Goal: Task Accomplishment & Management: Manage account settings

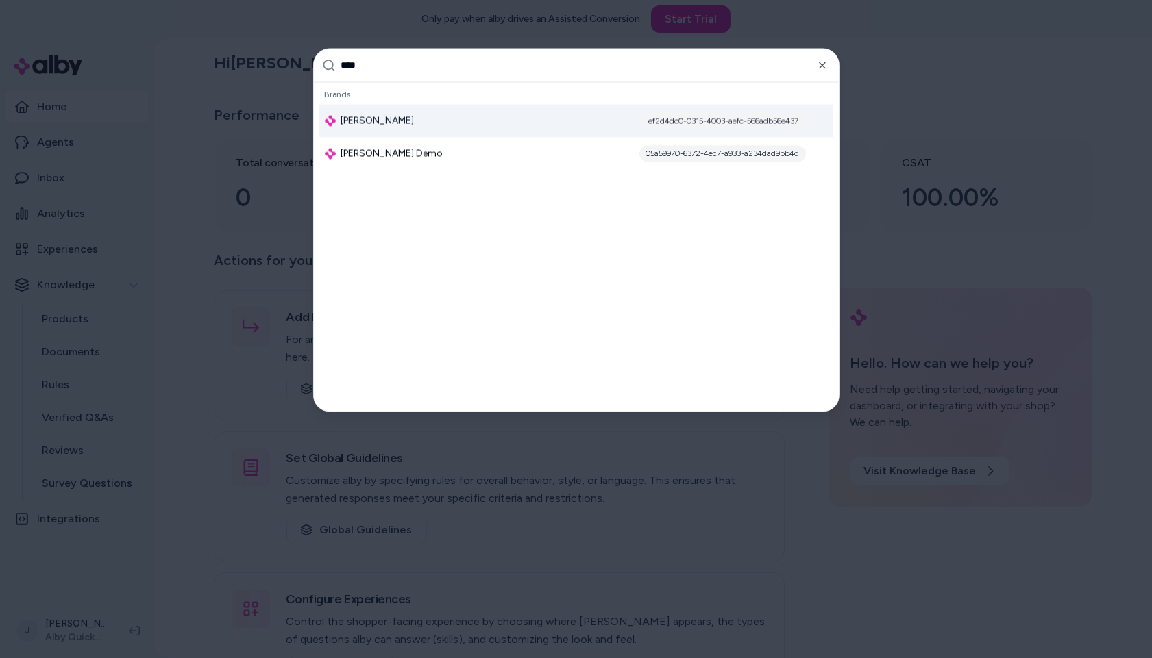
type input "****"
click at [395, 114] on span "[PERSON_NAME]" at bounding box center [377, 121] width 73 height 14
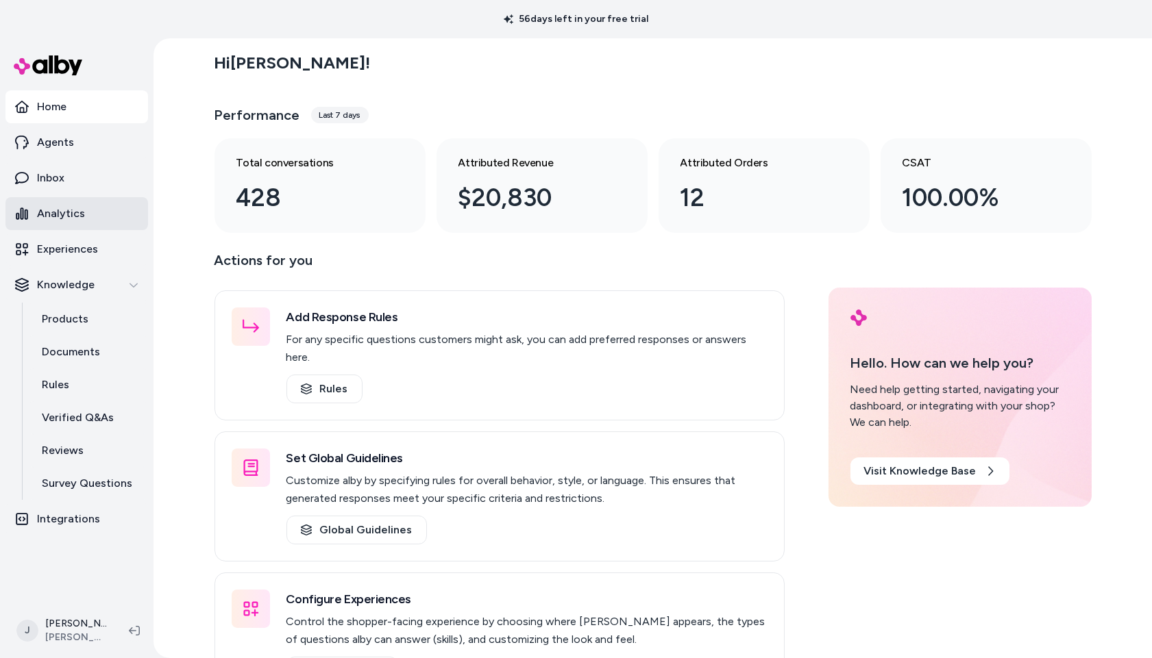
click at [75, 214] on p "Analytics" at bounding box center [61, 214] width 48 height 16
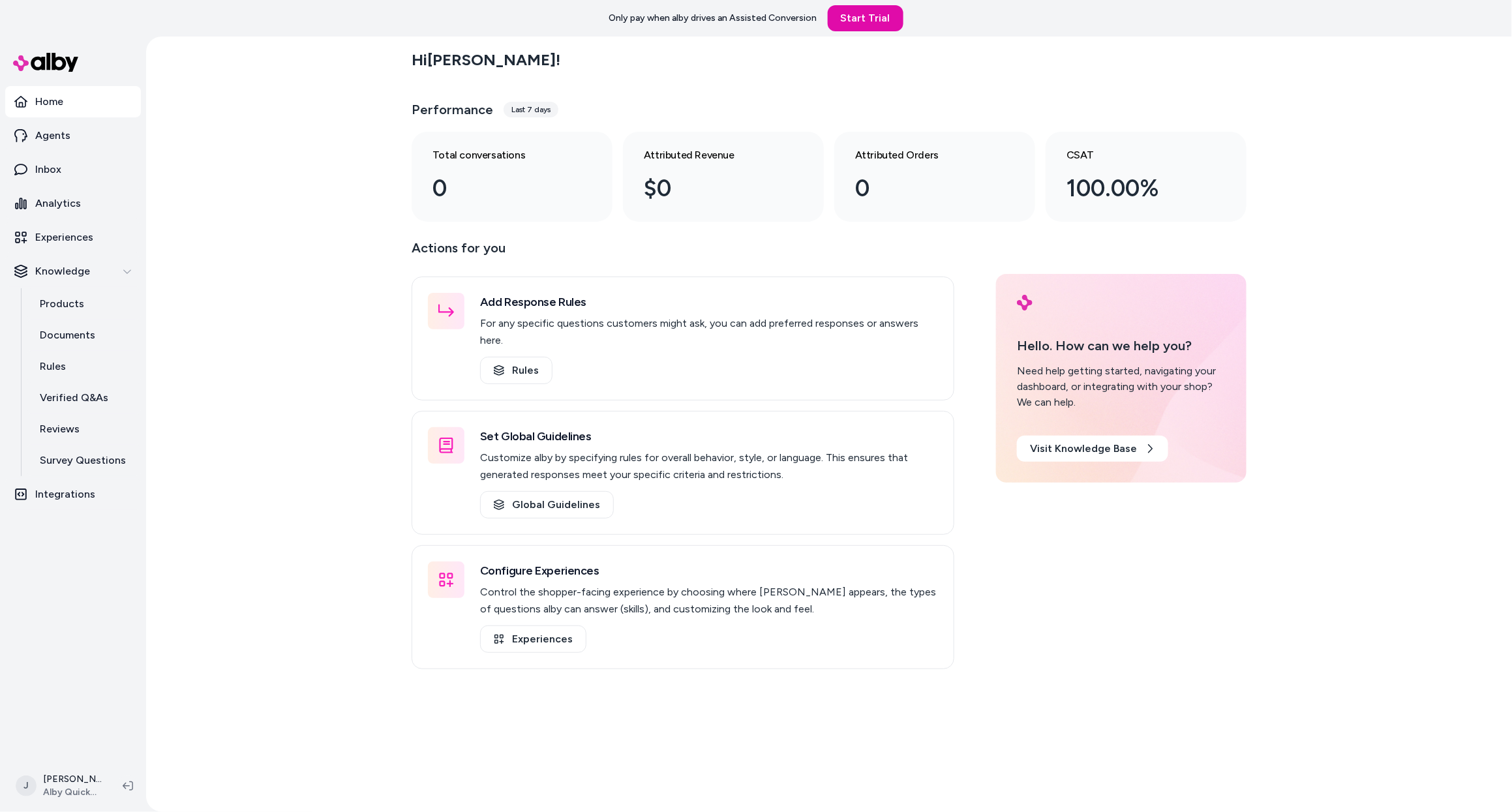
click at [229, 168] on div "Hi Jackie ! Performance Last 7 days Total conversations 0 Attributed Revenue $0…" at bounding box center [828, 424] width 1366 height 776
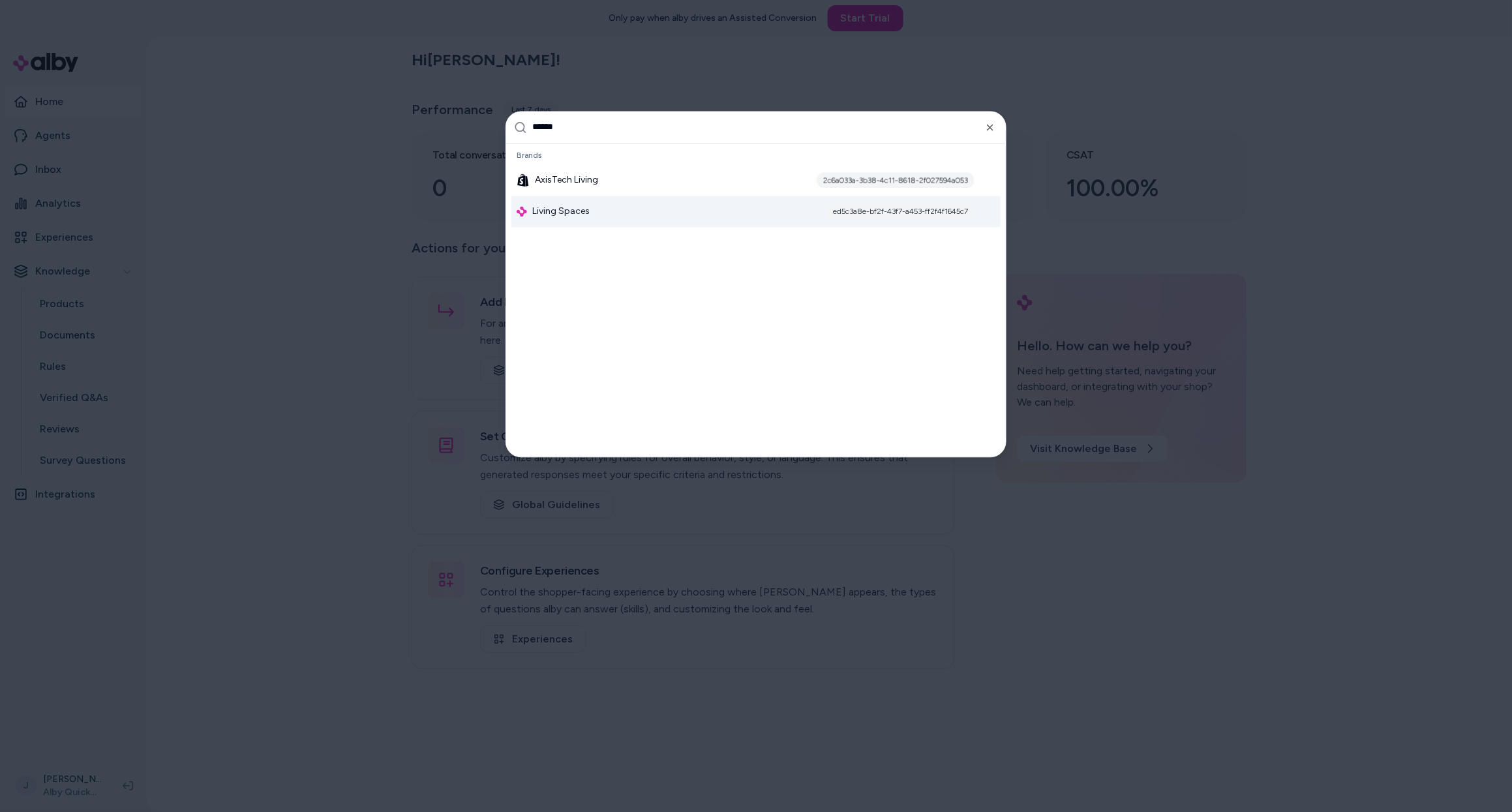
type input "******"
click at [575, 215] on span "Living Spaces" at bounding box center [561, 211] width 57 height 13
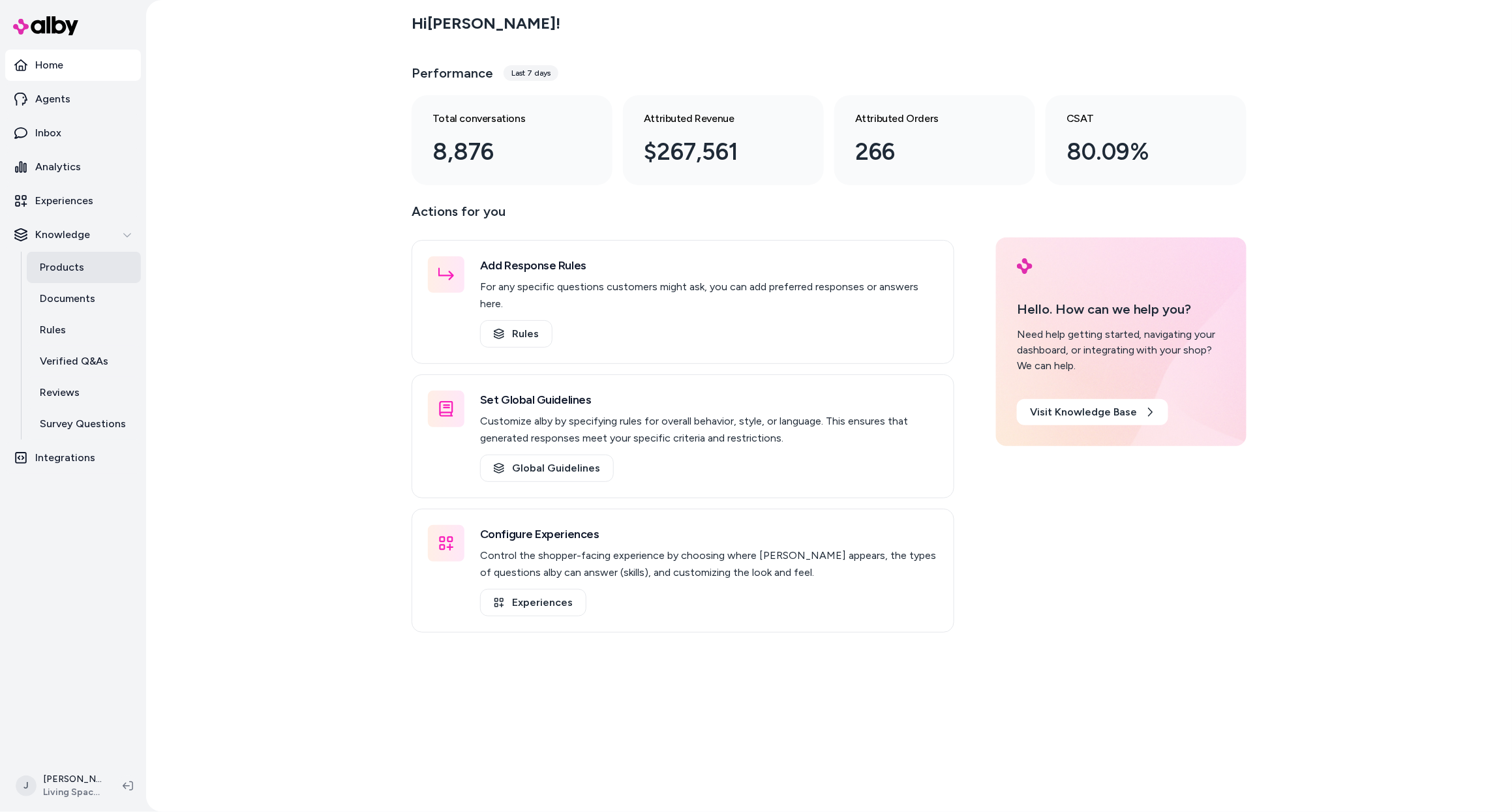
drag, startPoint x: 304, startPoint y: 412, endPoint x: 117, endPoint y: 267, distance: 236.6
click at [298, 409] on div "Hi Jackie ! Performance Last 7 days Total conversations 8,876 Attributed Revenu…" at bounding box center [828, 406] width 1366 height 812
click at [68, 260] on p "Products" at bounding box center [62, 267] width 45 height 15
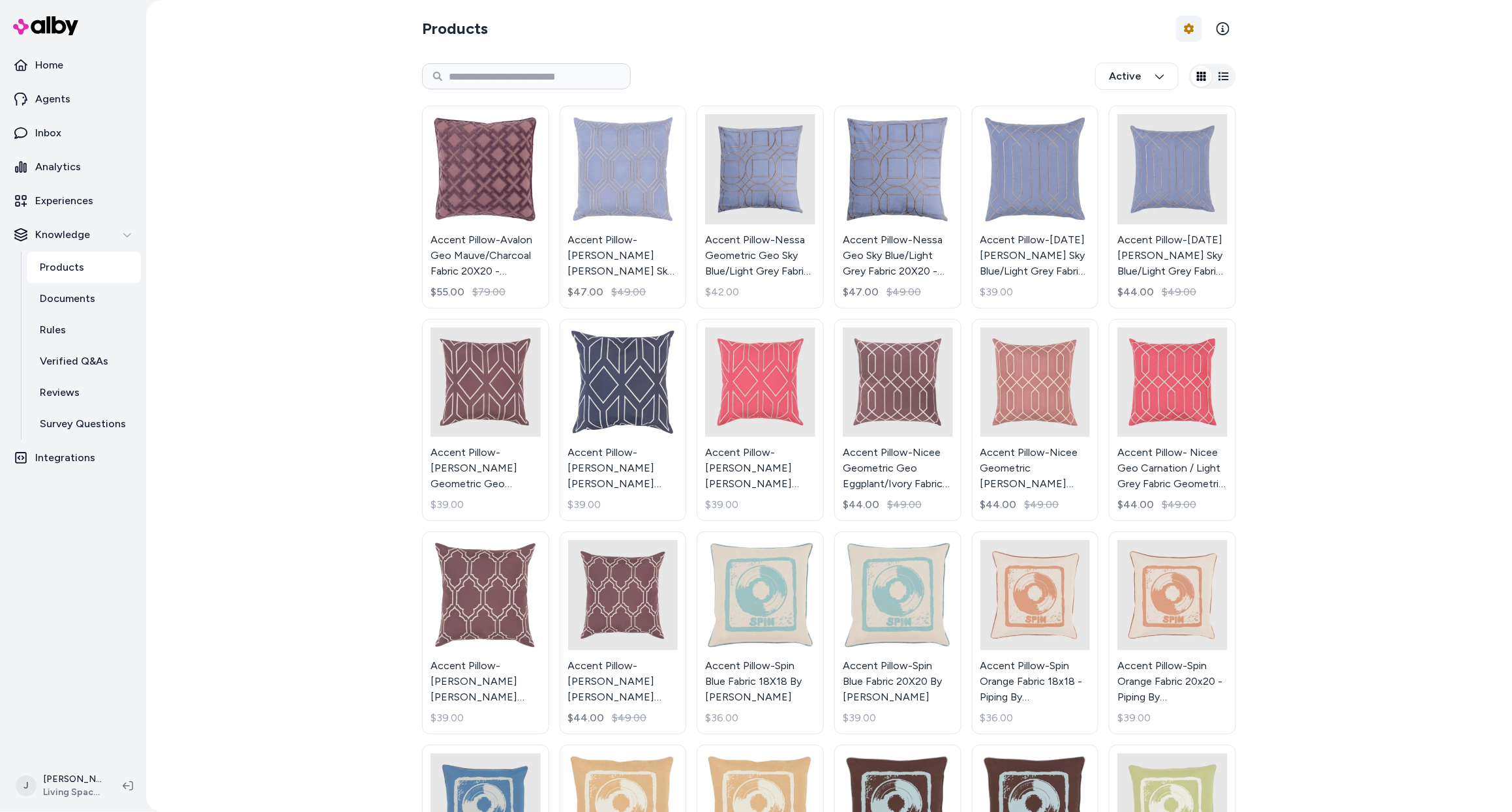
click at [1188, 28] on html "Home Agents Inbox Analytics Experiences Knowledge Products Documents Rules Veri…" at bounding box center [756, 406] width 1512 height 812
click at [1159, 82] on div "Feed History" at bounding box center [1153, 83] width 91 height 24
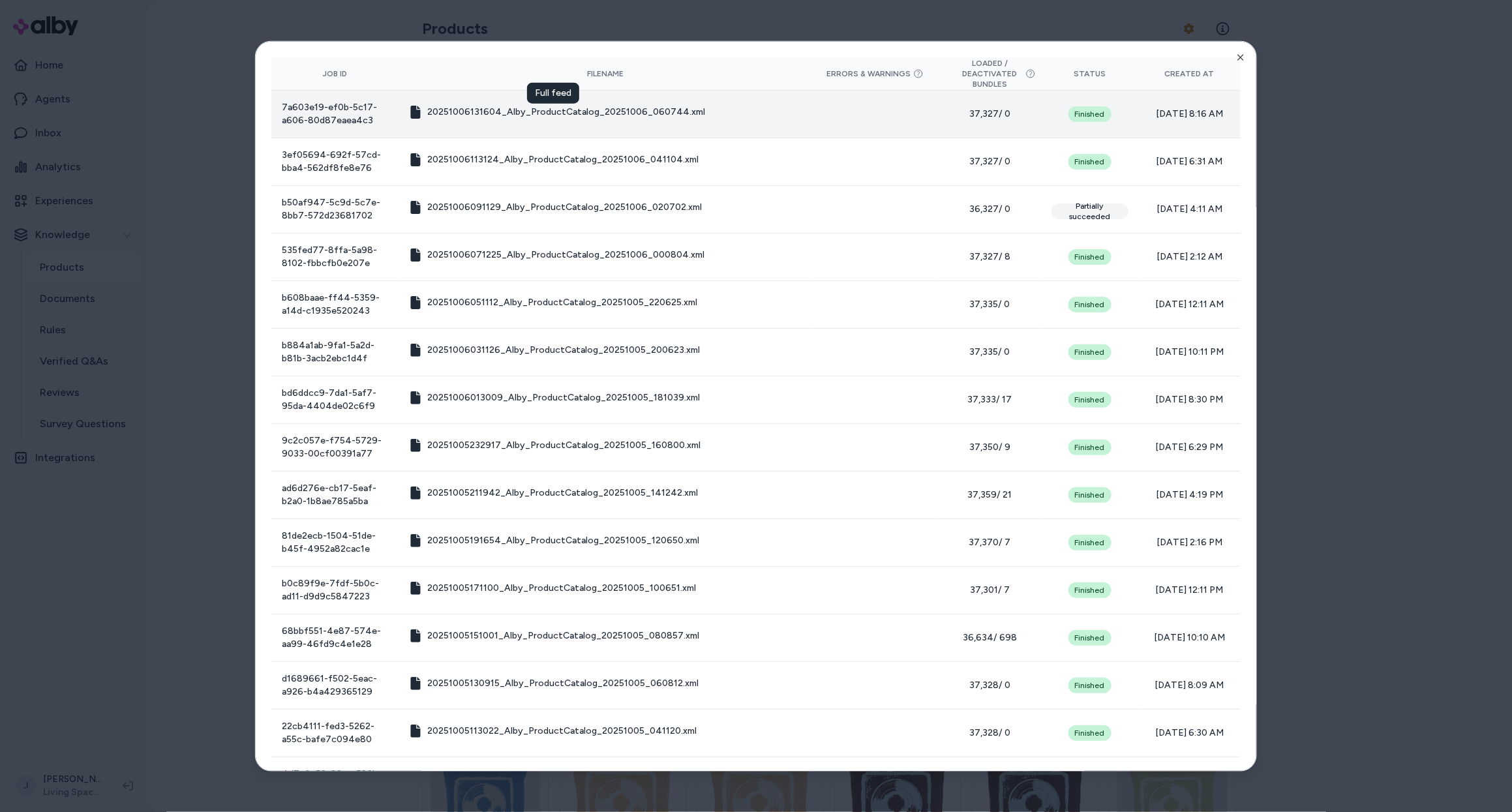
click at [608, 109] on span "20251006131604_Alby_ProductCatalog_20251006_060744.xml" at bounding box center [567, 111] width 278 height 13
click at [517, 110] on span "20251006131604_Alby_ProductCatalog_20251006_060744.xml" at bounding box center [567, 111] width 278 height 13
click at [478, 111] on span "20251006131604_Alby_ProductCatalog_20251006_060744.xml" at bounding box center [567, 111] width 278 height 13
click at [422, 113] on icon at bounding box center [416, 111] width 13 height 13
drag, startPoint x: 759, startPoint y: 123, endPoint x: 736, endPoint y: 126, distance: 23.2
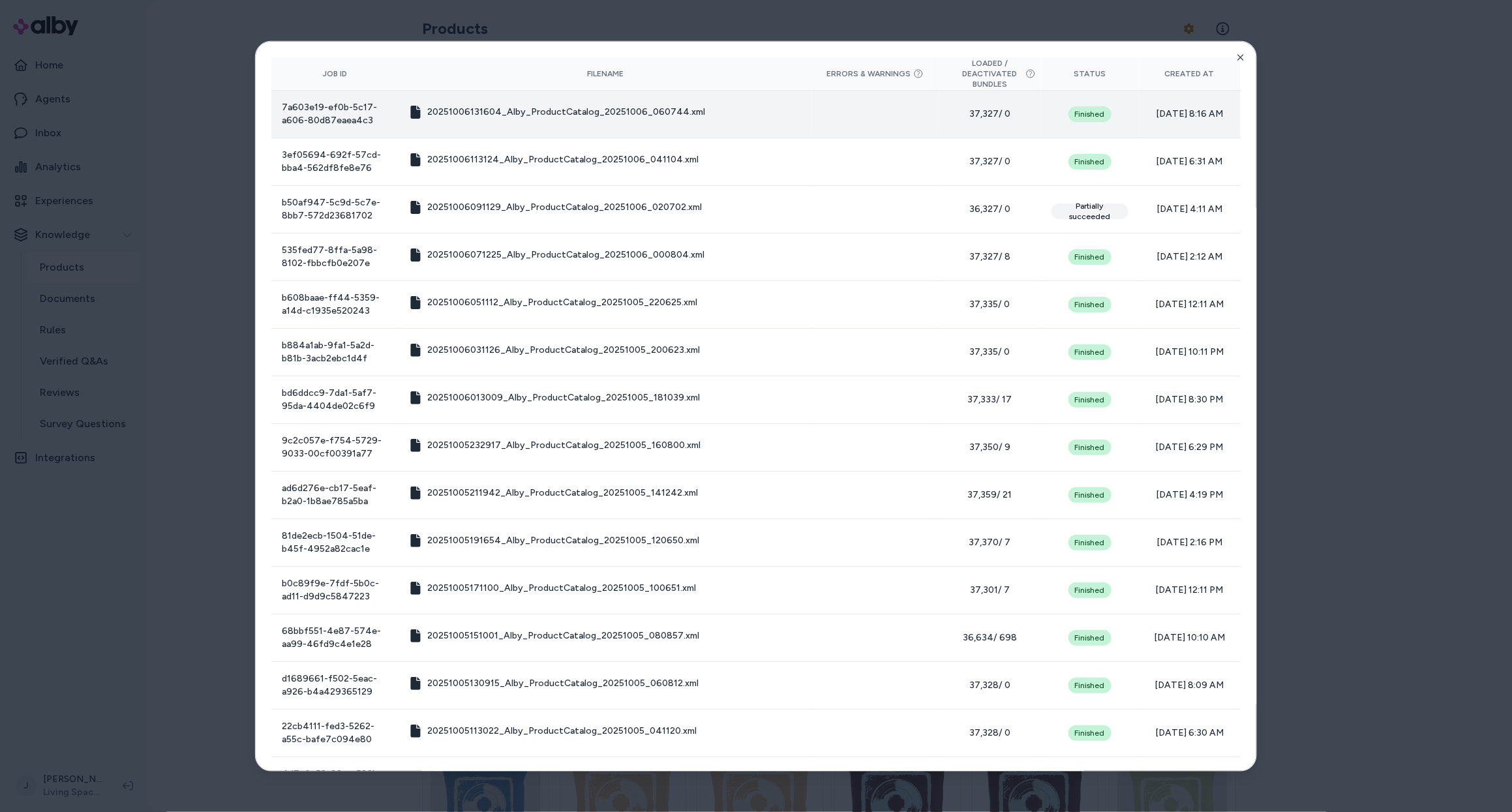
click at [754, 123] on td "20251006131604_Alby_ProductCatalog_20251006_060744.xml" at bounding box center [606, 114] width 413 height 48
click at [608, 121] on td "20251006131604_Alby_ProductCatalog_20251006_060744.xml" at bounding box center [606, 114] width 413 height 48
click at [610, 116] on span "20251006131604_Alby_ProductCatalog_20251006_060744.xml" at bounding box center [567, 111] width 278 height 13
click at [328, 105] on td "7a603e19-ef0b-5c17-a606-80d87eaea4c3" at bounding box center [335, 114] width 128 height 48
click at [628, 110] on span "20251006131604_Alby_ProductCatalog_20251006_060744.xml" at bounding box center [567, 111] width 278 height 13
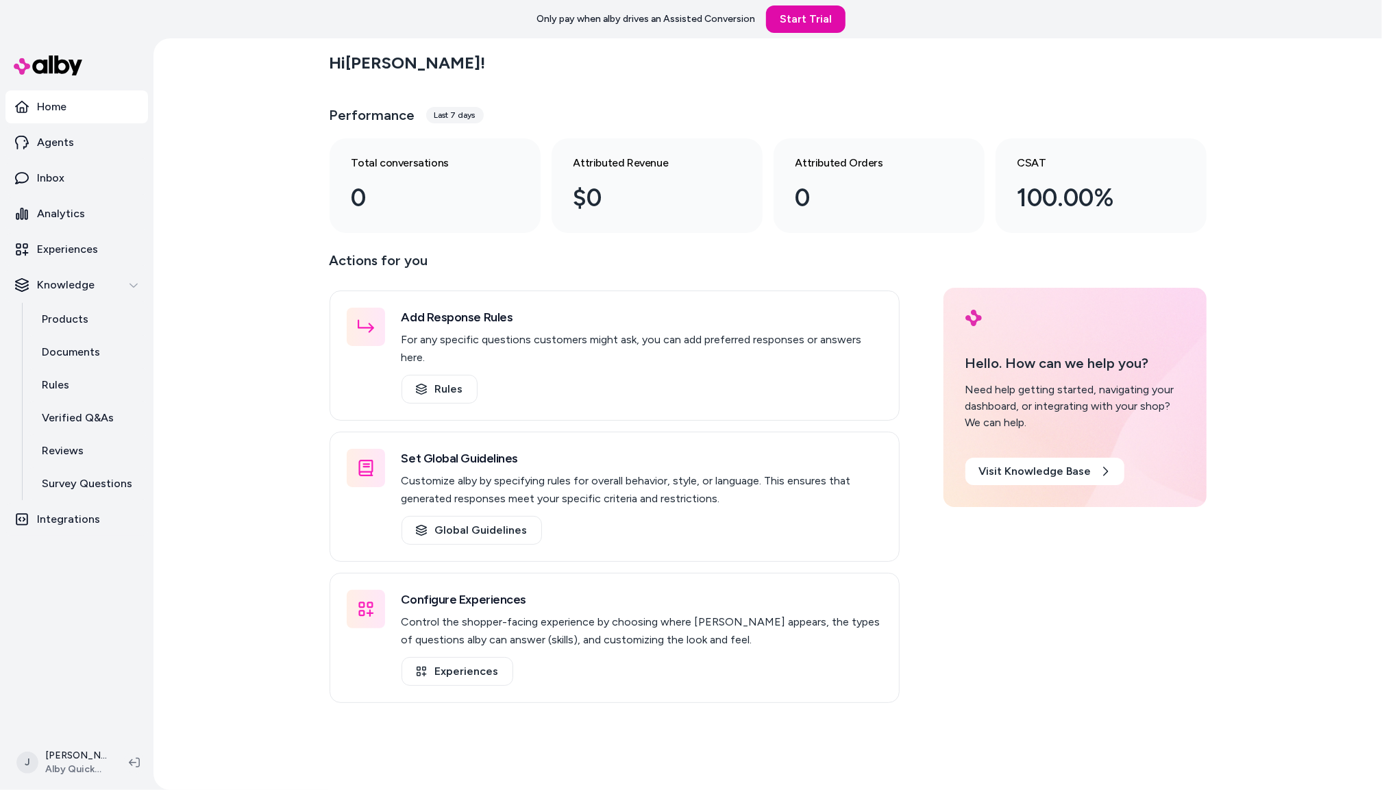
drag, startPoint x: 254, startPoint y: 232, endPoint x: 238, endPoint y: 223, distance: 18.1
click at [238, 223] on div "Hi [PERSON_NAME] ! Performance Last 7 days Total conversations 0 Attributed Rev…" at bounding box center [767, 414] width 1228 height 752
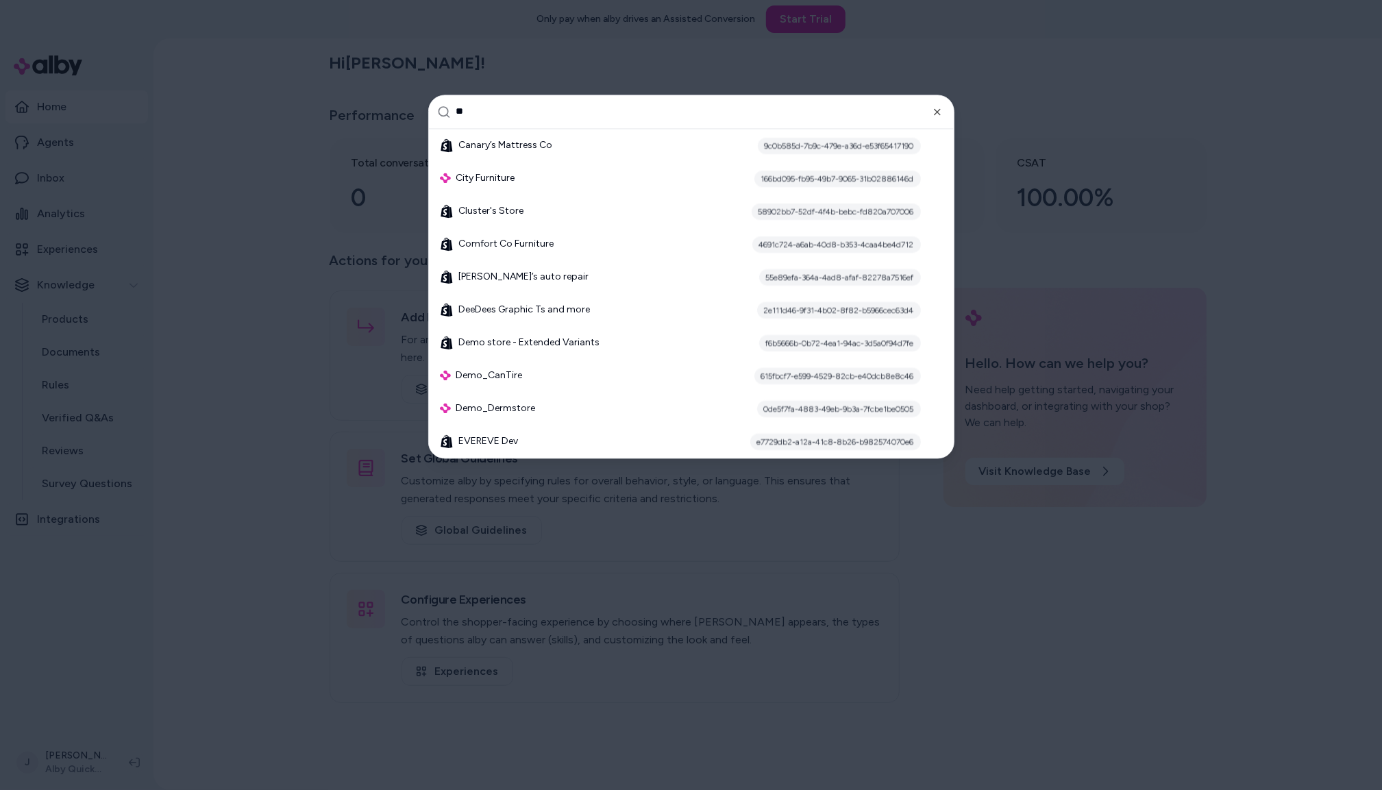
type input "*"
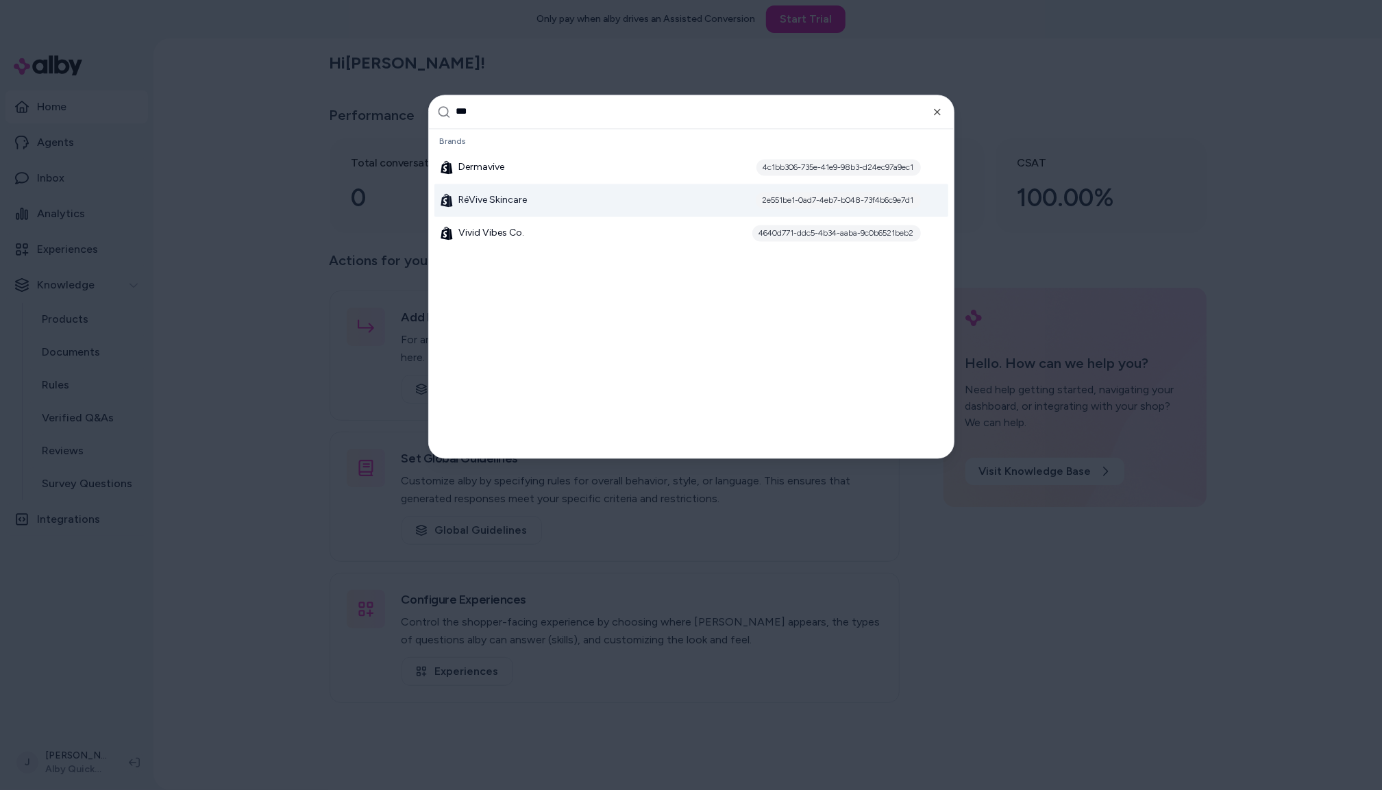
type input "***"
click at [487, 201] on span "RéVive Skincare" at bounding box center [493, 200] width 69 height 14
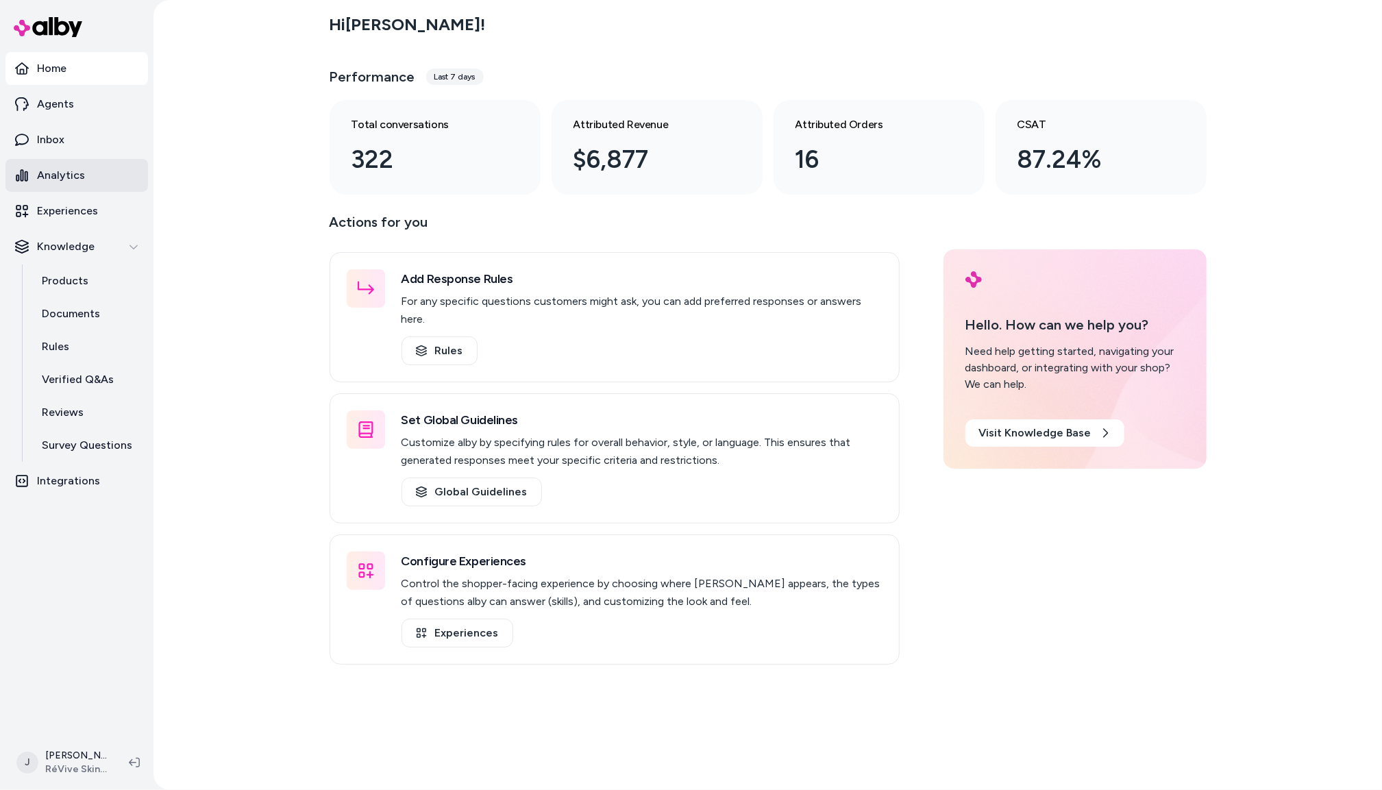
click at [58, 179] on p "Analytics" at bounding box center [61, 175] width 48 height 16
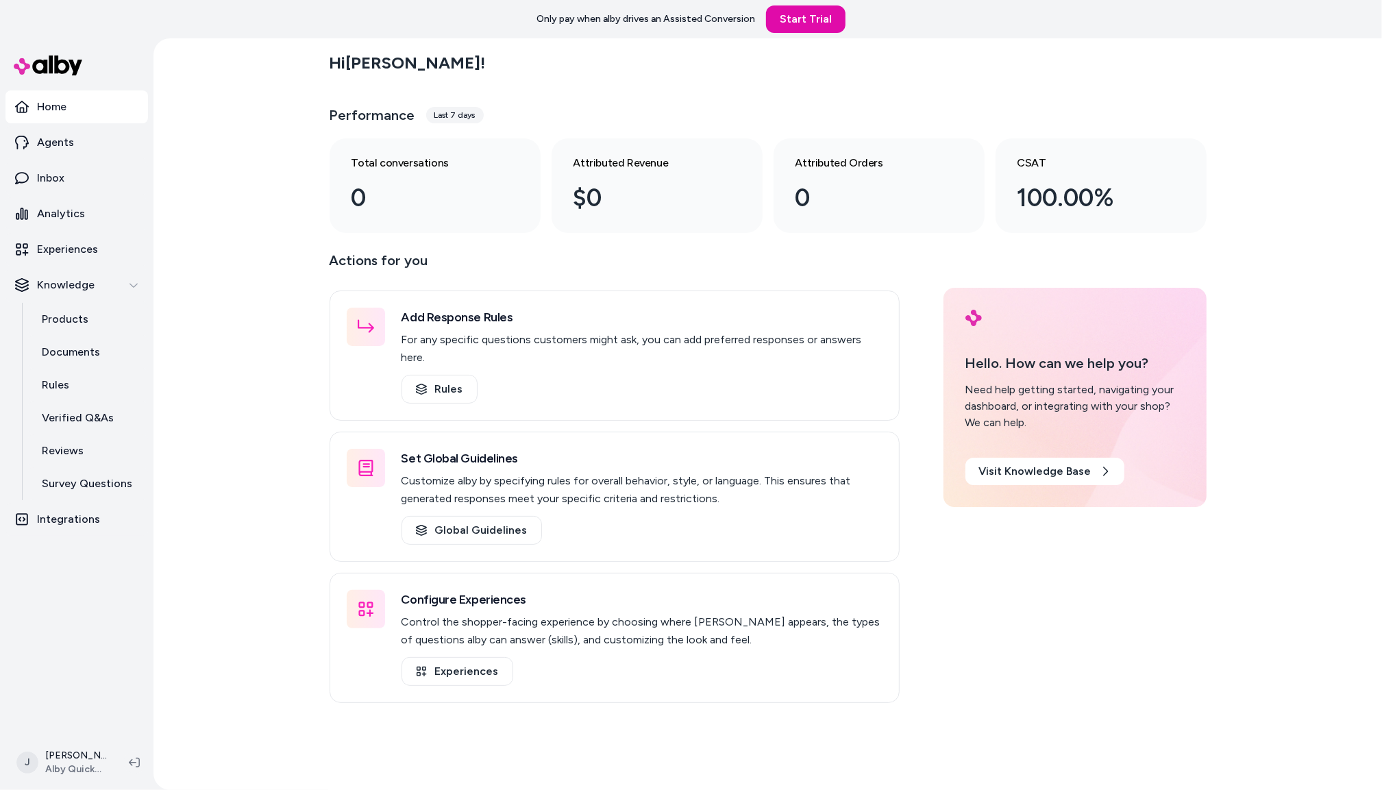
drag, startPoint x: 251, startPoint y: 365, endPoint x: 245, endPoint y: 362, distance: 7.1
click at [251, 365] on div "Hi Jackie ! Performance Last 7 days Total conversations 0 Attributed Revenue $0…" at bounding box center [767, 414] width 1228 height 752
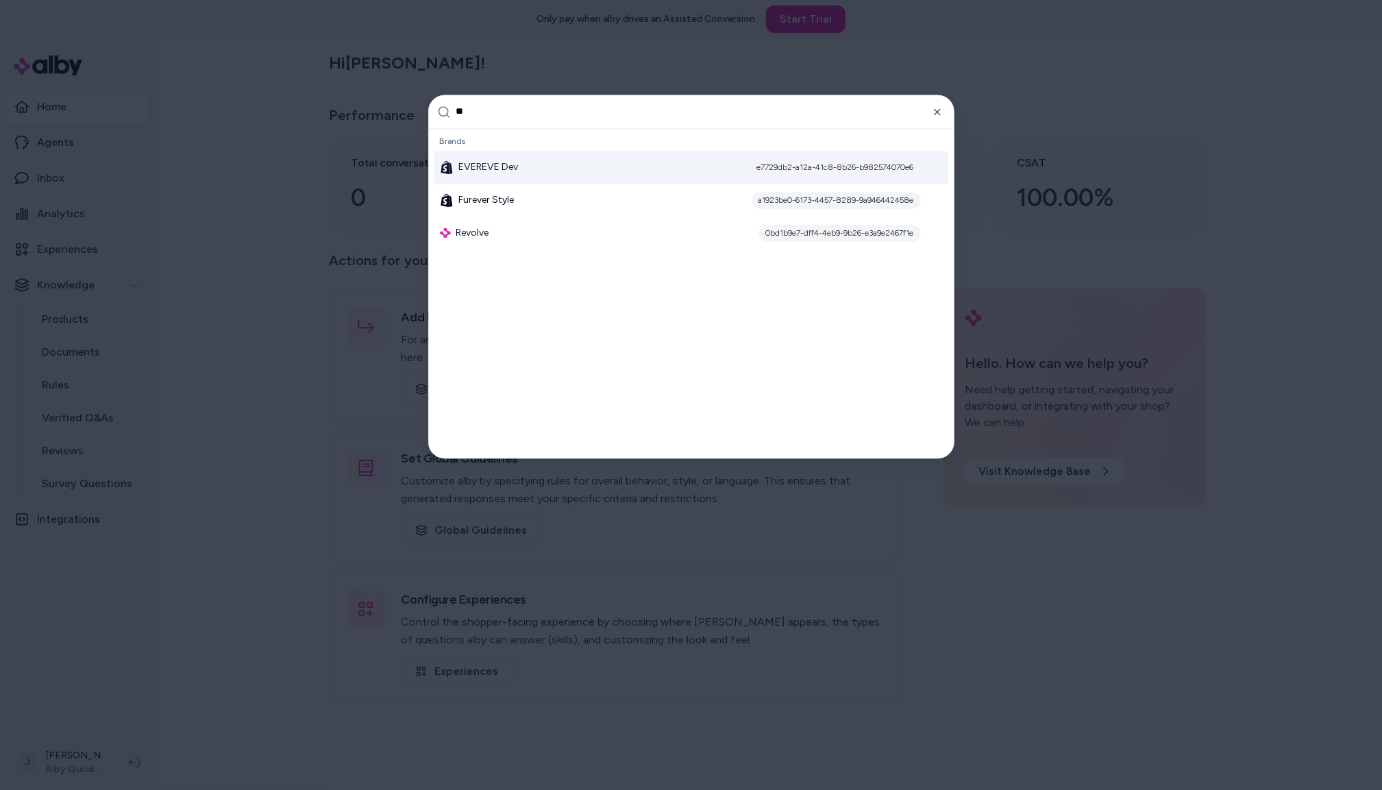
type input "*"
type input "******"
click at [491, 154] on div "RéVive Skincare 2e551be1-0ad7-4eb7-b048-73f4b6c9e7d1" at bounding box center [691, 167] width 514 height 33
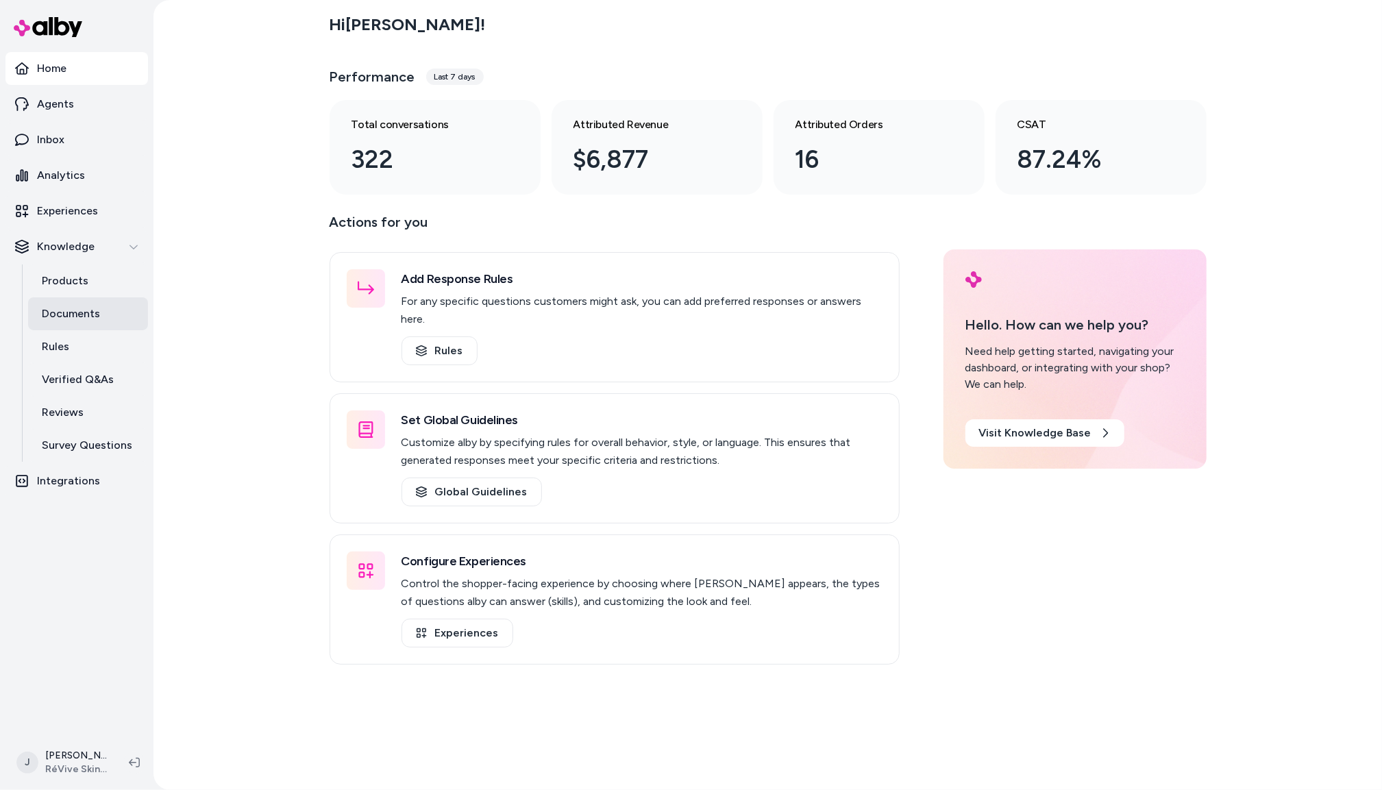
click at [67, 309] on p "Documents" at bounding box center [71, 314] width 58 height 16
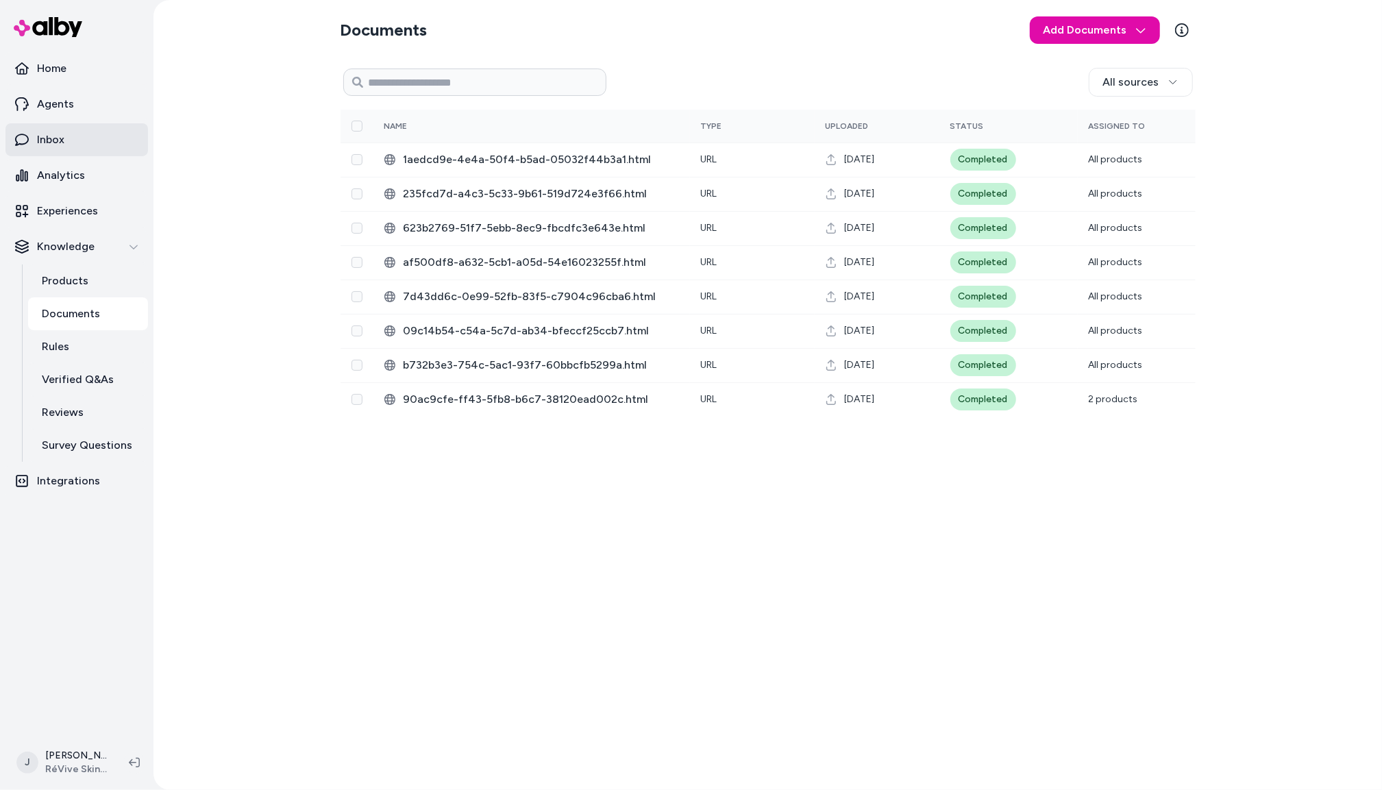
click at [51, 133] on p "Inbox" at bounding box center [50, 140] width 27 height 16
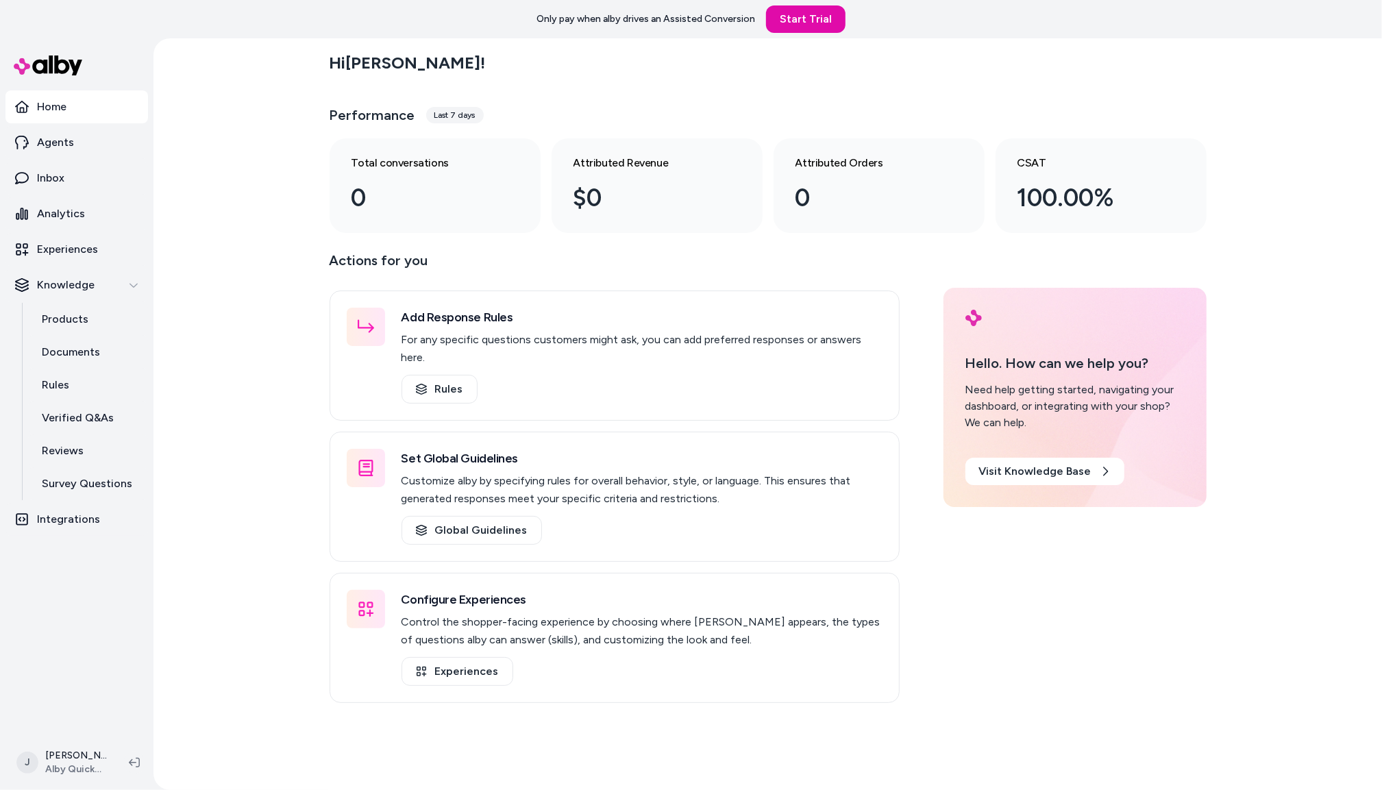
click at [280, 260] on div "Hi Jackie ! Performance Last 7 days Total conversations 0 Attributed Revenue $0…" at bounding box center [767, 414] width 1228 height 752
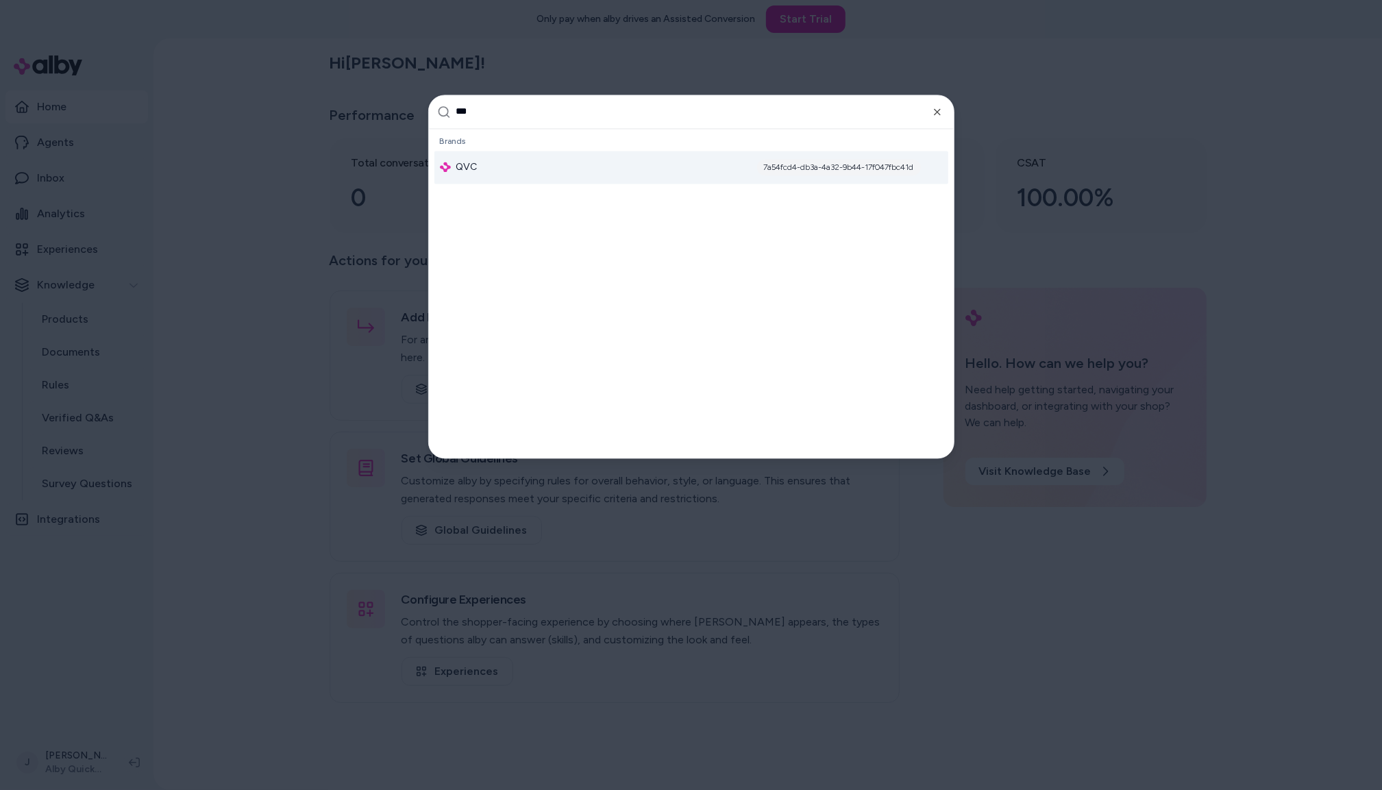
type input "***"
click at [501, 164] on div "QVC 7a54fcd4-db3a-4a32-9b44-17f047fbc41d" at bounding box center [691, 167] width 514 height 33
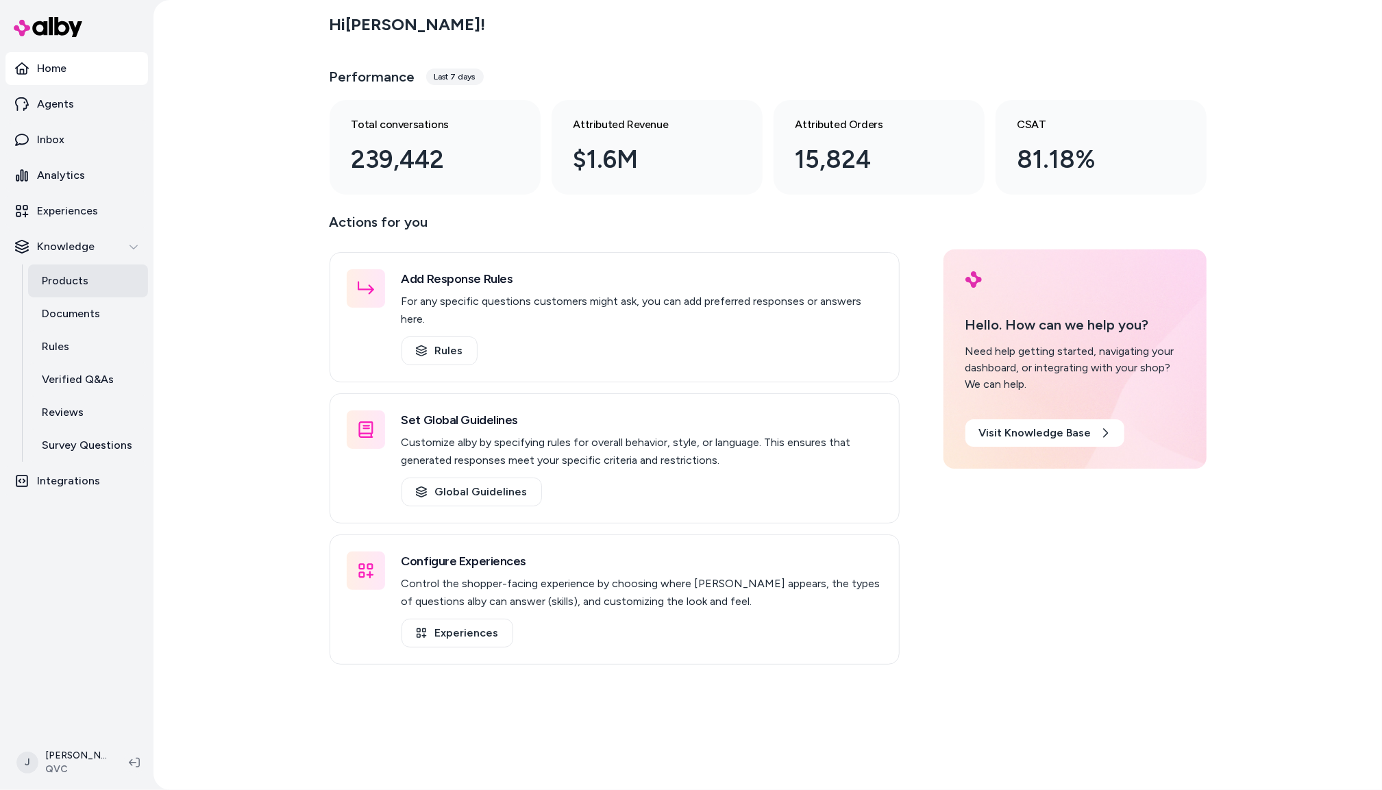
click at [80, 283] on p "Products" at bounding box center [65, 281] width 47 height 16
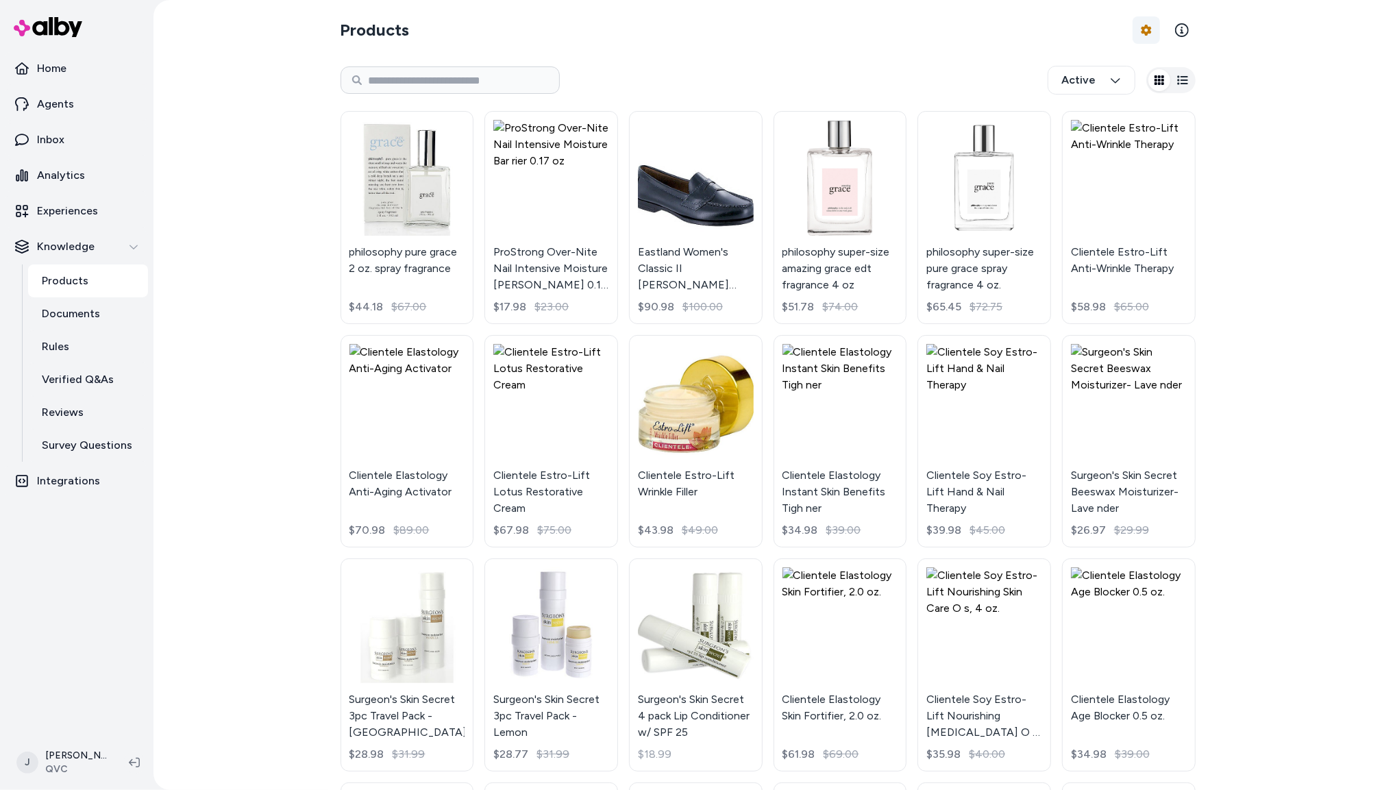
click at [1148, 27] on html "Home Agents Inbox Analytics Experiences Knowledge Products Documents Rules Veri…" at bounding box center [691, 395] width 1382 height 790
click at [1108, 82] on div "Feed History" at bounding box center [1109, 87] width 96 height 25
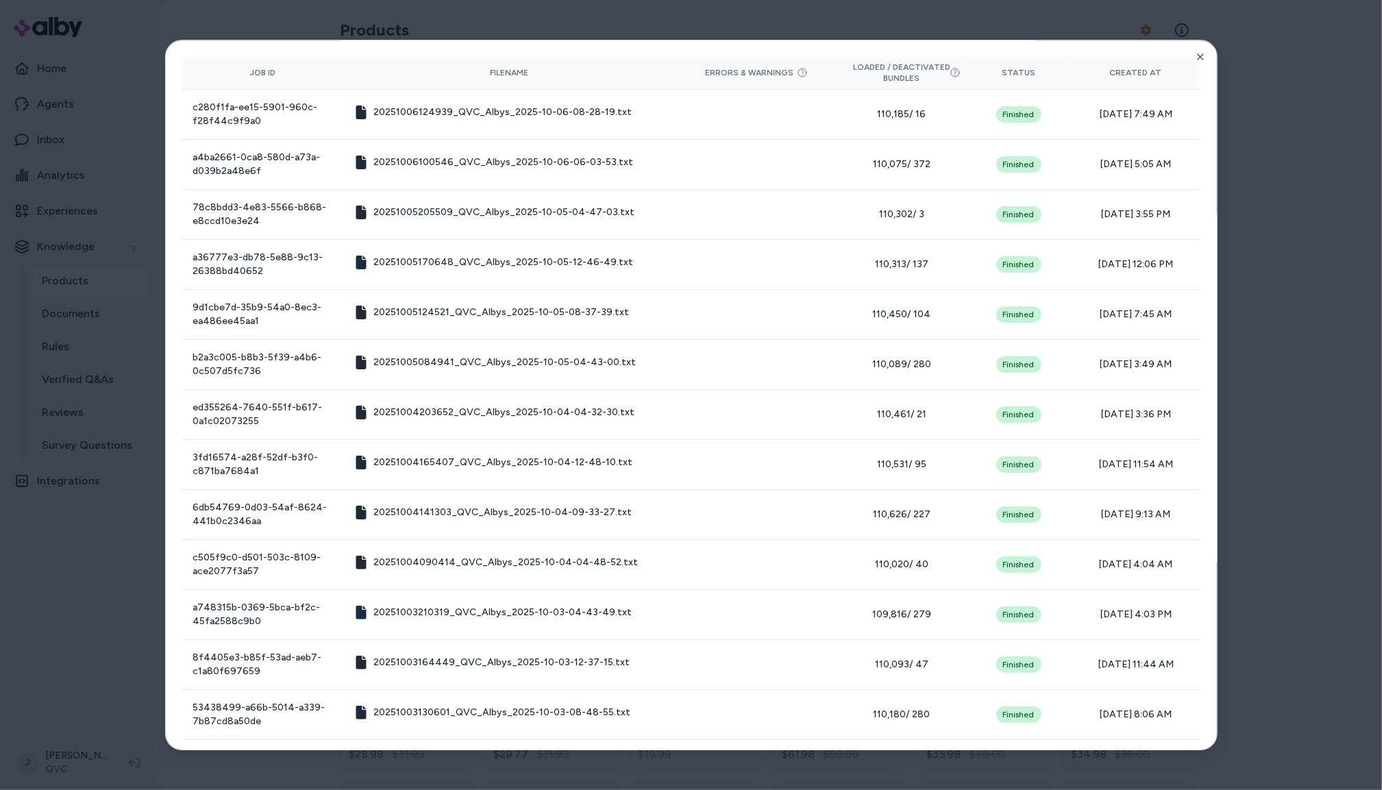
click at [1251, 101] on div at bounding box center [691, 395] width 1382 height 790
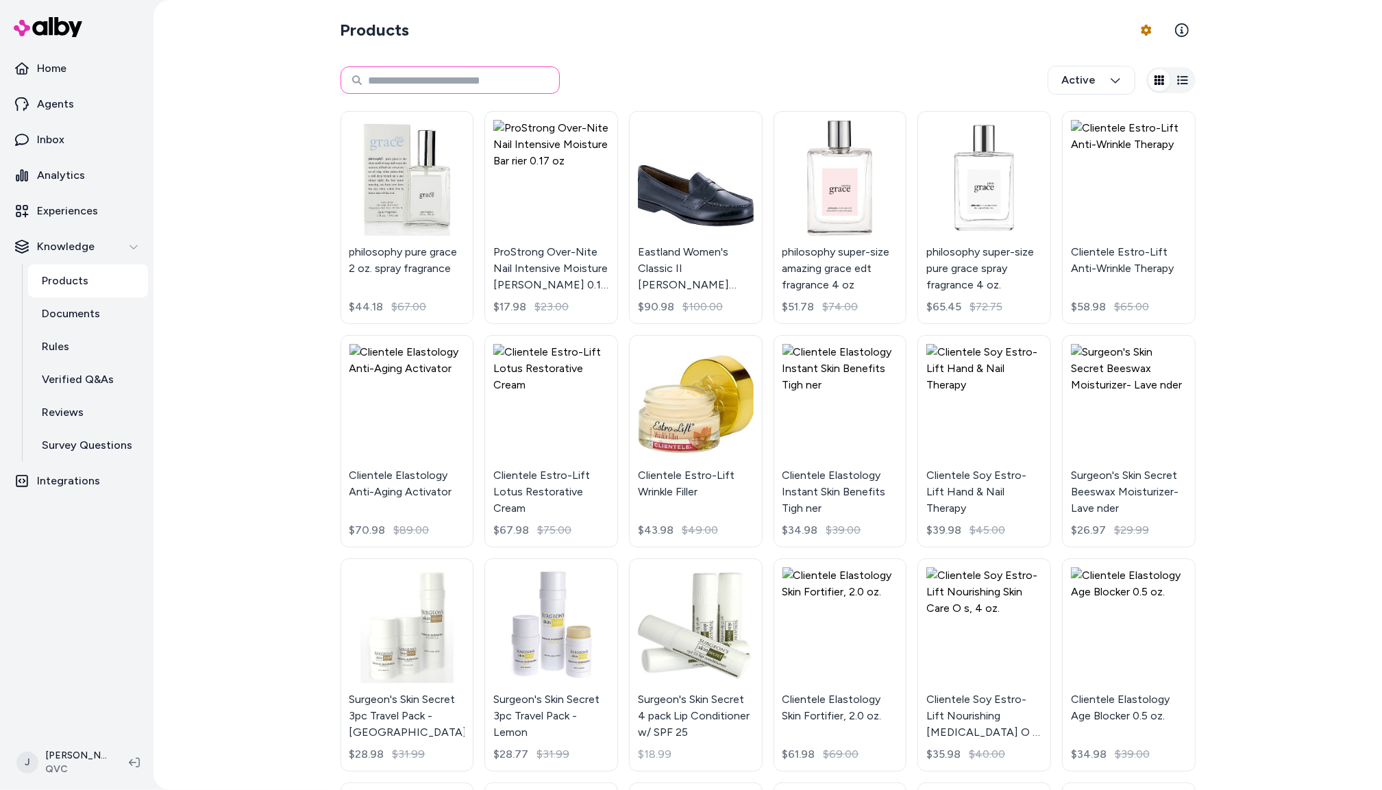
click at [463, 79] on input at bounding box center [449, 79] width 219 height 27
type input "*"
type input "**********"
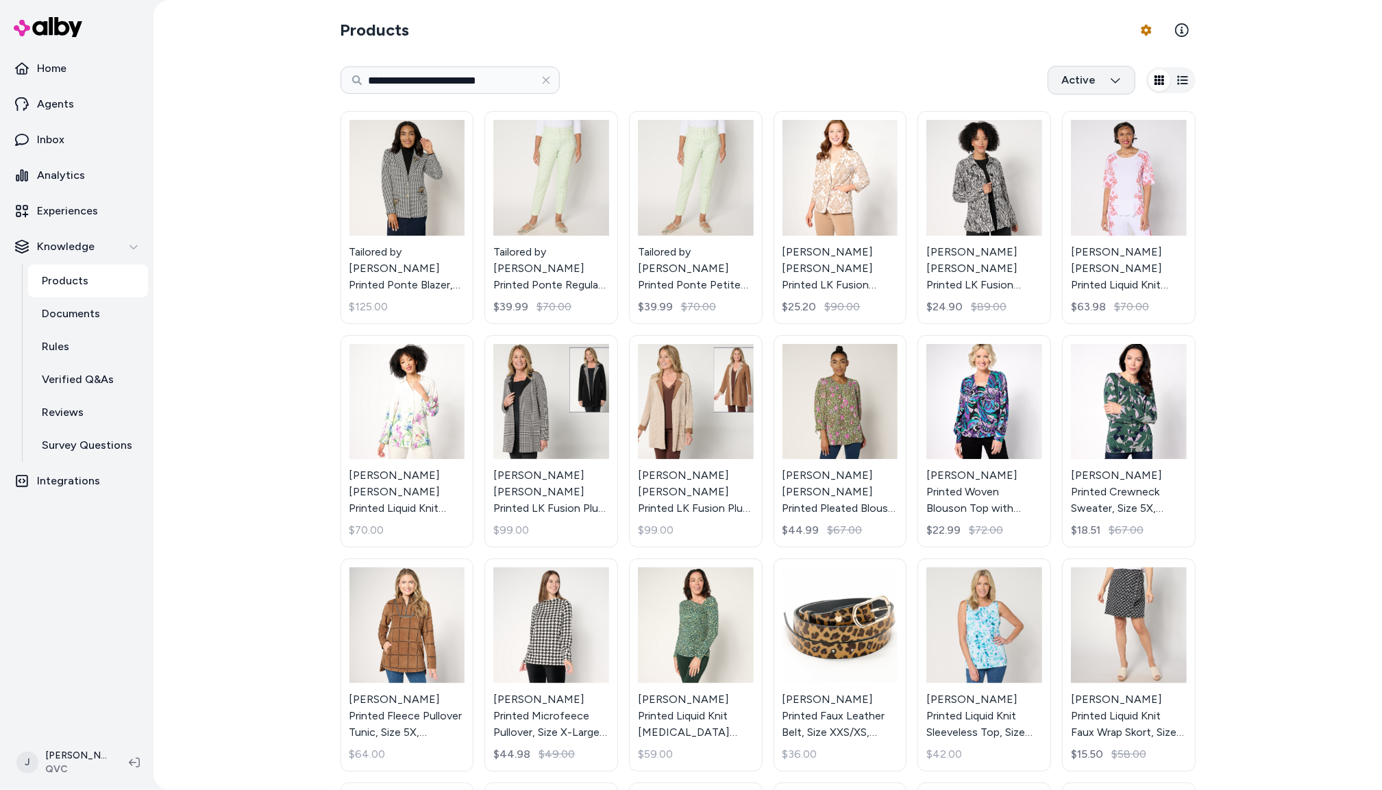
click at [1112, 72] on html "**********" at bounding box center [691, 395] width 1382 height 790
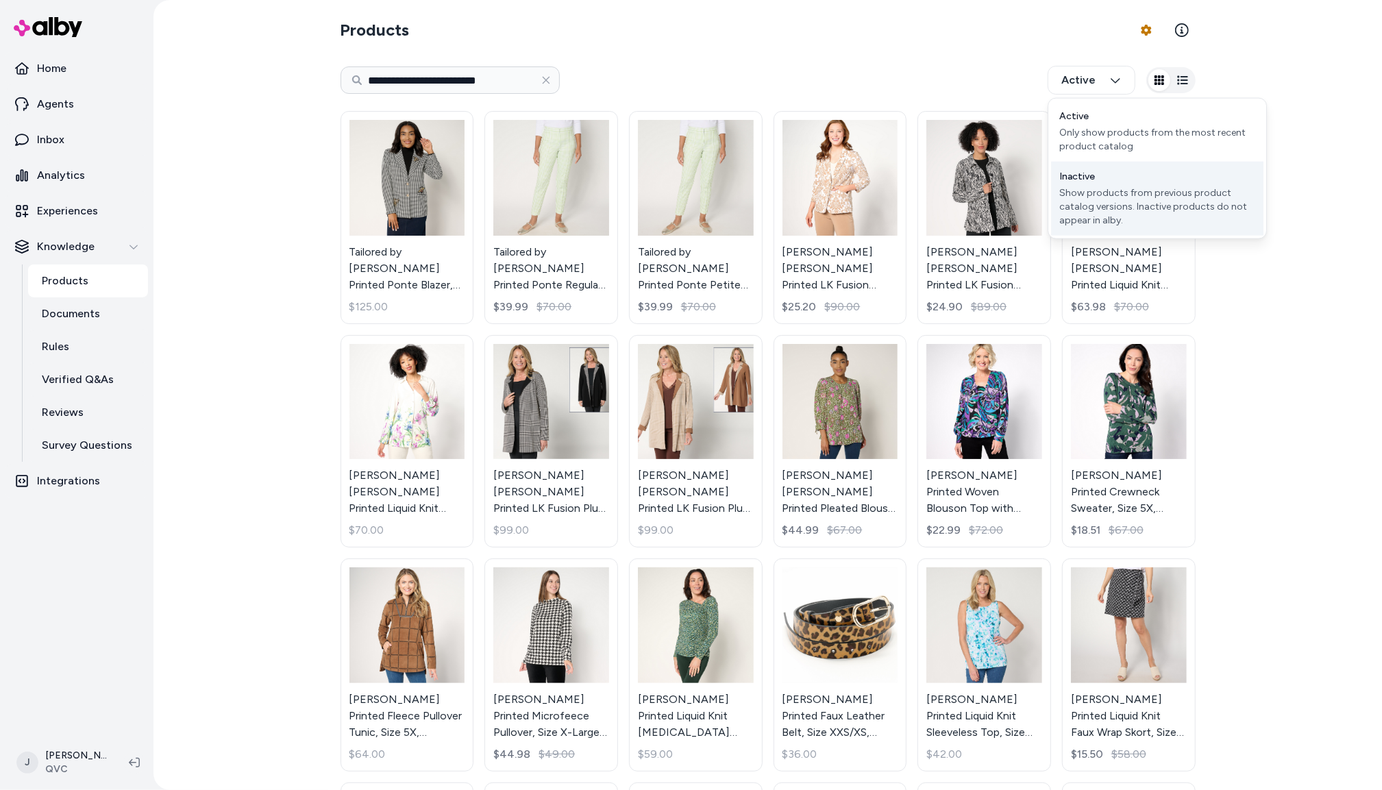
click at [1124, 212] on div "Show products from previous product catalog versions. Inactive products do not …" at bounding box center [1157, 206] width 196 height 41
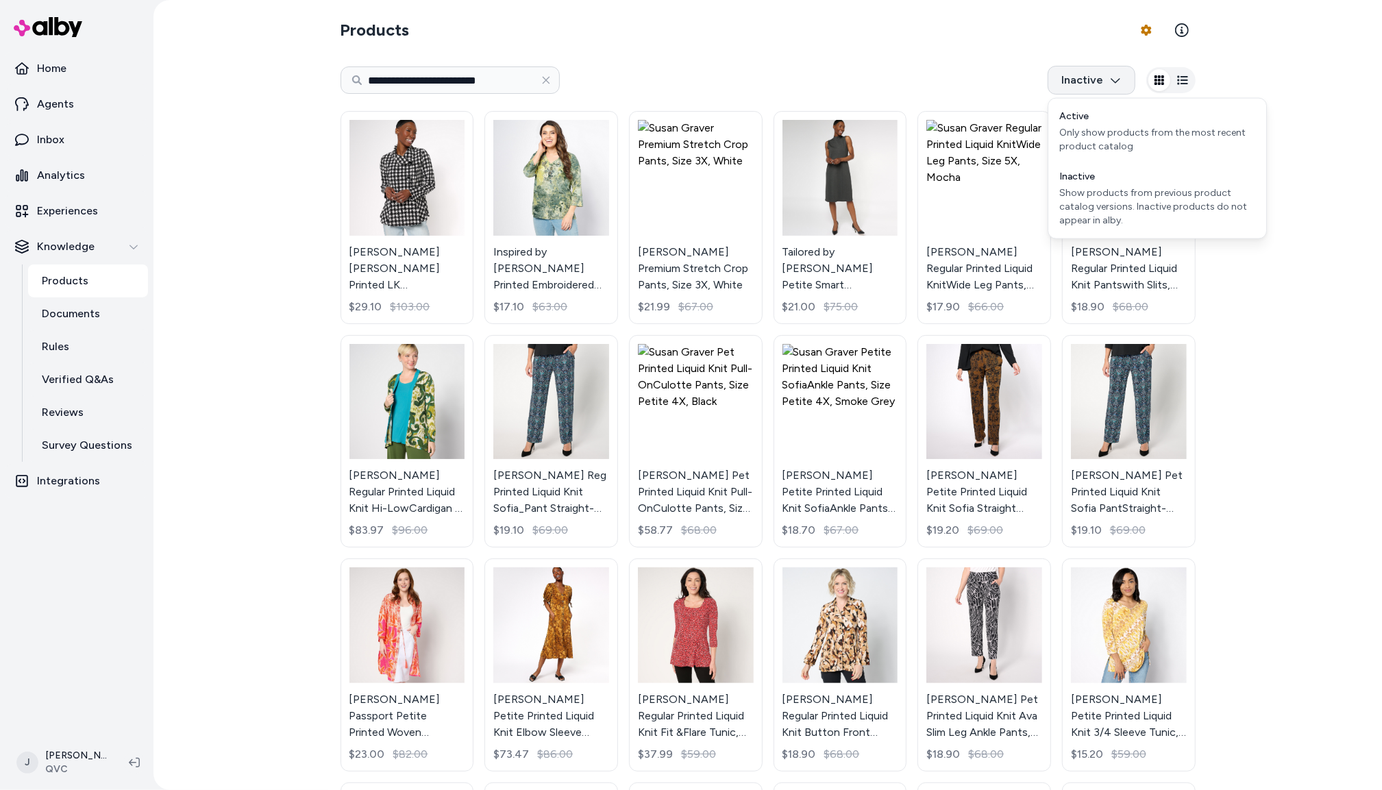
click at [1106, 88] on html "**********" at bounding box center [691, 395] width 1382 height 790
drag, startPoint x: 1093, startPoint y: 120, endPoint x: 1077, endPoint y: 120, distance: 16.4
click at [1093, 119] on div "Active Only show products from the most recent product catalog" at bounding box center [1157, 131] width 212 height 60
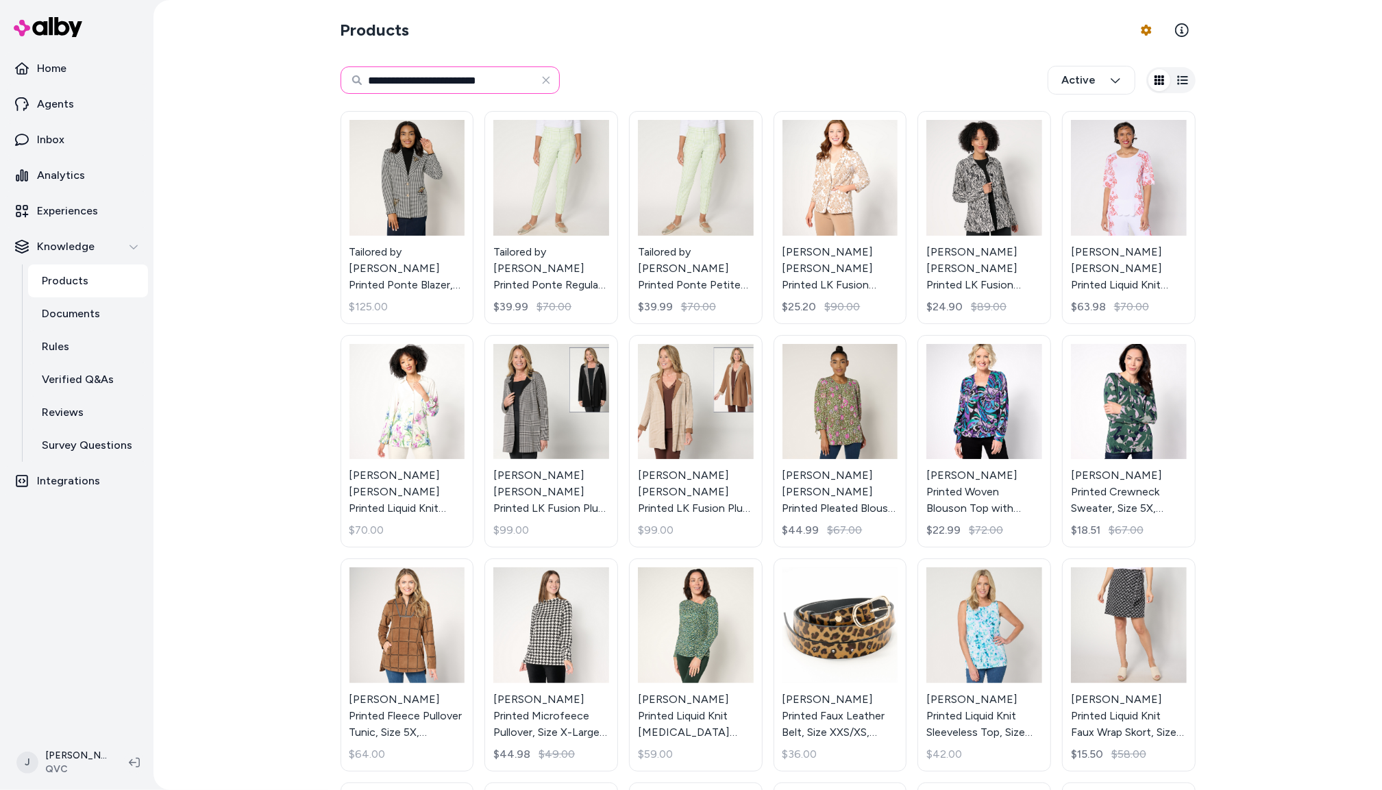
drag, startPoint x: 516, startPoint y: 87, endPoint x: 310, endPoint y: 71, distance: 206.8
click at [310, 72] on div "**********" at bounding box center [767, 395] width 1228 height 790
click at [423, 77] on input at bounding box center [449, 79] width 219 height 27
type input "*******"
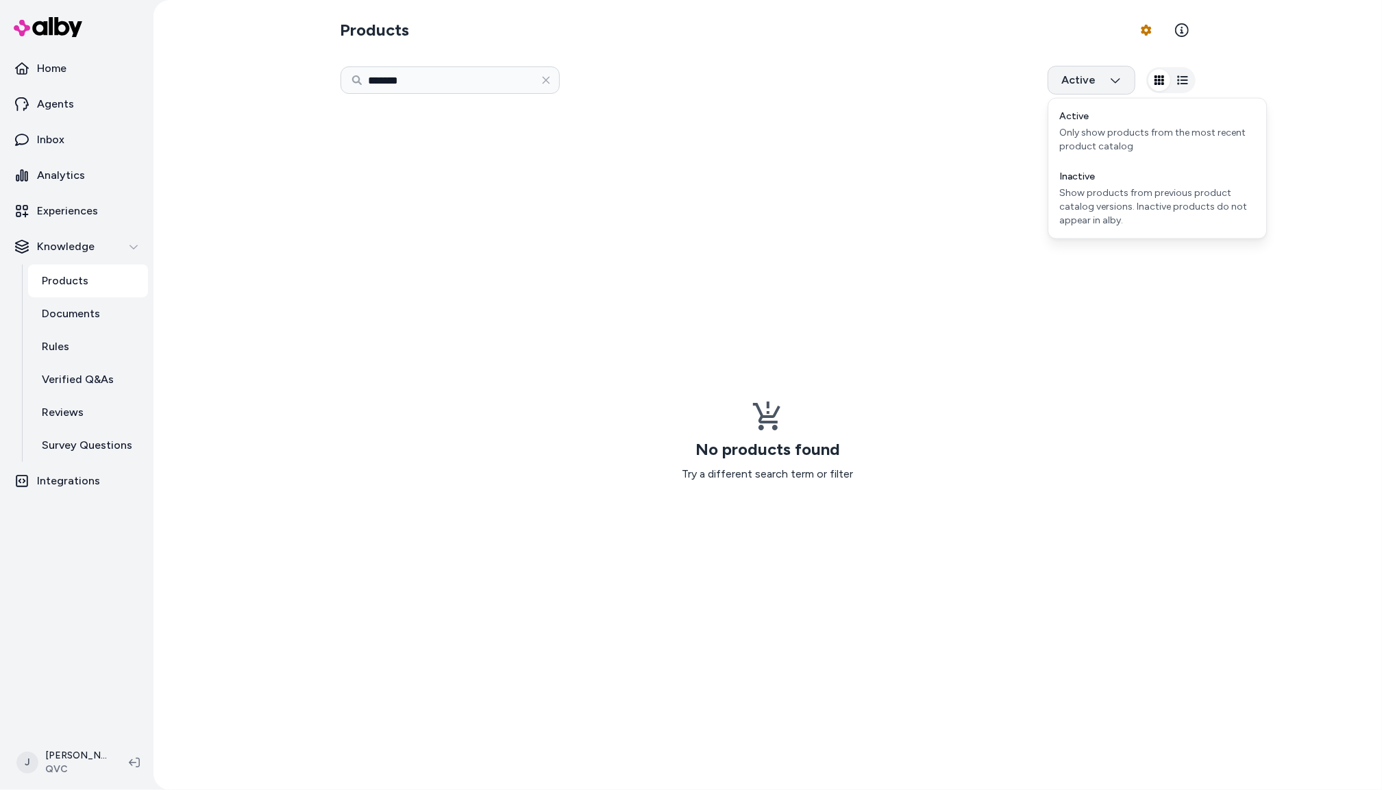
click at [1058, 77] on html "Home Agents Inbox Analytics Experiences Knowledge Products Documents Rules Veri…" at bounding box center [691, 395] width 1382 height 790
click at [1102, 201] on div "Show products from previous product catalog versions. Inactive products do not …" at bounding box center [1157, 206] width 196 height 41
click at [1179, 210] on div "Show products from previous product catalog versions. Inactive products do not …" at bounding box center [1157, 206] width 196 height 41
drag, startPoint x: 854, startPoint y: 169, endPoint x: 573, endPoint y: 83, distance: 294.5
click at [852, 168] on div "No products found Try a different search term or filter" at bounding box center [767, 441] width 855 height 676
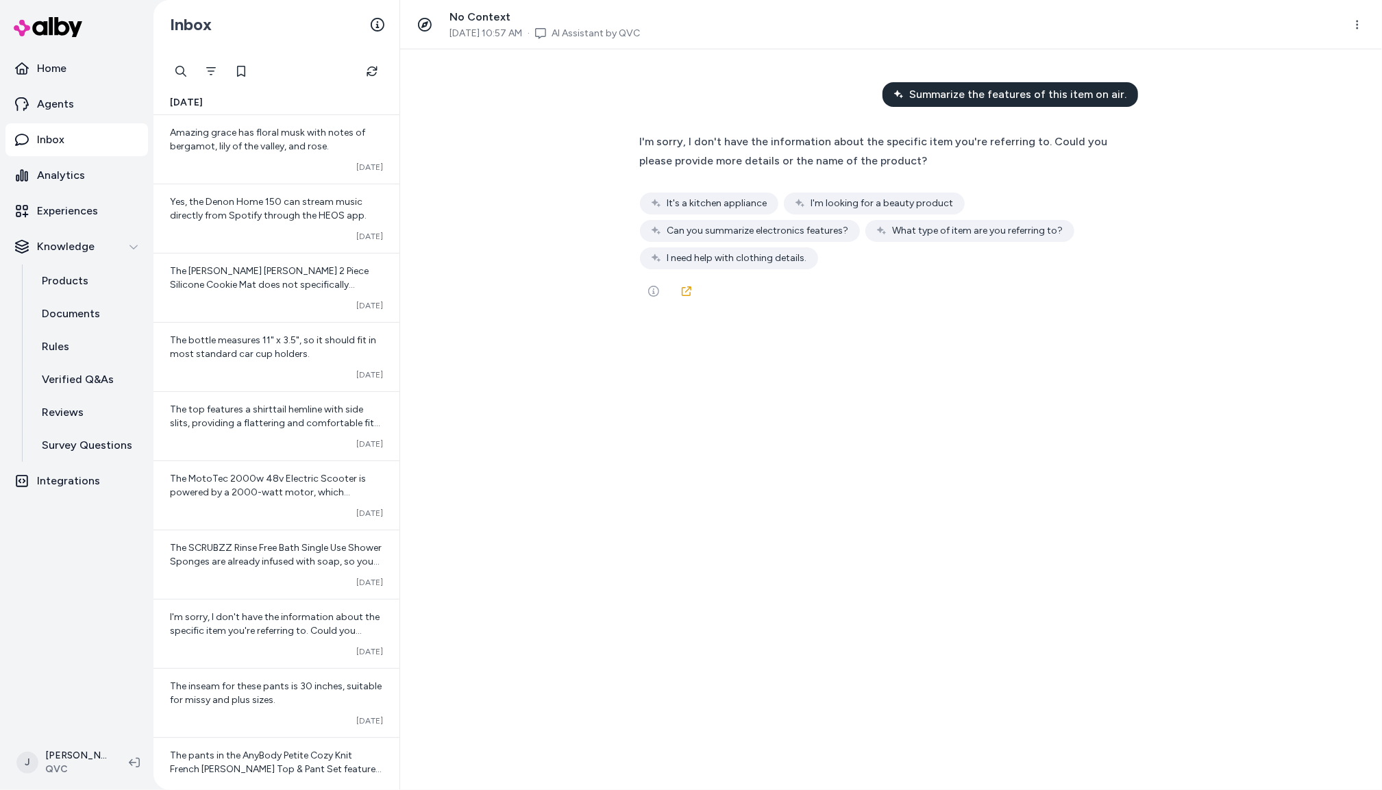
click at [504, 153] on div "Summarize the features of this item on air. I'm sorry, I don't have the informa…" at bounding box center [891, 419] width 982 height 741
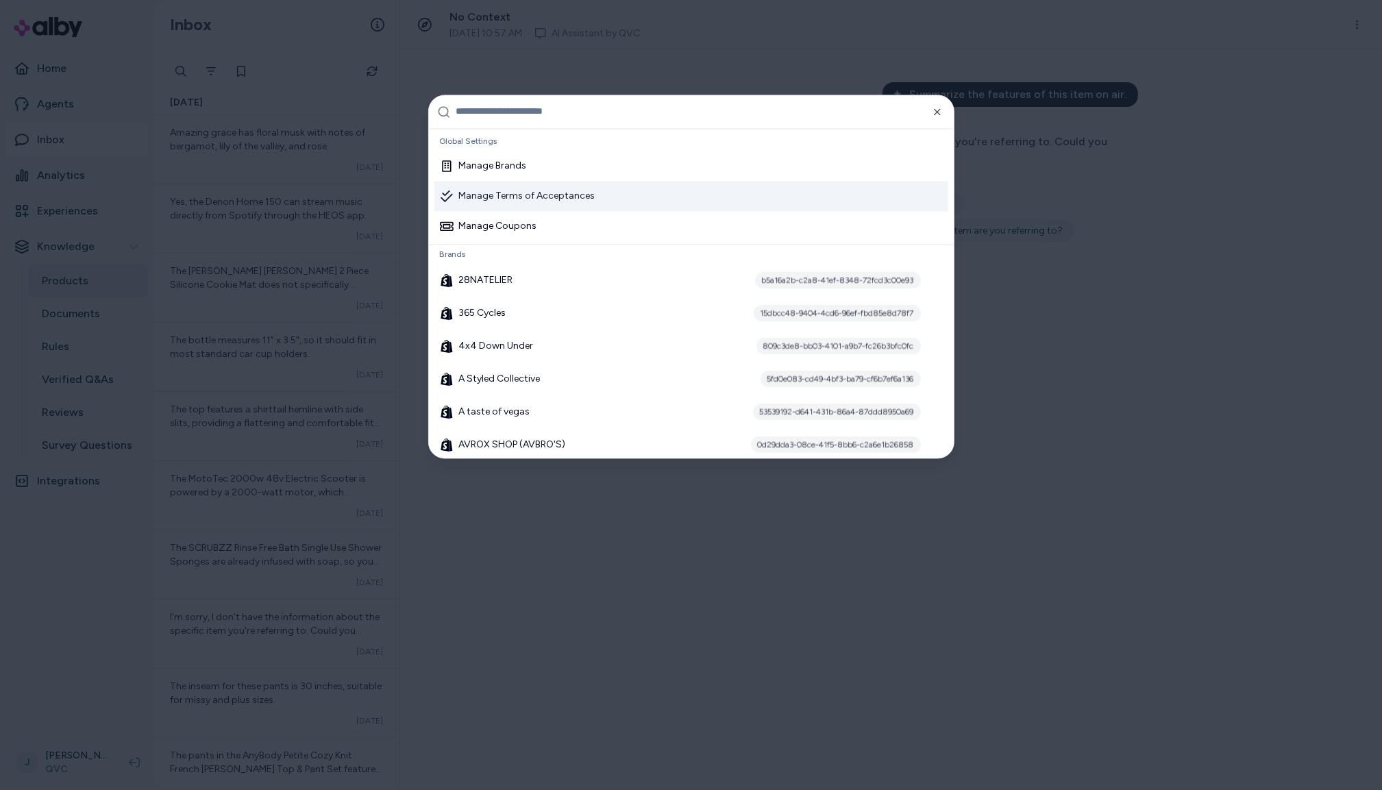
drag, startPoint x: 110, startPoint y: 336, endPoint x: 88, endPoint y: 290, distance: 50.6
click at [108, 322] on div at bounding box center [691, 395] width 1382 height 790
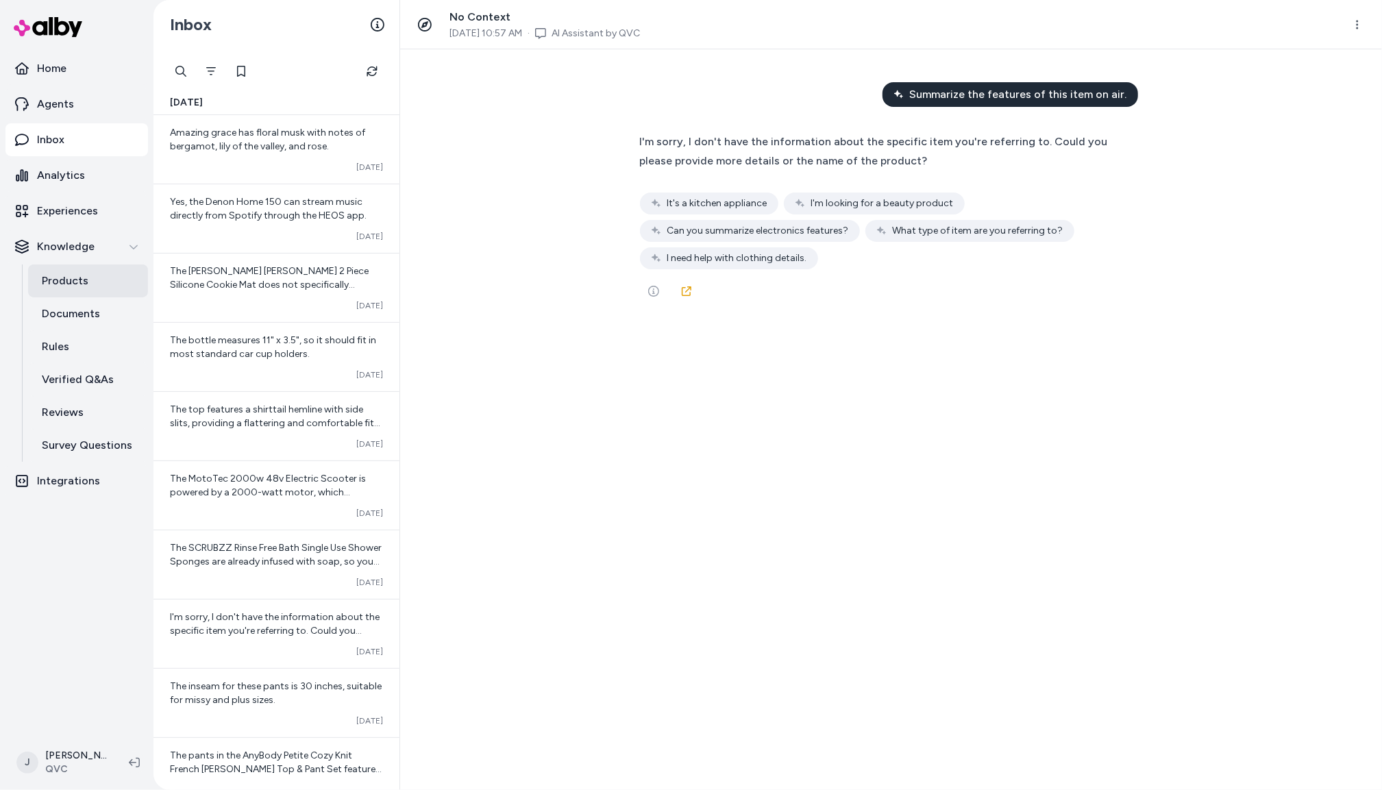
click at [88, 287] on link "Products" at bounding box center [88, 280] width 120 height 33
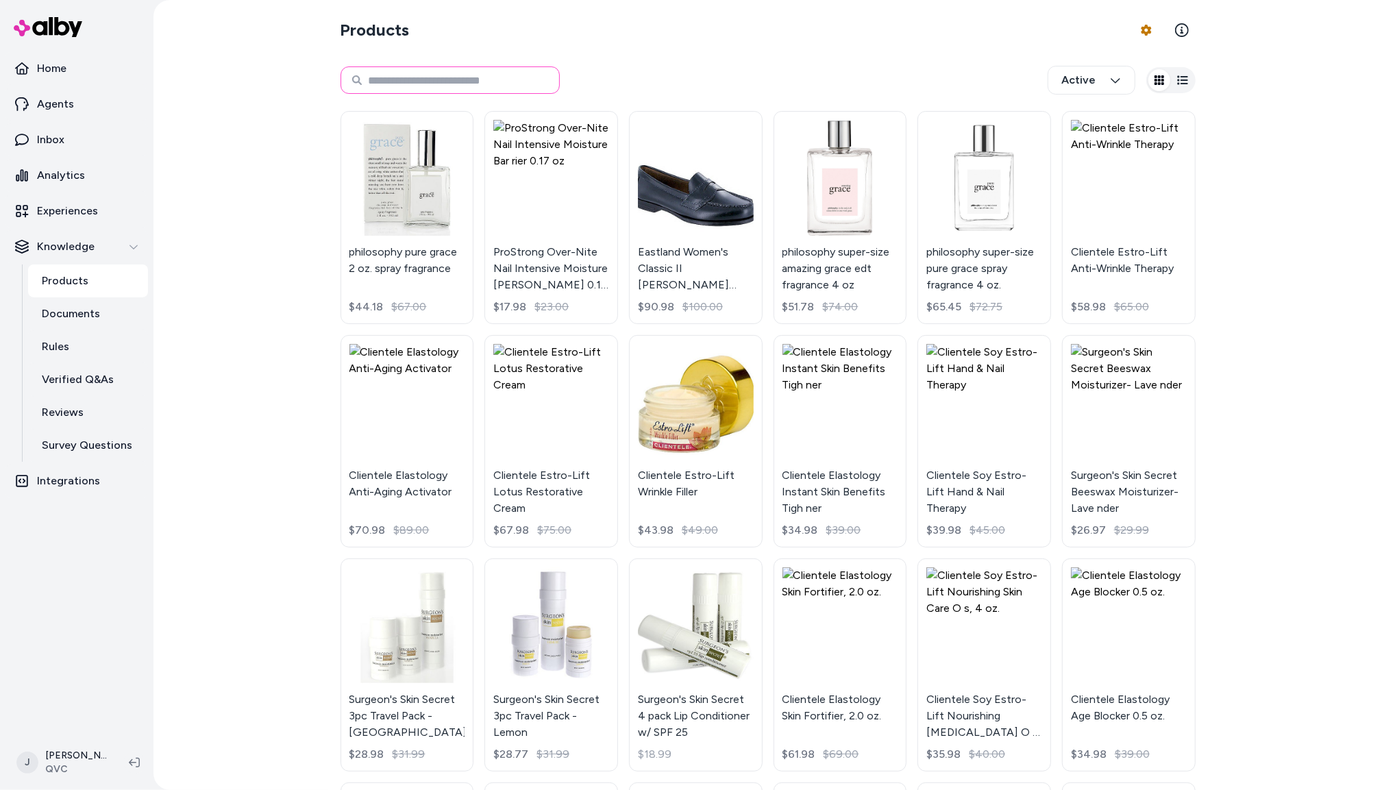
click at [417, 87] on input at bounding box center [449, 79] width 219 height 27
paste input "**********"
type input "**********"
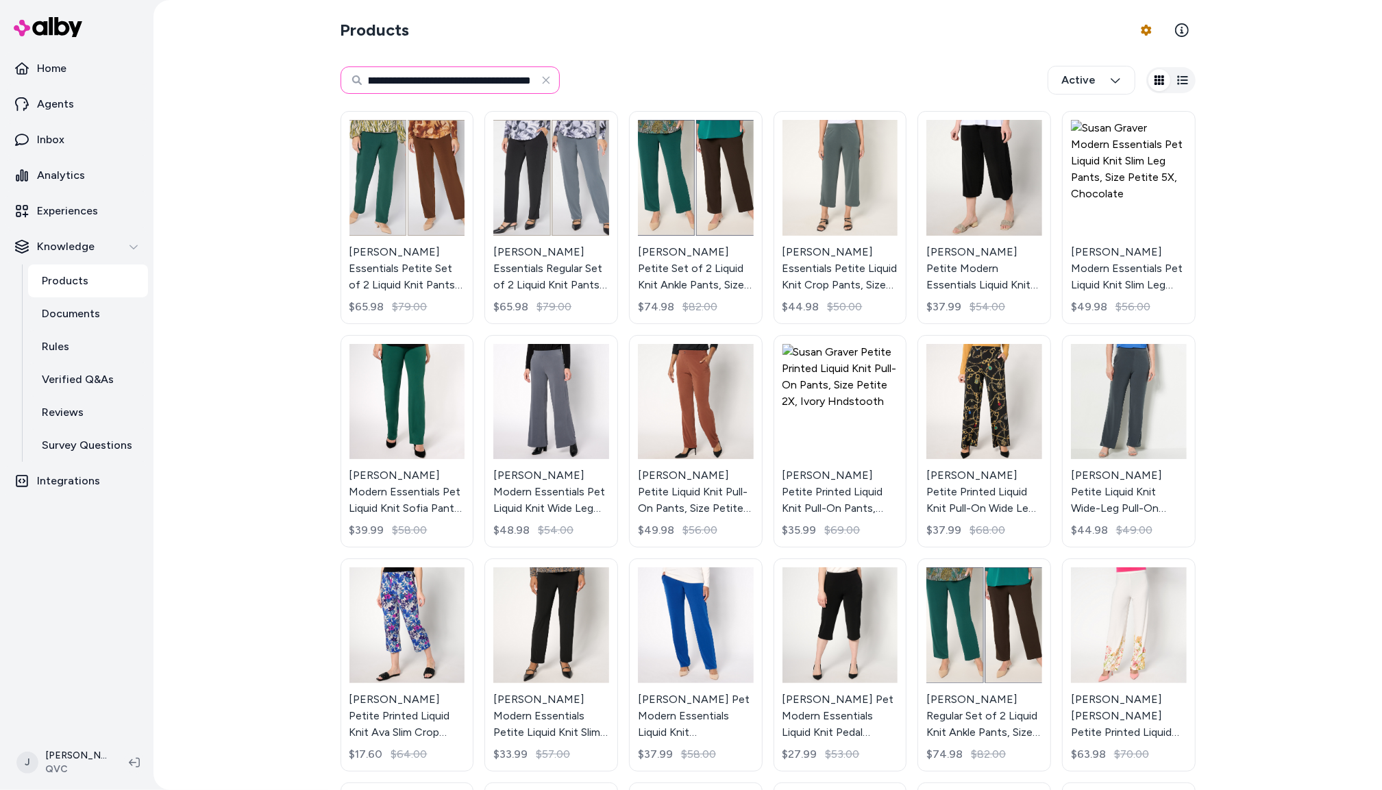
scroll to position [0, 79]
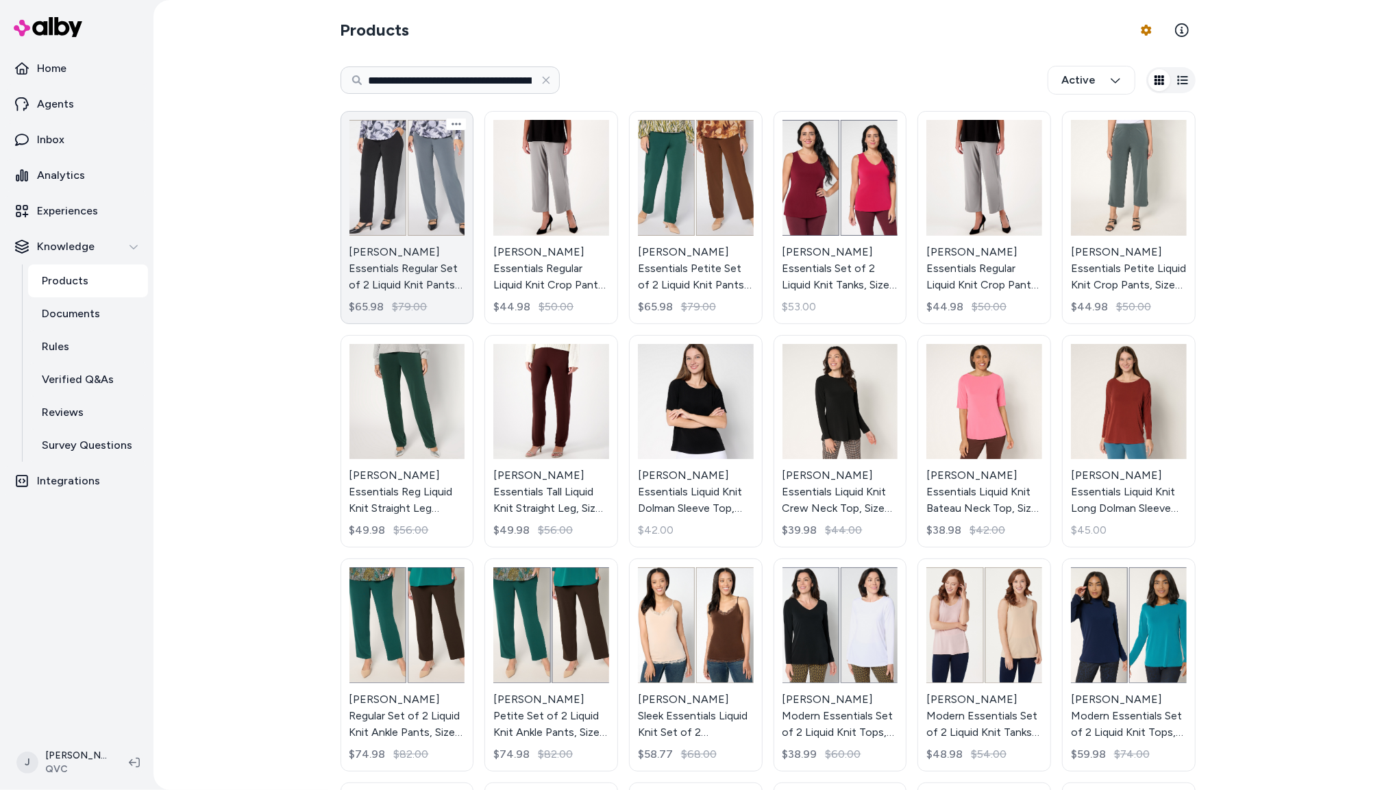
click at [404, 193] on link "Susan Graver Essentials Regular Set of 2 Liquid Knit Pants, Size 1X, Black/Pewt…" at bounding box center [407, 217] width 134 height 213
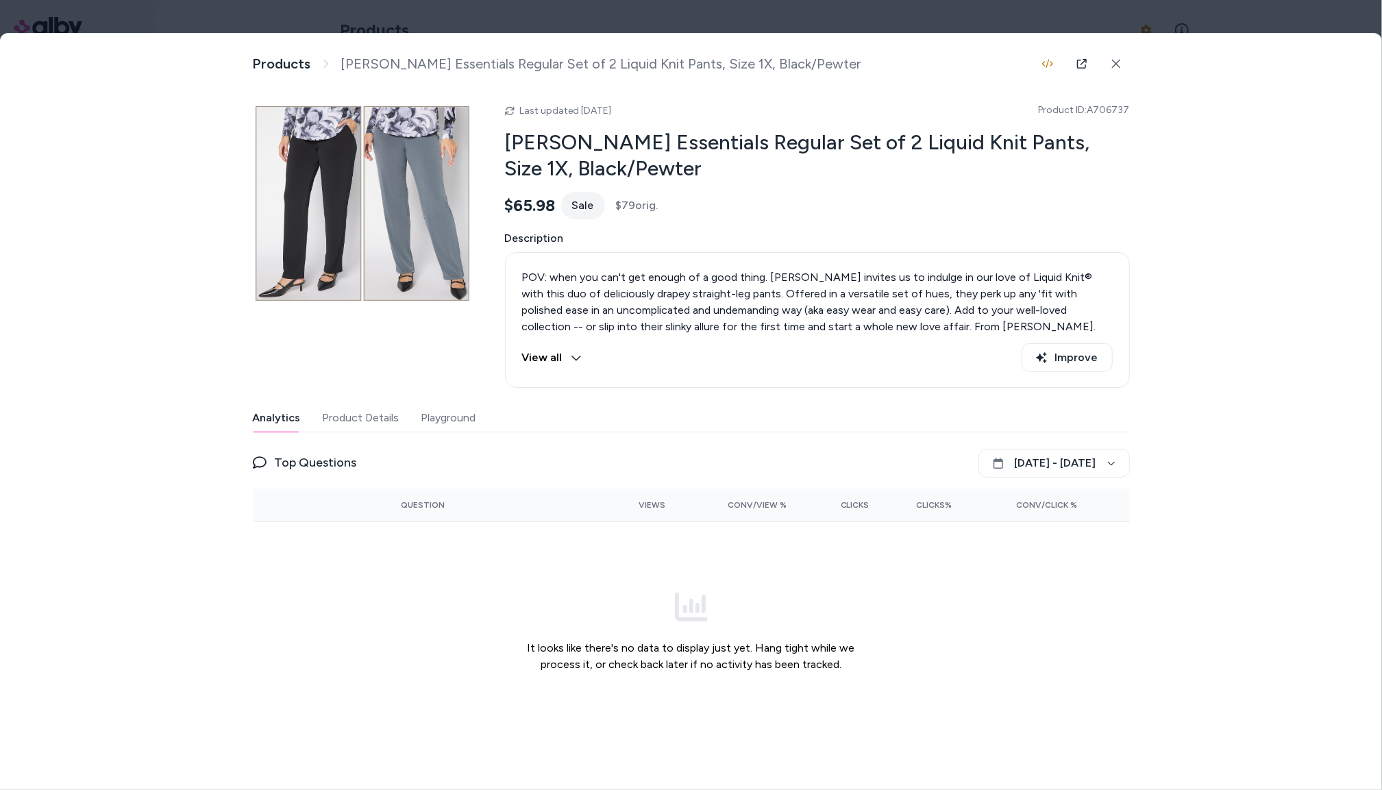
click at [158, 23] on div at bounding box center [691, 395] width 1382 height 790
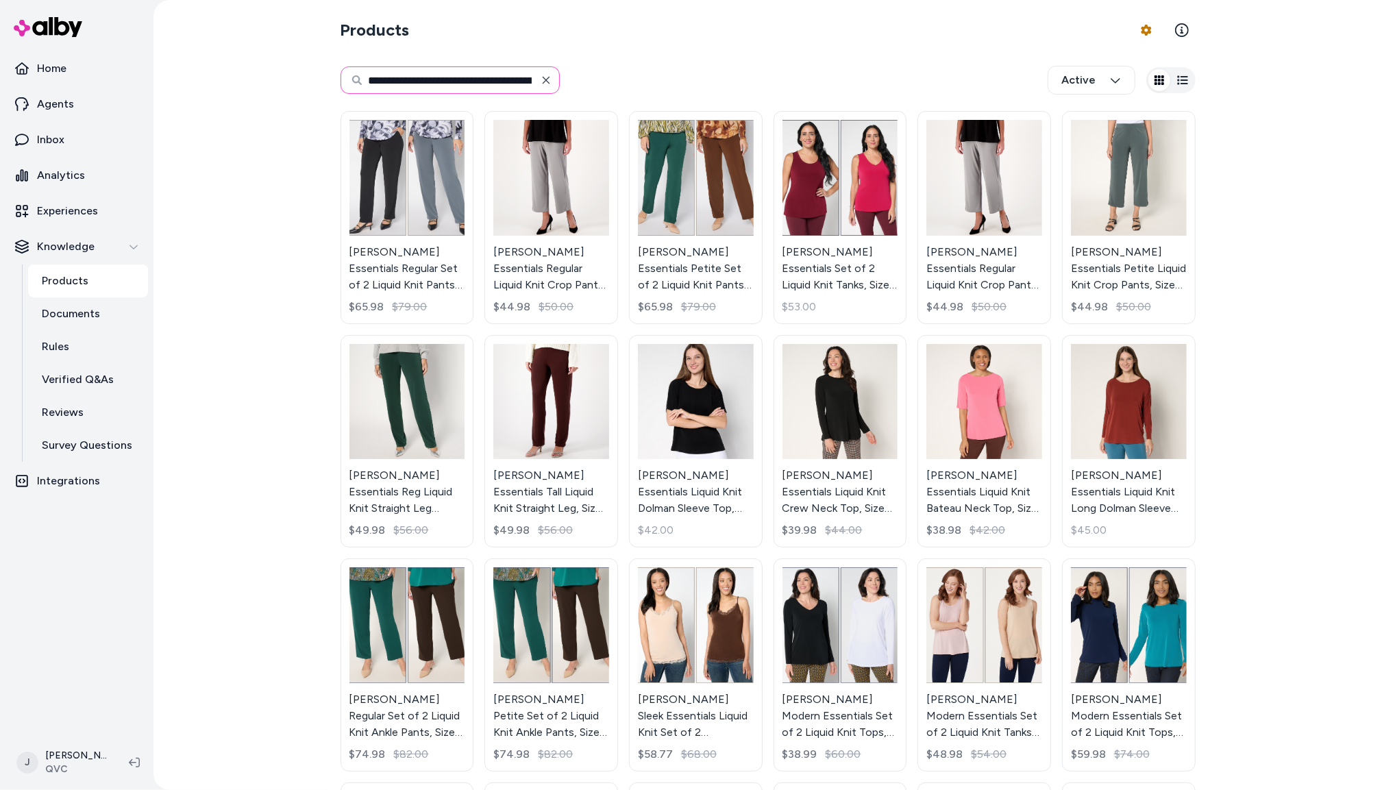
scroll to position [0, 79]
drag, startPoint x: 516, startPoint y: 81, endPoint x: 476, endPoint y: 78, distance: 39.8
click at [546, 80] on div "**********" at bounding box center [449, 79] width 219 height 27
click at [441, 79] on input "**********" at bounding box center [449, 79] width 219 height 27
drag, startPoint x: 451, startPoint y: 77, endPoint x: 443, endPoint y: 77, distance: 8.2
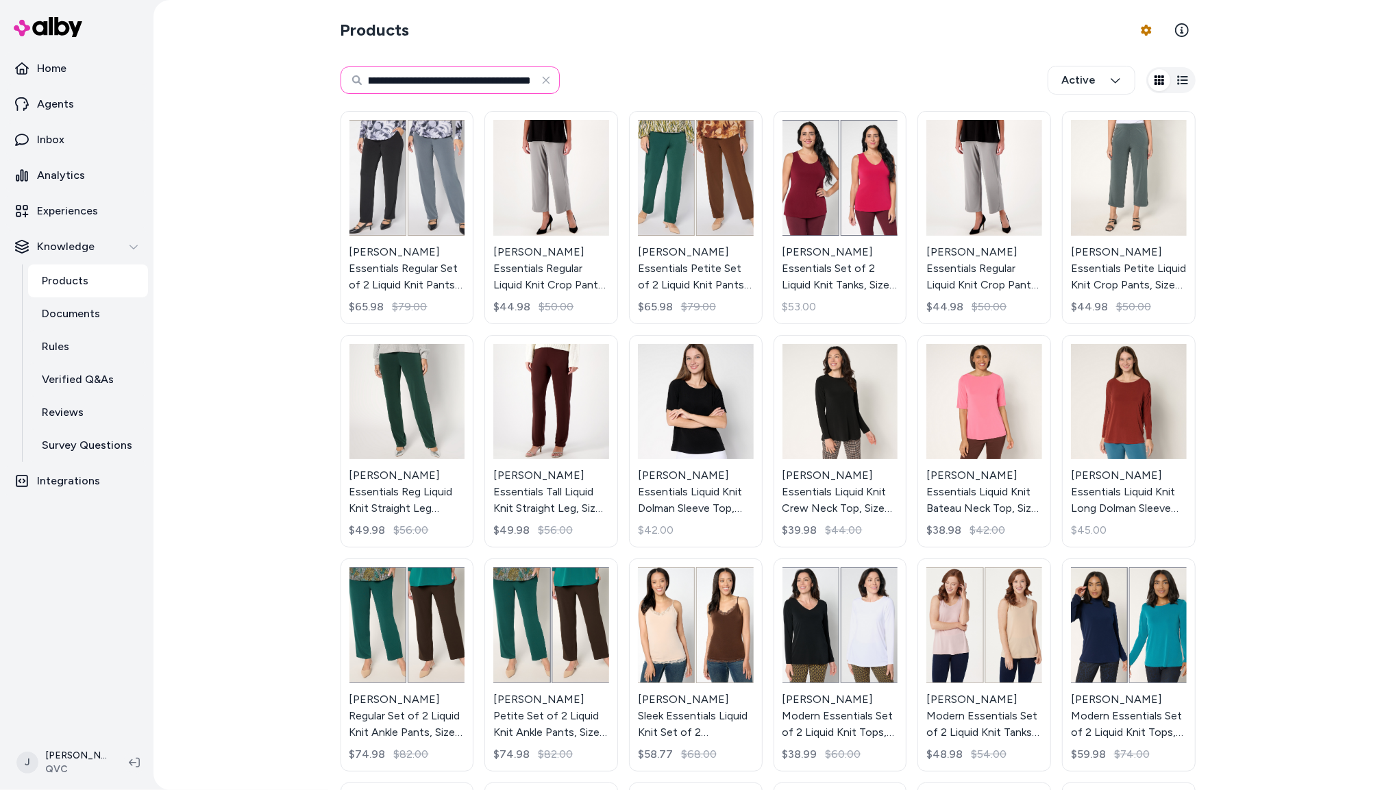
click at [443, 77] on input "**********" at bounding box center [449, 79] width 219 height 27
type input "**********"
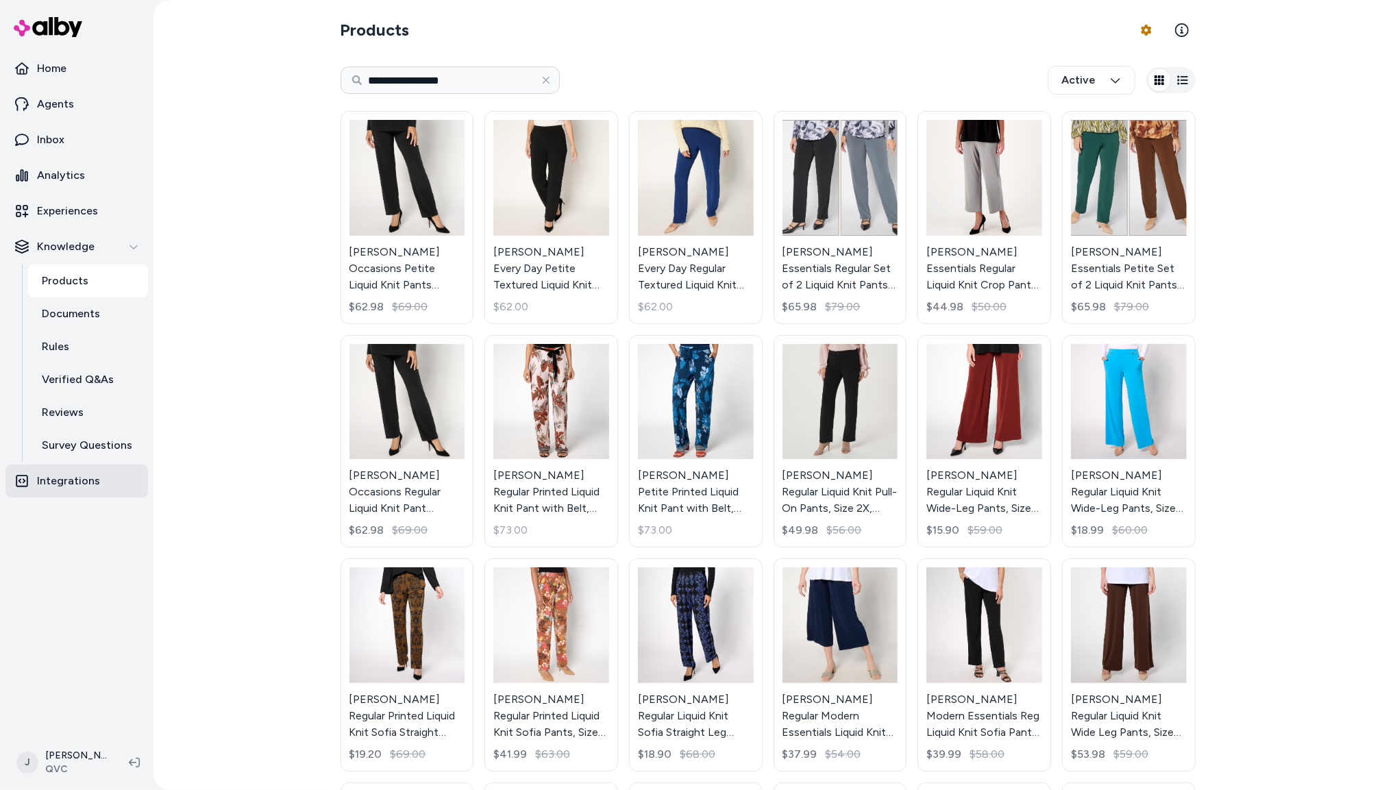
drag, startPoint x: 65, startPoint y: 592, endPoint x: 81, endPoint y: 484, distance: 109.4
click at [66, 591] on nav "Home Agents Inbox Analytics Experiences Knowledge Products Documents Rules Veri…" at bounding box center [76, 392] width 143 height 680
click at [75, 348] on link "Rules" at bounding box center [88, 346] width 120 height 33
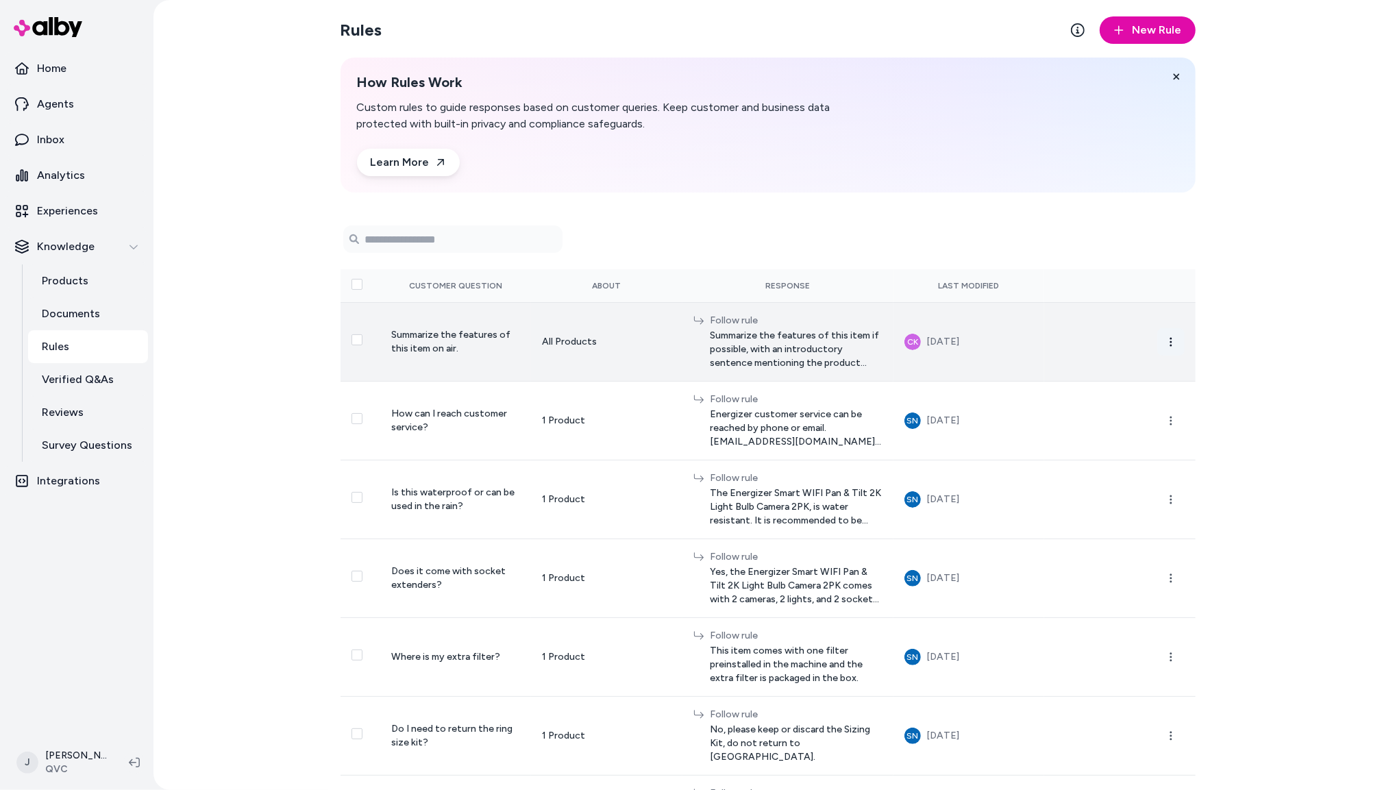
click at [1174, 338] on icon "button" at bounding box center [1170, 341] width 11 height 11
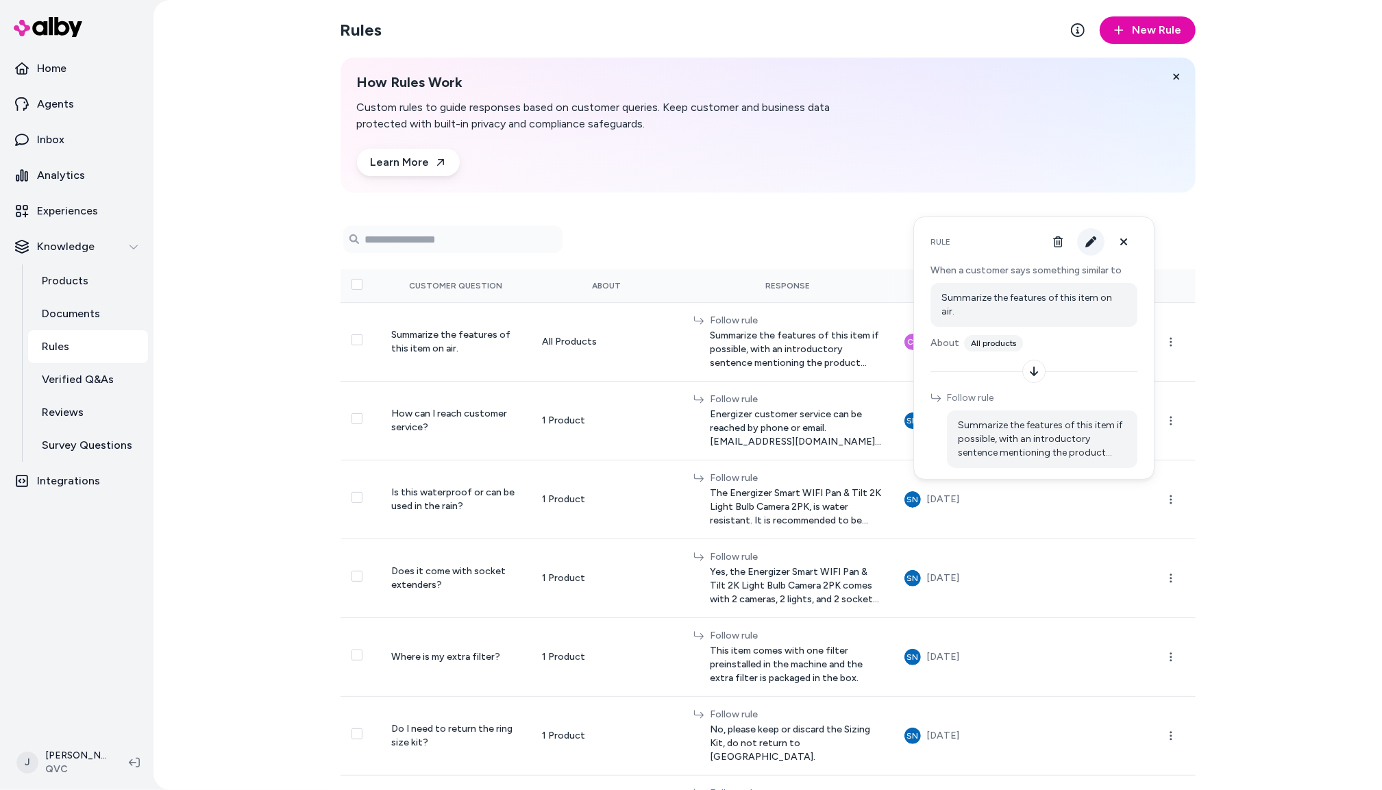
click at [1094, 240] on icon "button" at bounding box center [1090, 241] width 11 height 11
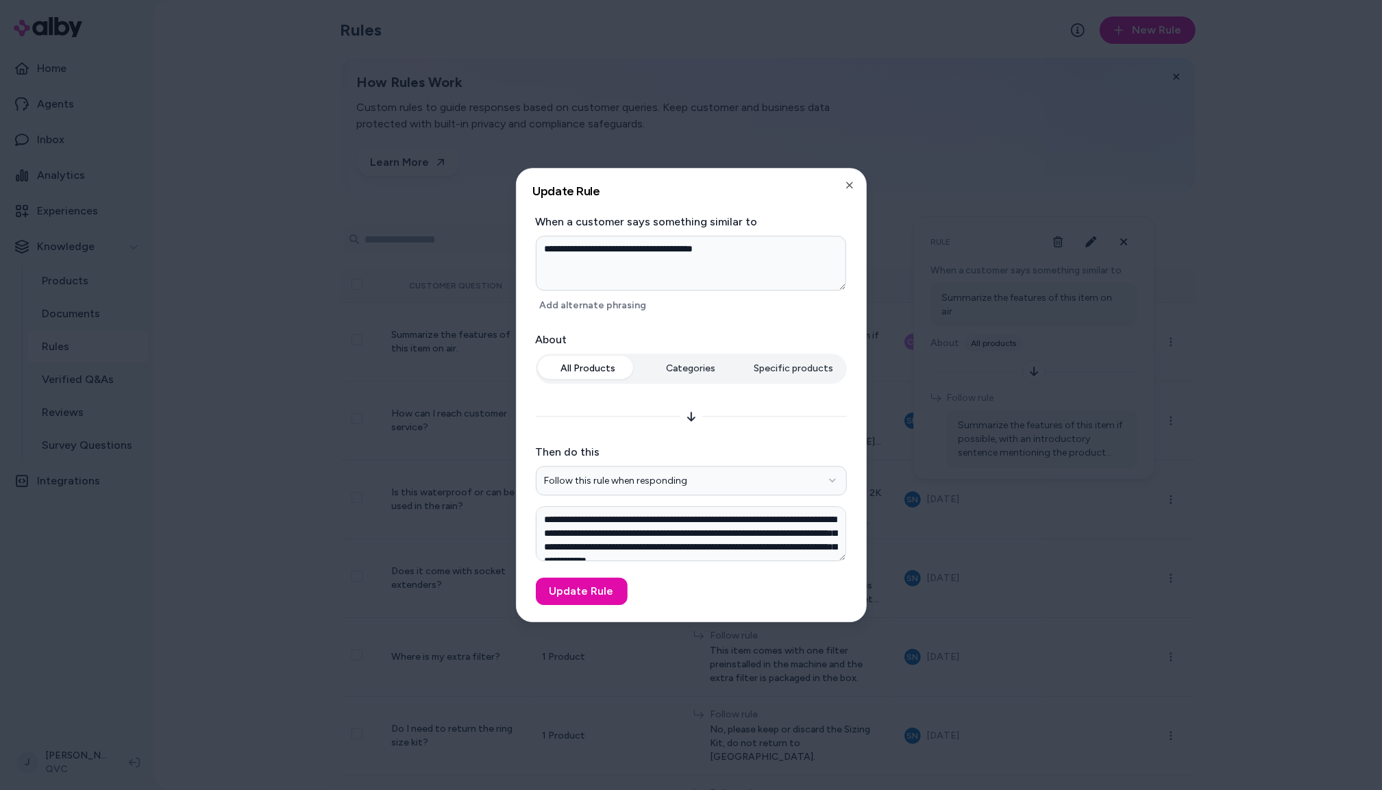
scroll to position [12, 0]
click at [850, 188] on icon "button" at bounding box center [849, 184] width 11 height 11
type textarea "*"
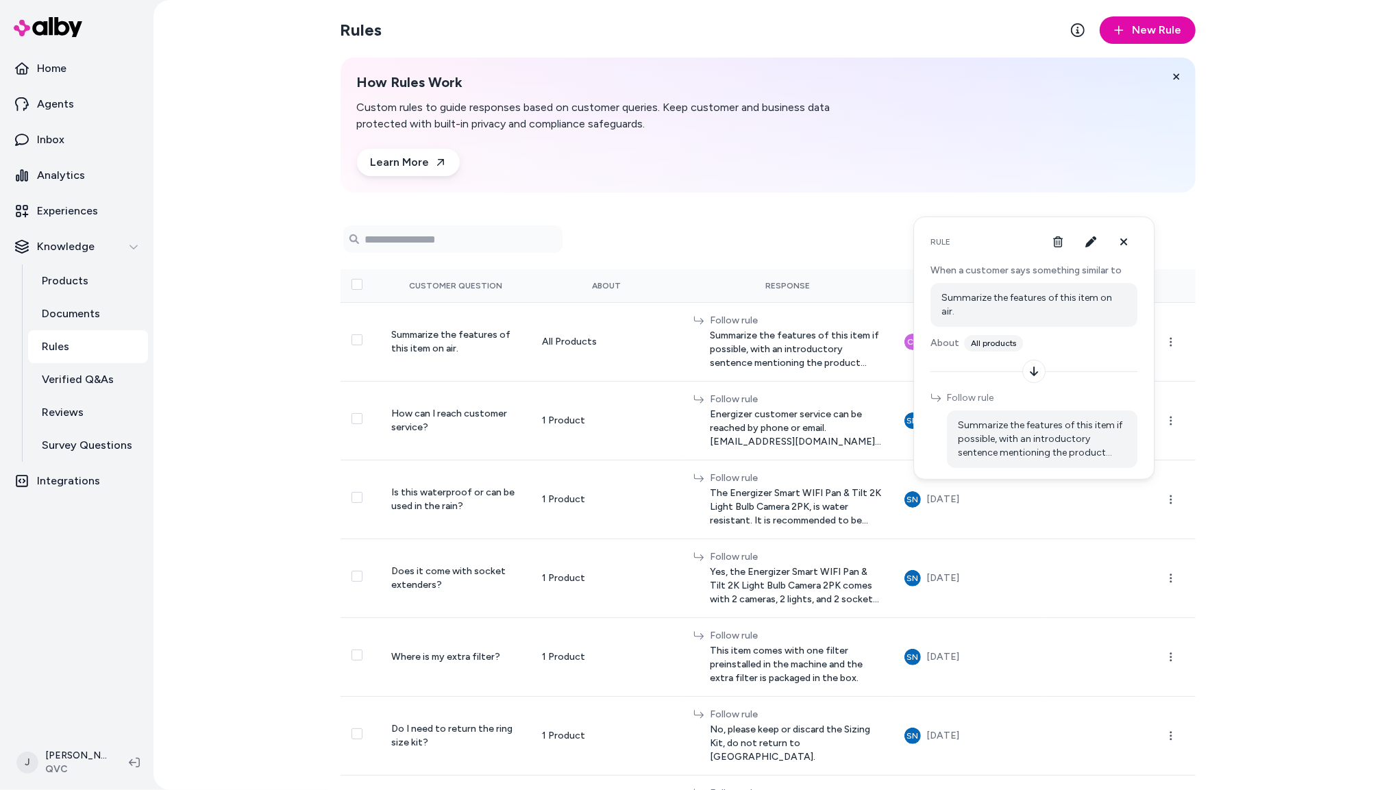
drag, startPoint x: 216, startPoint y: 433, endPoint x: 213, endPoint y: 443, distance: 10.6
click at [216, 434] on div "Rules New Rule How Rules Work Custom rules to guide responses based on customer…" at bounding box center [767, 395] width 1228 height 790
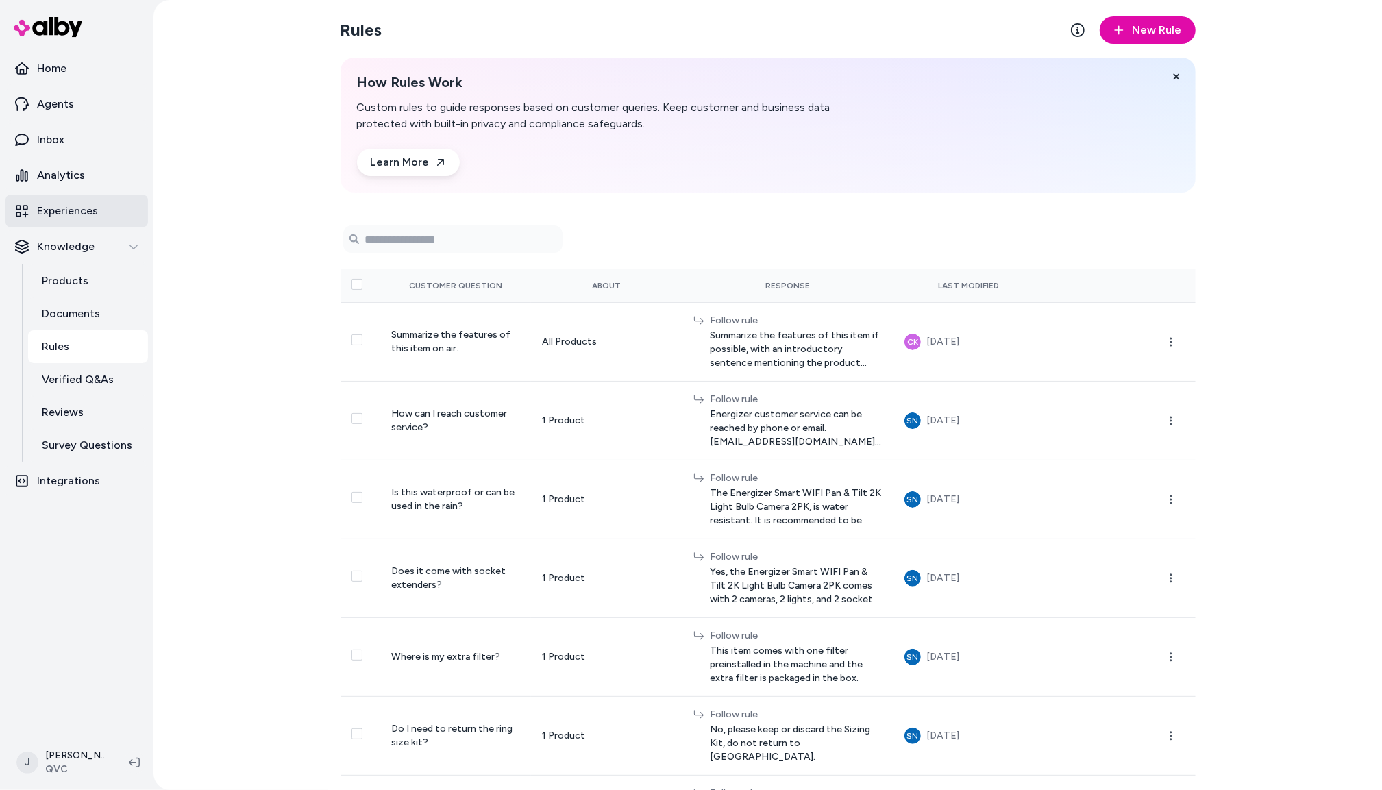
click at [100, 206] on link "Experiences" at bounding box center [76, 211] width 143 height 33
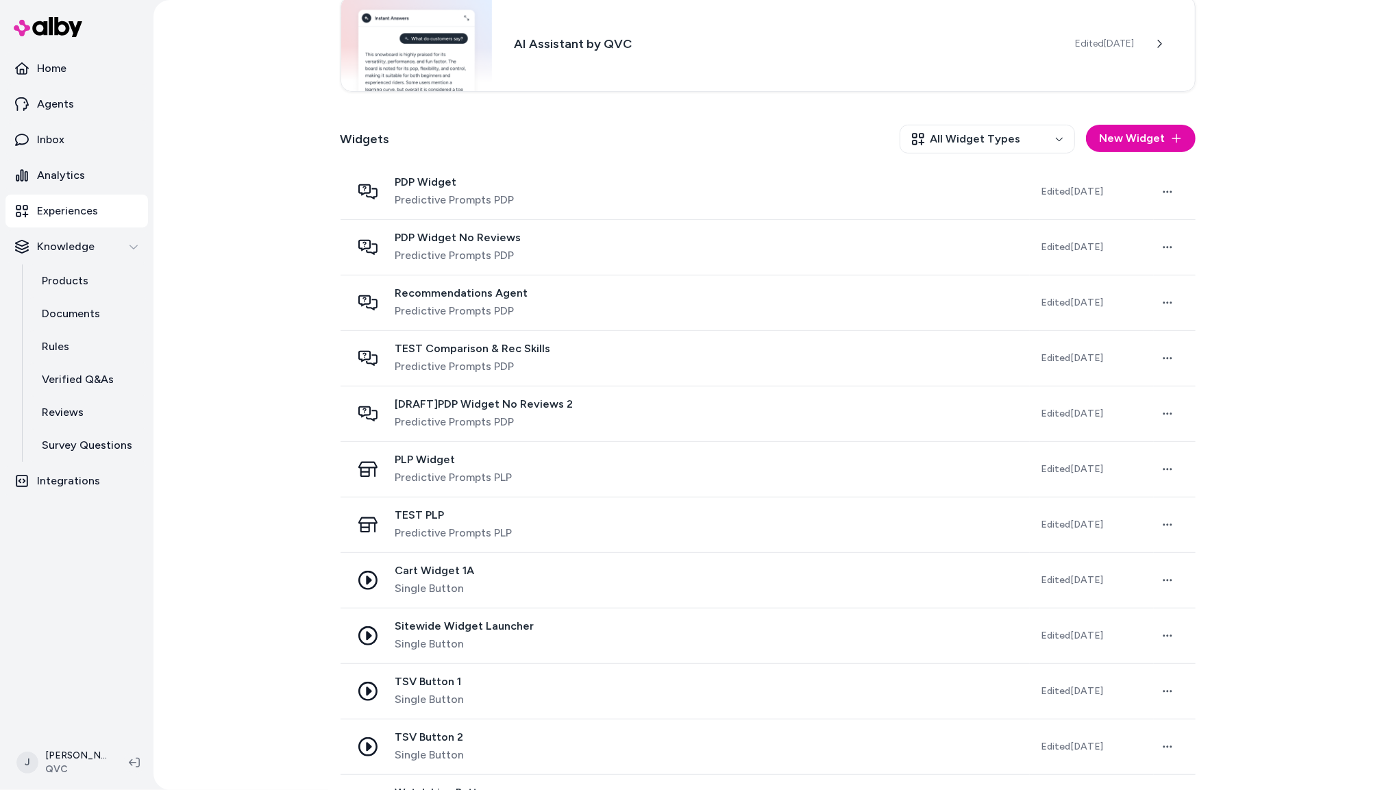
scroll to position [351, 0]
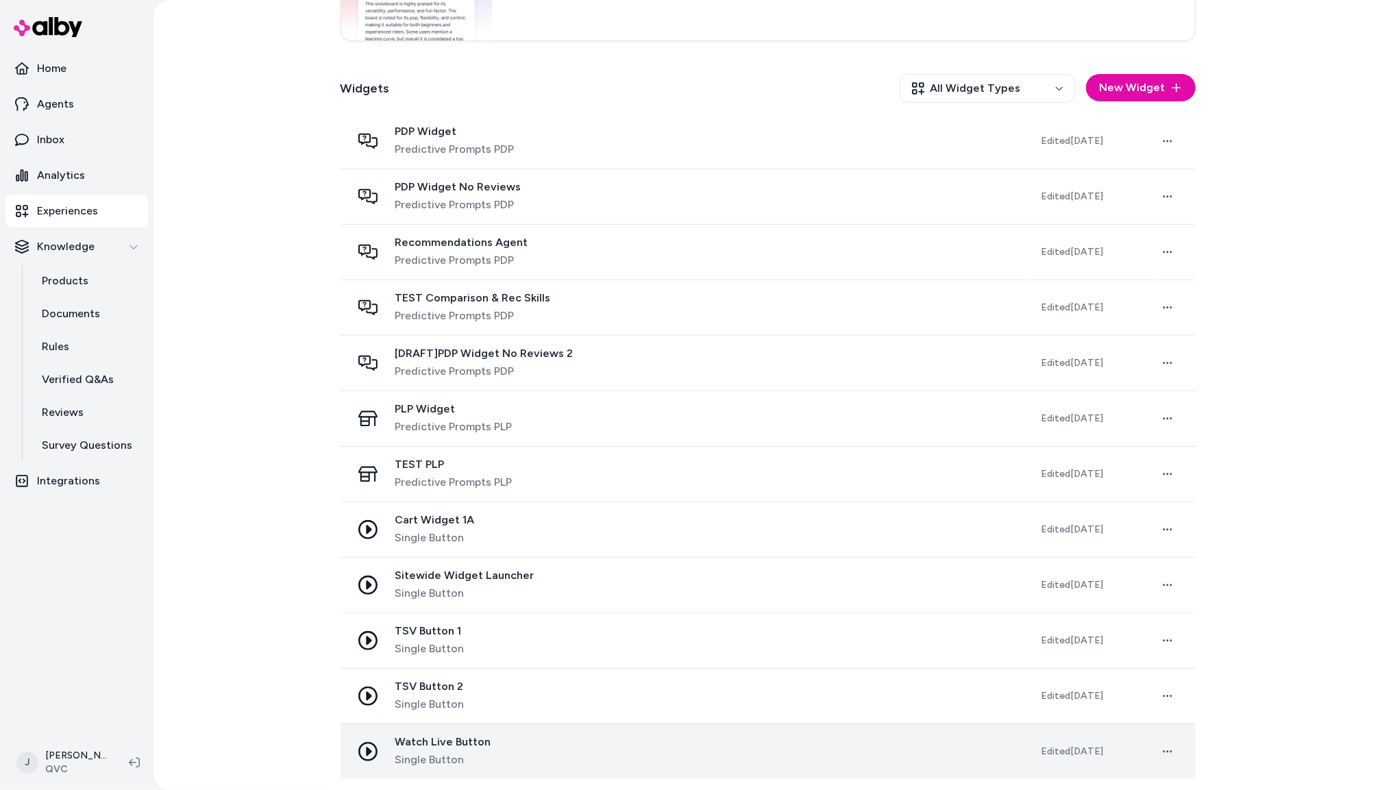
click at [665, 732] on td "Watch Live Button Single Button" at bounding box center [684, 750] width 689 height 55
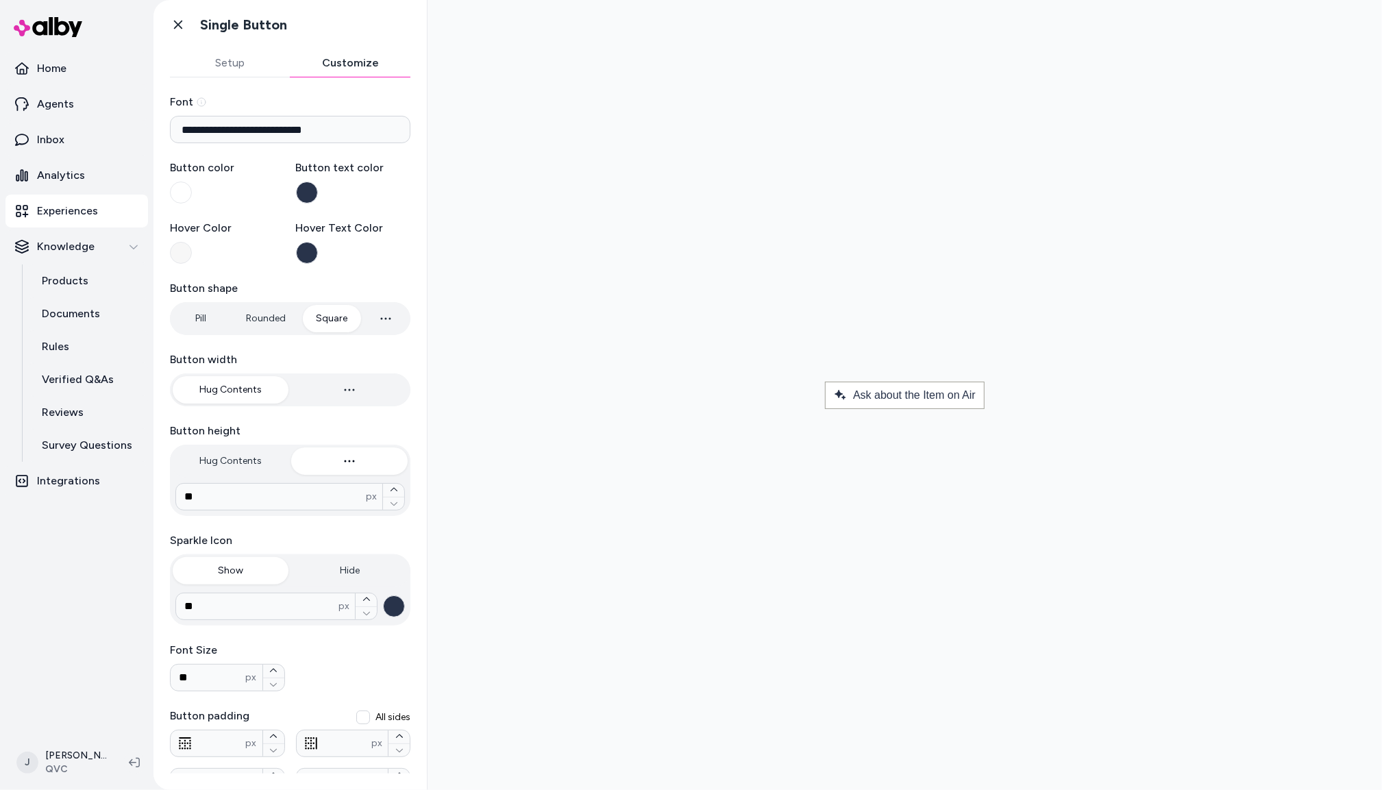
click at [334, 64] on button "Customize" at bounding box center [350, 62] width 121 height 27
drag, startPoint x: 944, startPoint y: 288, endPoint x: 865, endPoint y: 286, distance: 79.5
click at [943, 288] on div at bounding box center [904, 395] width 932 height 768
drag, startPoint x: 884, startPoint y: 310, endPoint x: 612, endPoint y: 317, distance: 271.4
click at [839, 307] on div at bounding box center [904, 395] width 932 height 768
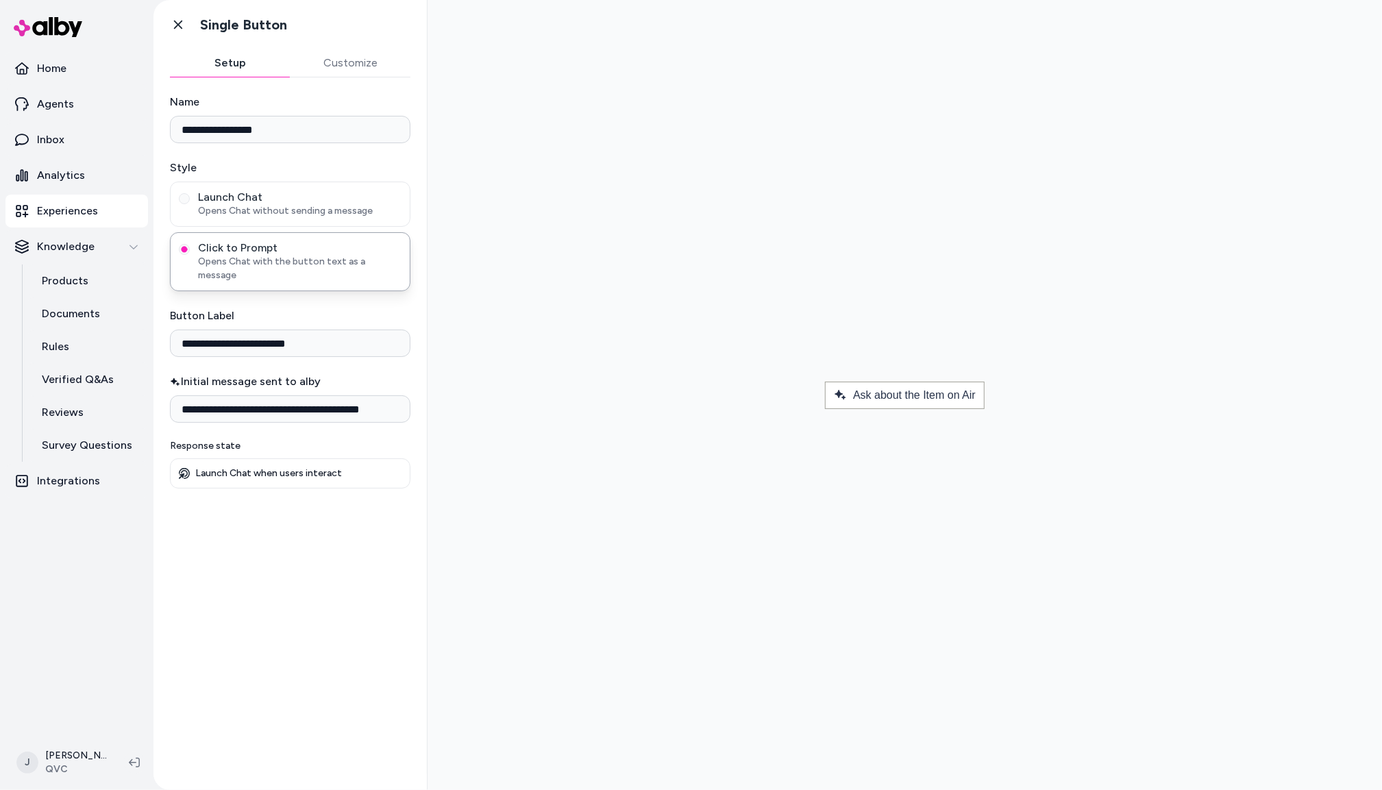
click at [229, 66] on button "Setup" at bounding box center [230, 62] width 121 height 27
click at [167, 29] on link "Go back" at bounding box center [177, 24] width 27 height 27
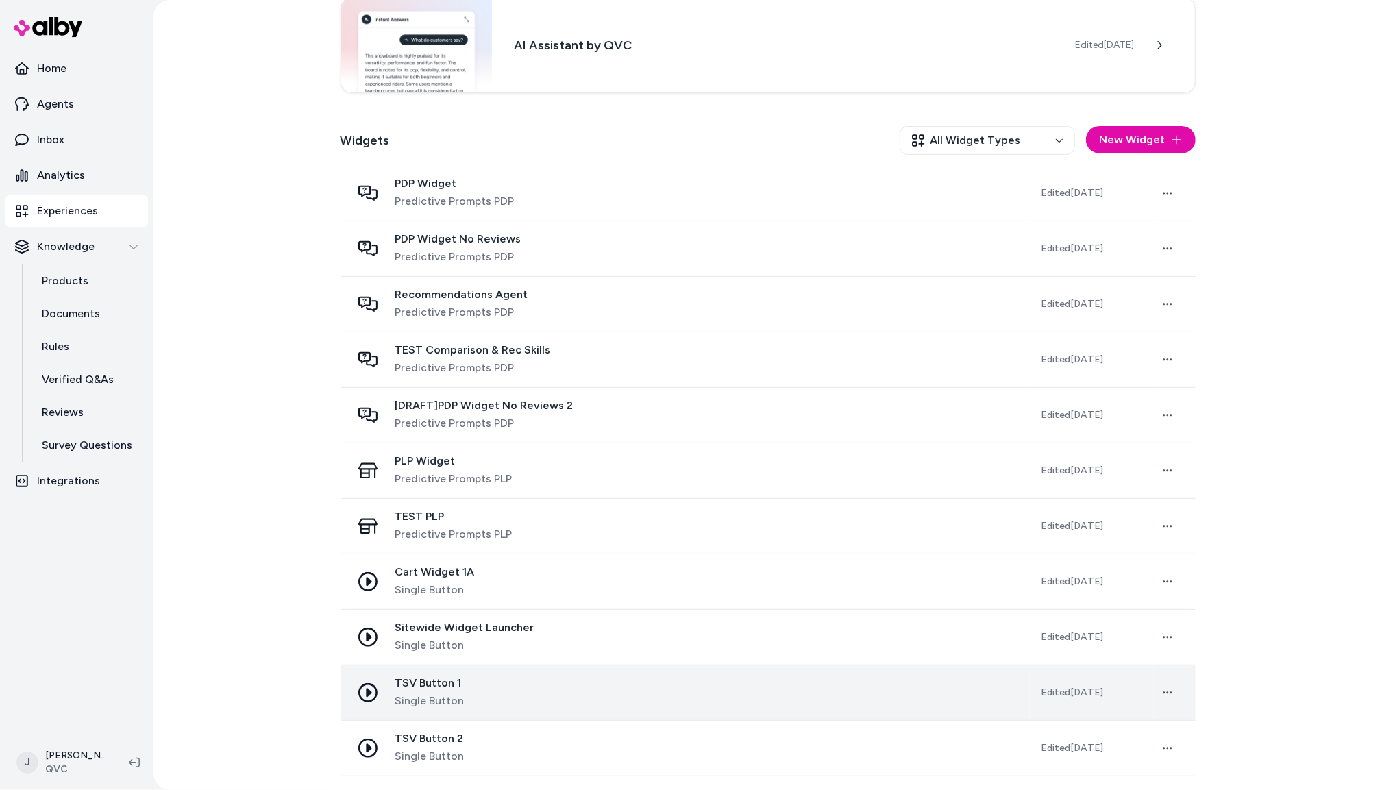
scroll to position [351, 0]
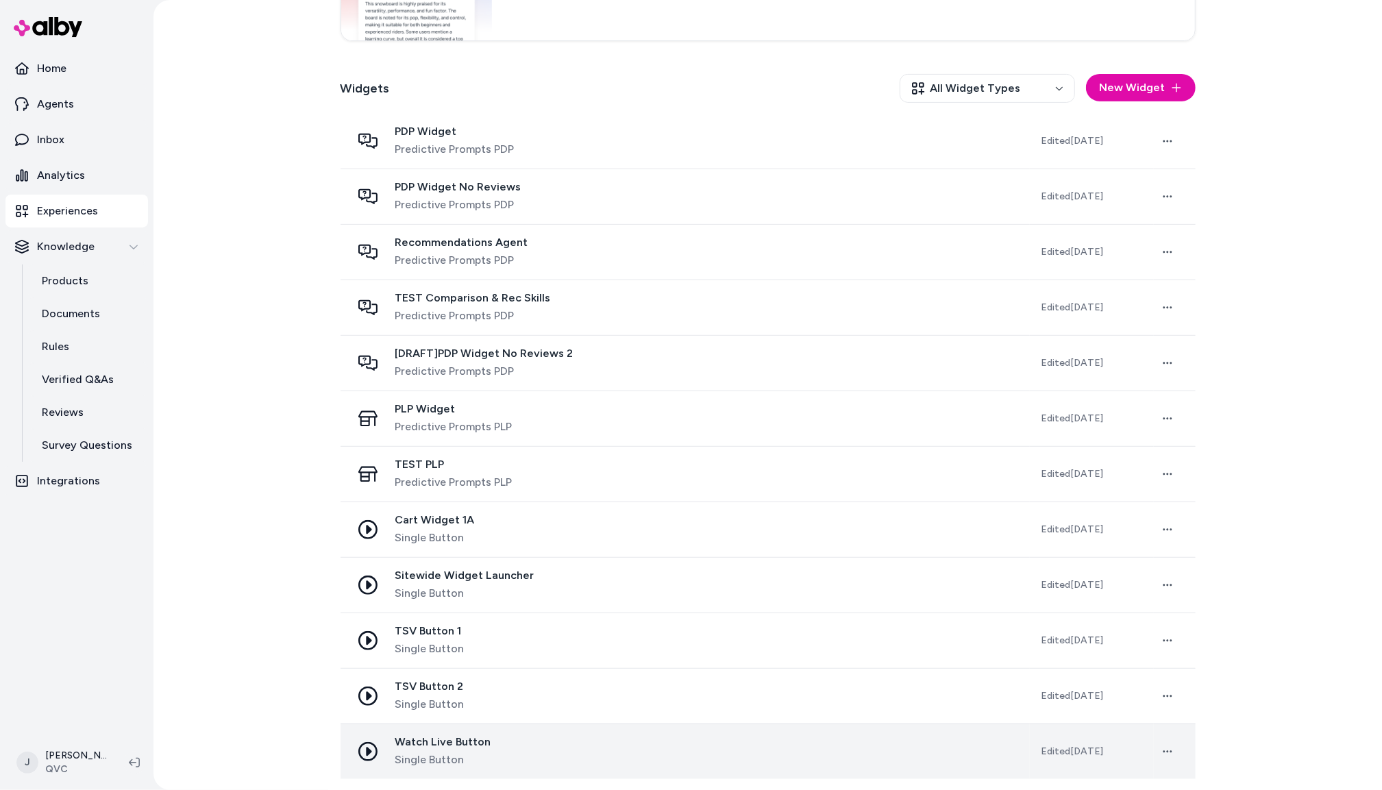
click at [593, 723] on tbody "PDP Widget Predictive Prompts PDP Edited Sep 19, 2025 Open menu PDP Widget No R…" at bounding box center [767, 446] width 855 height 665
click at [610, 751] on div "Watch Live Button Single Button" at bounding box center [684, 751] width 667 height 33
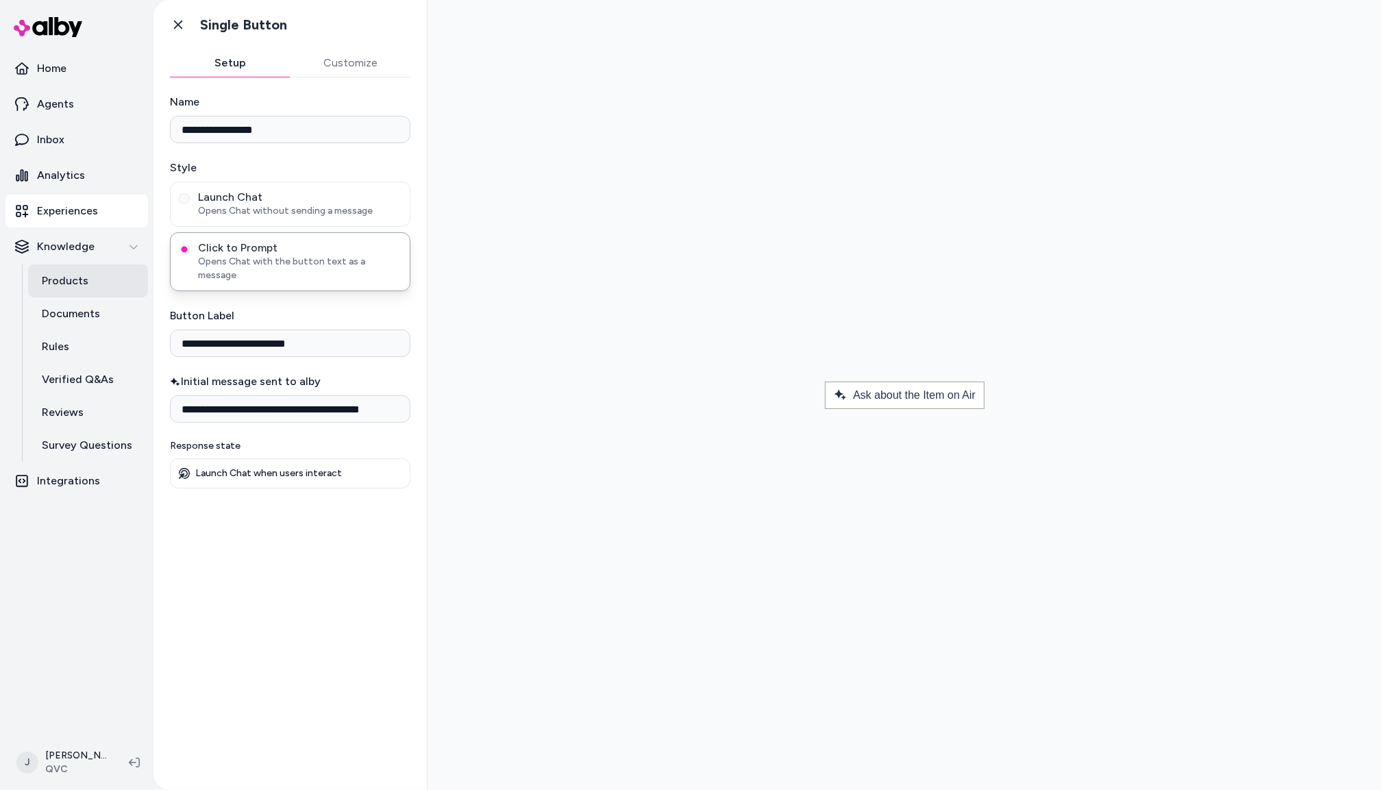
click at [84, 279] on p "Products" at bounding box center [65, 281] width 47 height 16
drag, startPoint x: 831, startPoint y: 225, endPoint x: 805, endPoint y: 230, distance: 26.5
click at [817, 229] on div at bounding box center [904, 395] width 932 height 768
drag, startPoint x: 546, startPoint y: 103, endPoint x: 726, endPoint y: 8, distance: 203.5
click at [547, 103] on div at bounding box center [904, 395] width 932 height 768
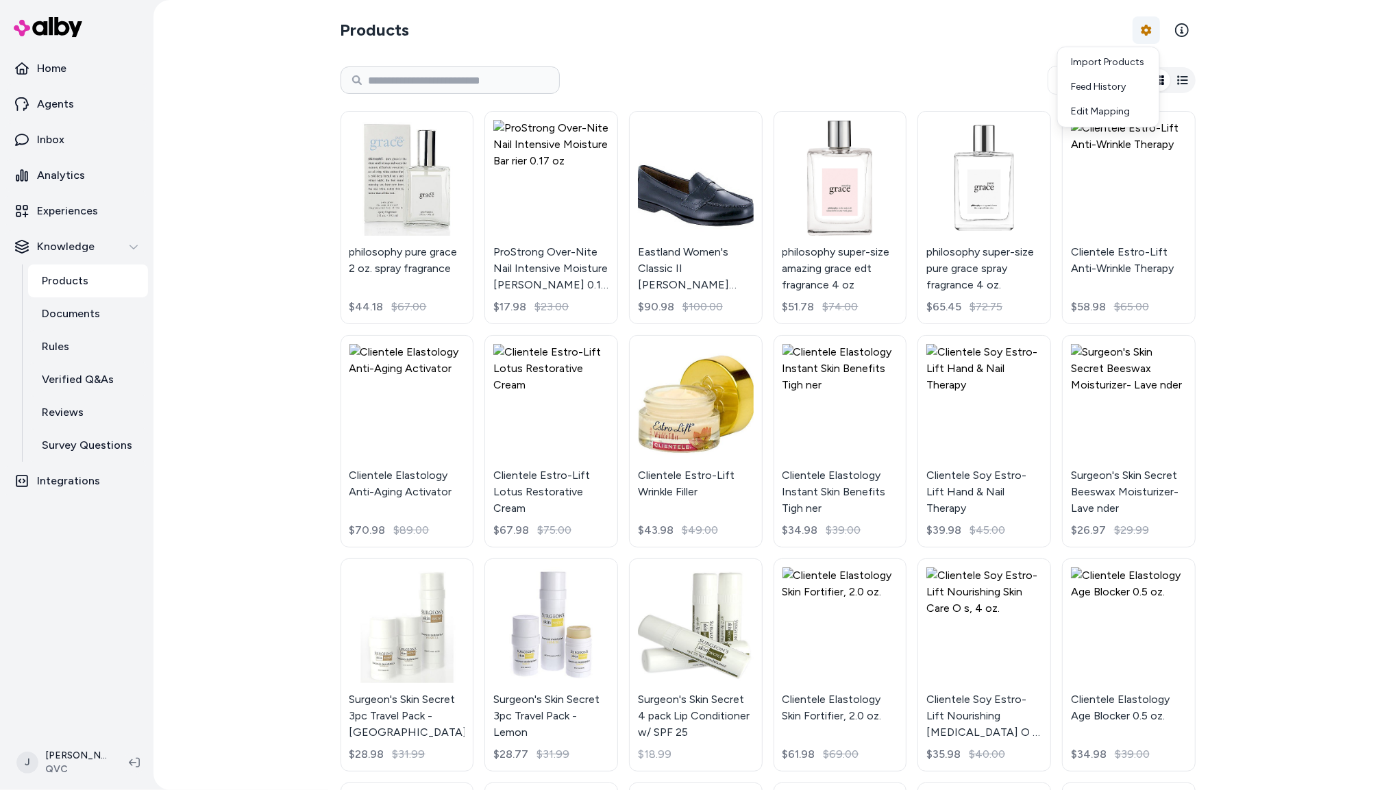
click at [1146, 27] on html "Home Agents Inbox Analytics Experiences Knowledge Products Documents Rules Veri…" at bounding box center [691, 395] width 1382 height 790
click at [1104, 85] on div "Feed History" at bounding box center [1109, 87] width 96 height 25
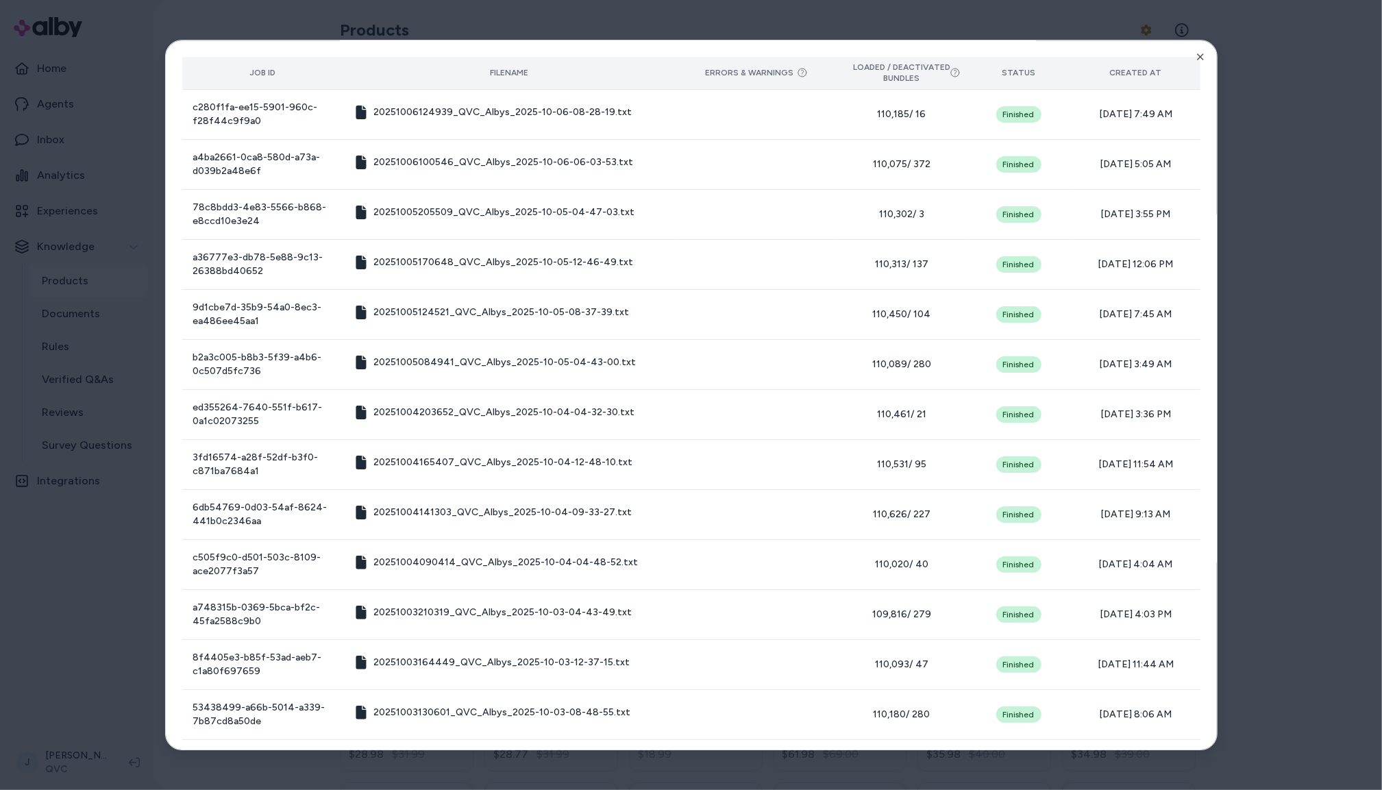
click at [1196, 64] on th "Created At" at bounding box center [1135, 73] width 129 height 33
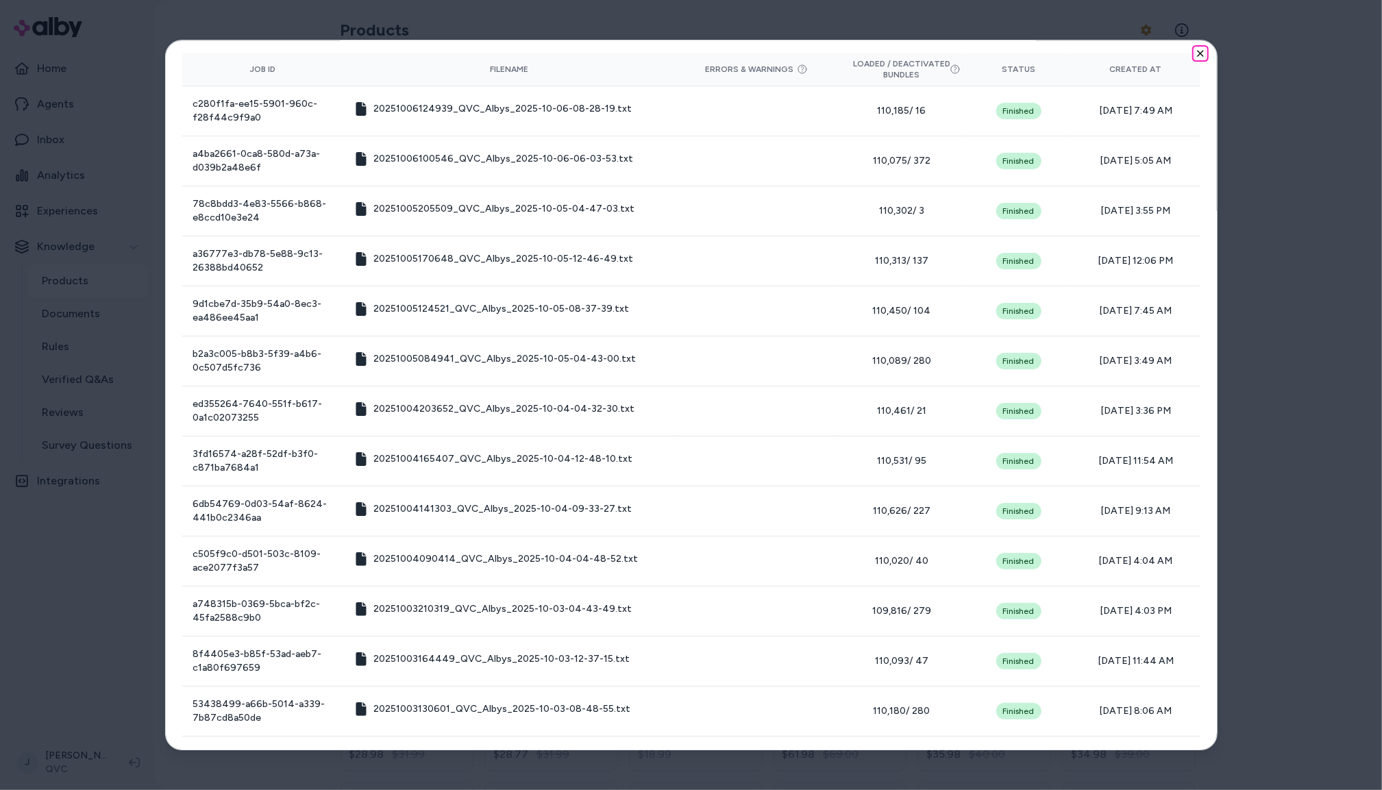
click at [1200, 55] on icon "button" at bounding box center [1200, 53] width 11 height 11
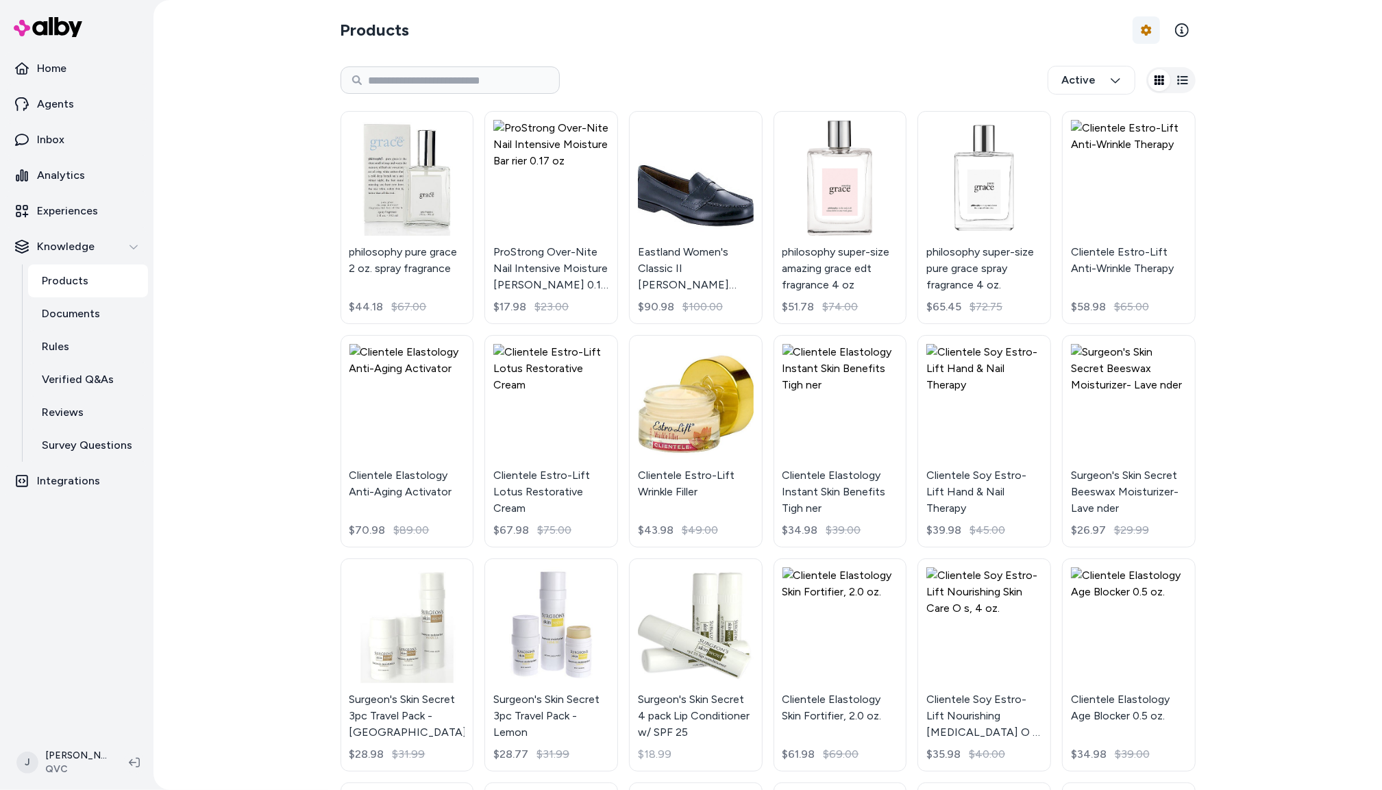
click at [1142, 34] on html "Home Agents Inbox Analytics Experiences Knowledge Products Documents Rules Veri…" at bounding box center [691, 395] width 1382 height 790
click at [1100, 82] on div "Feed History" at bounding box center [1109, 87] width 96 height 25
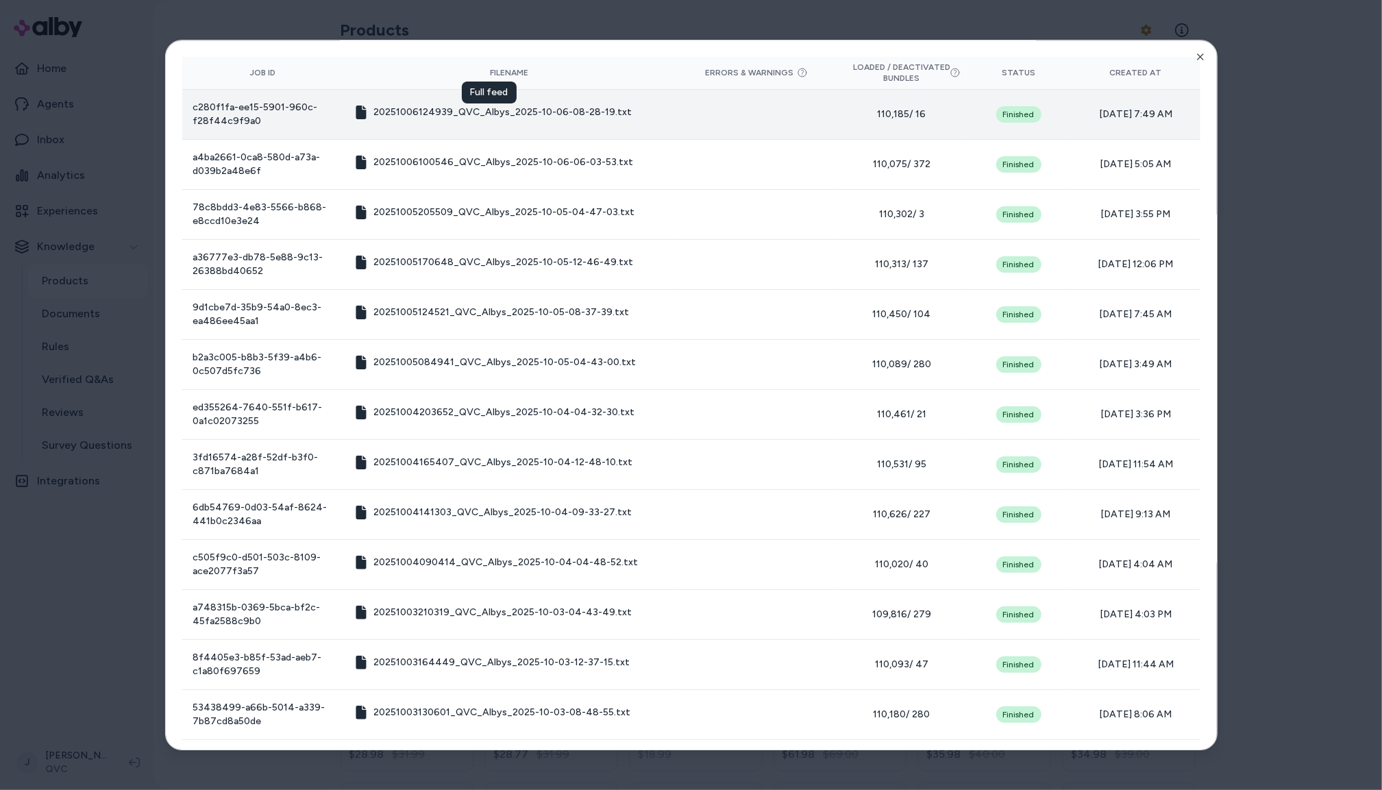
click at [552, 114] on span "20251006124939_QVC_Albys_2025-10-06-08-28-19.txt" at bounding box center [502, 113] width 258 height 14
click at [547, 113] on span "20251006124939_QVC_Albys_2025-10-06-08-28-19.txt" at bounding box center [502, 113] width 258 height 14
drag, startPoint x: 420, startPoint y: 114, endPoint x: 403, endPoint y: 116, distance: 17.3
click at [417, 114] on span "20251006124939_QVC_Albys_2025-10-06-08-28-19.txt" at bounding box center [502, 113] width 258 height 14
drag, startPoint x: 462, startPoint y: 112, endPoint x: 502, endPoint y: 108, distance: 40.6
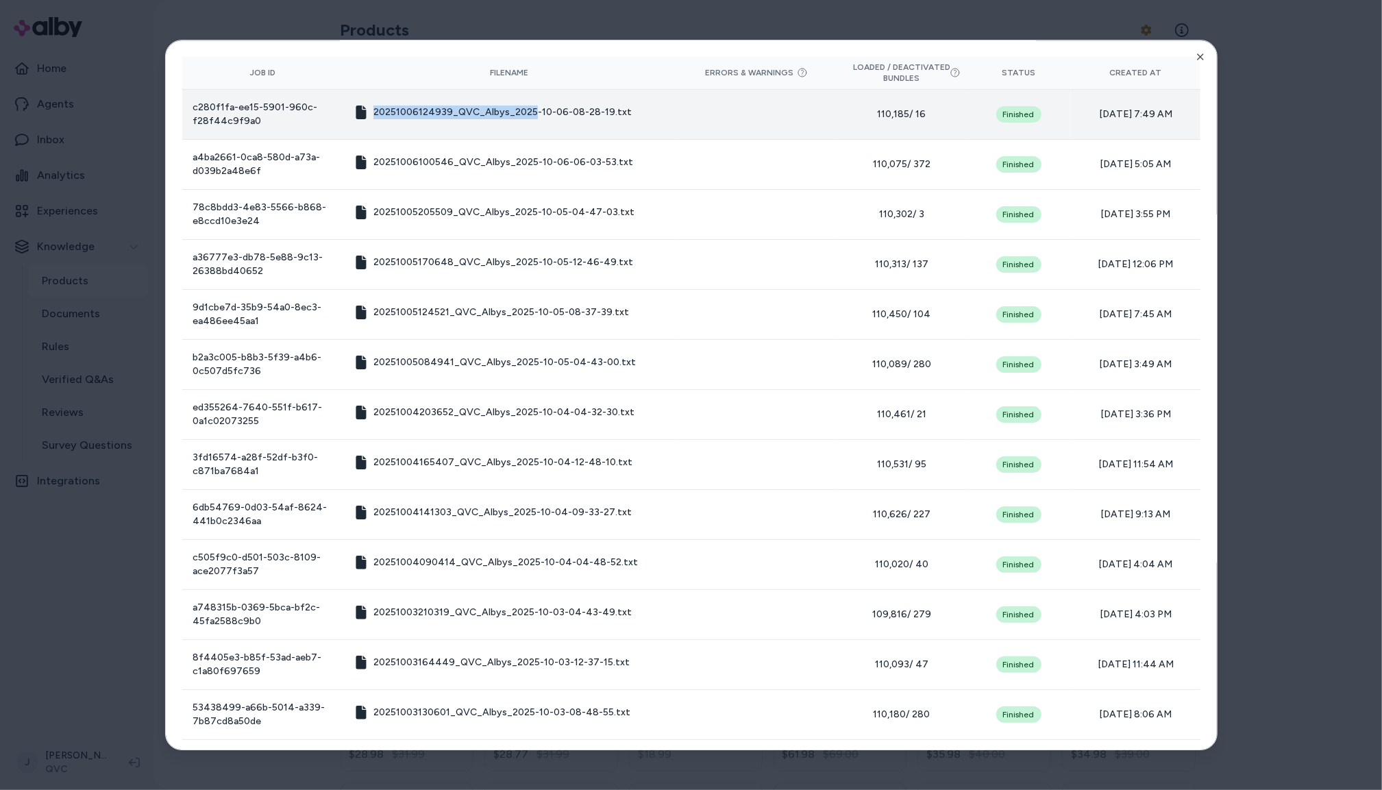
click at [483, 110] on span "20251006124939_QVC_Albys_2025-10-06-08-28-19.txt" at bounding box center [502, 113] width 258 height 14
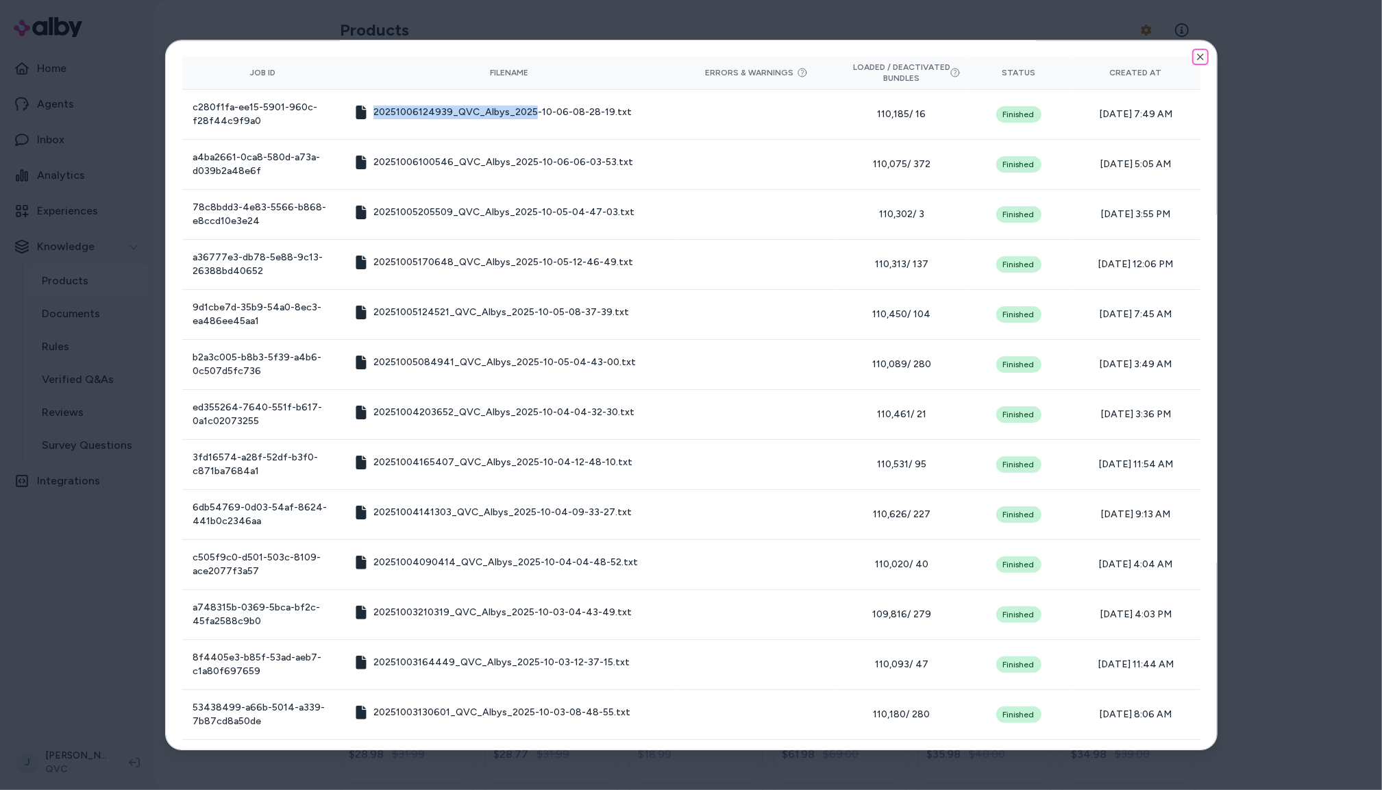
drag, startPoint x: 1203, startPoint y: 59, endPoint x: 1158, endPoint y: 42, distance: 48.1
click at [1202, 58] on icon "button" at bounding box center [1200, 56] width 11 height 11
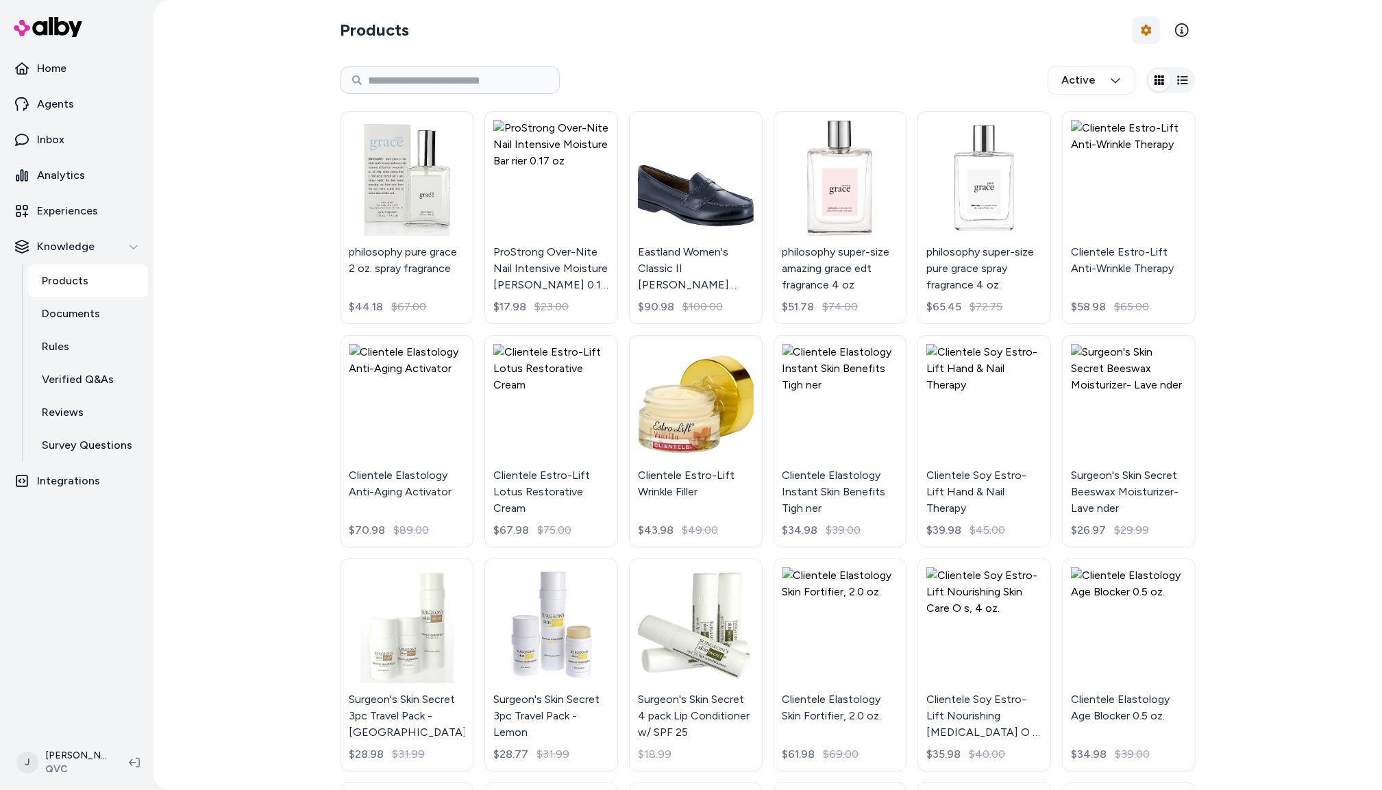
click at [1150, 33] on html "Home Agents Inbox Analytics Experiences Knowledge Products Documents Rules Veri…" at bounding box center [691, 395] width 1382 height 790
click at [1113, 84] on div "Feed History" at bounding box center [1109, 87] width 96 height 25
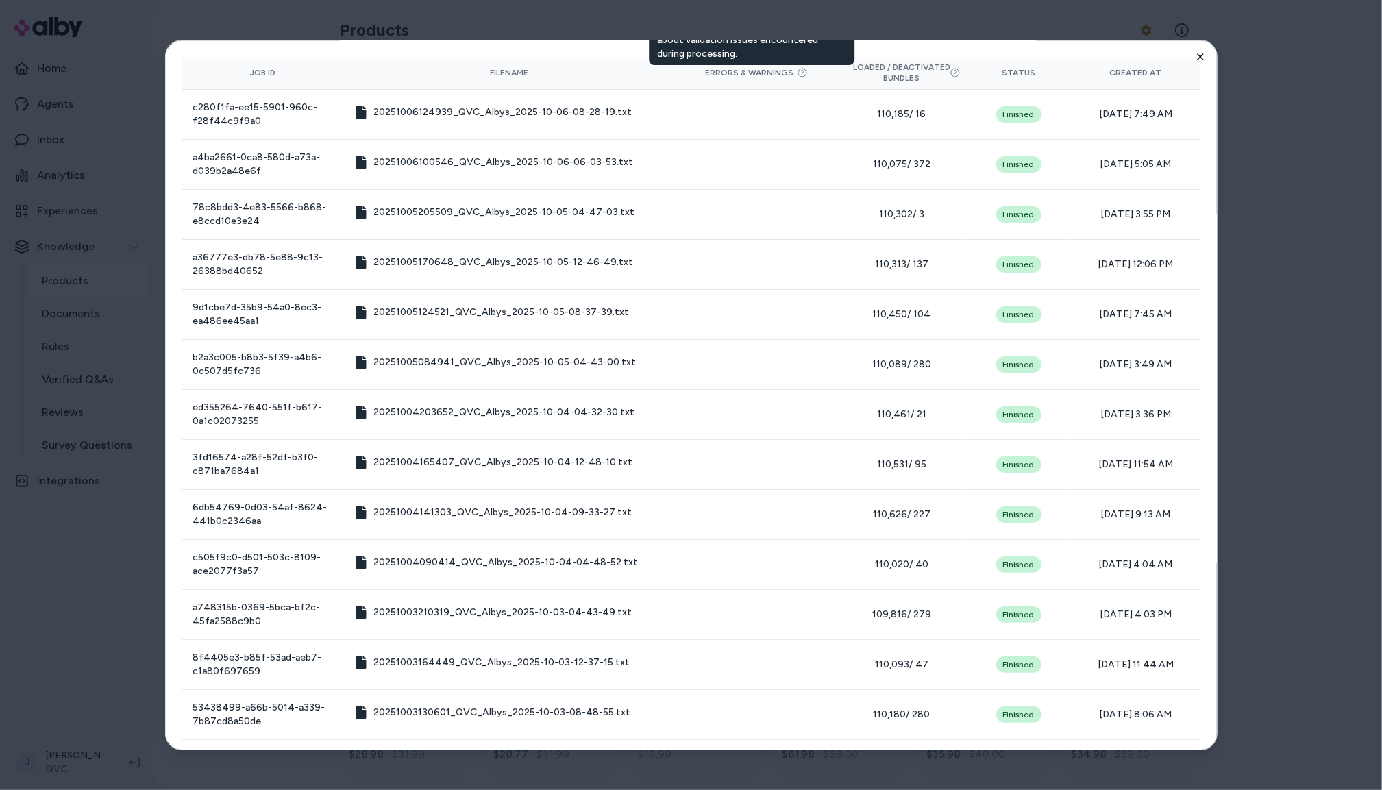
drag, startPoint x: 1208, startPoint y: 61, endPoint x: 1198, endPoint y: 57, distance: 11.1
click at [1208, 61] on div "Product Feed View the history of product feeds for this brand. You can also vie…" at bounding box center [691, 395] width 1052 height 711
click at [1198, 57] on icon "button" at bounding box center [1200, 56] width 11 height 11
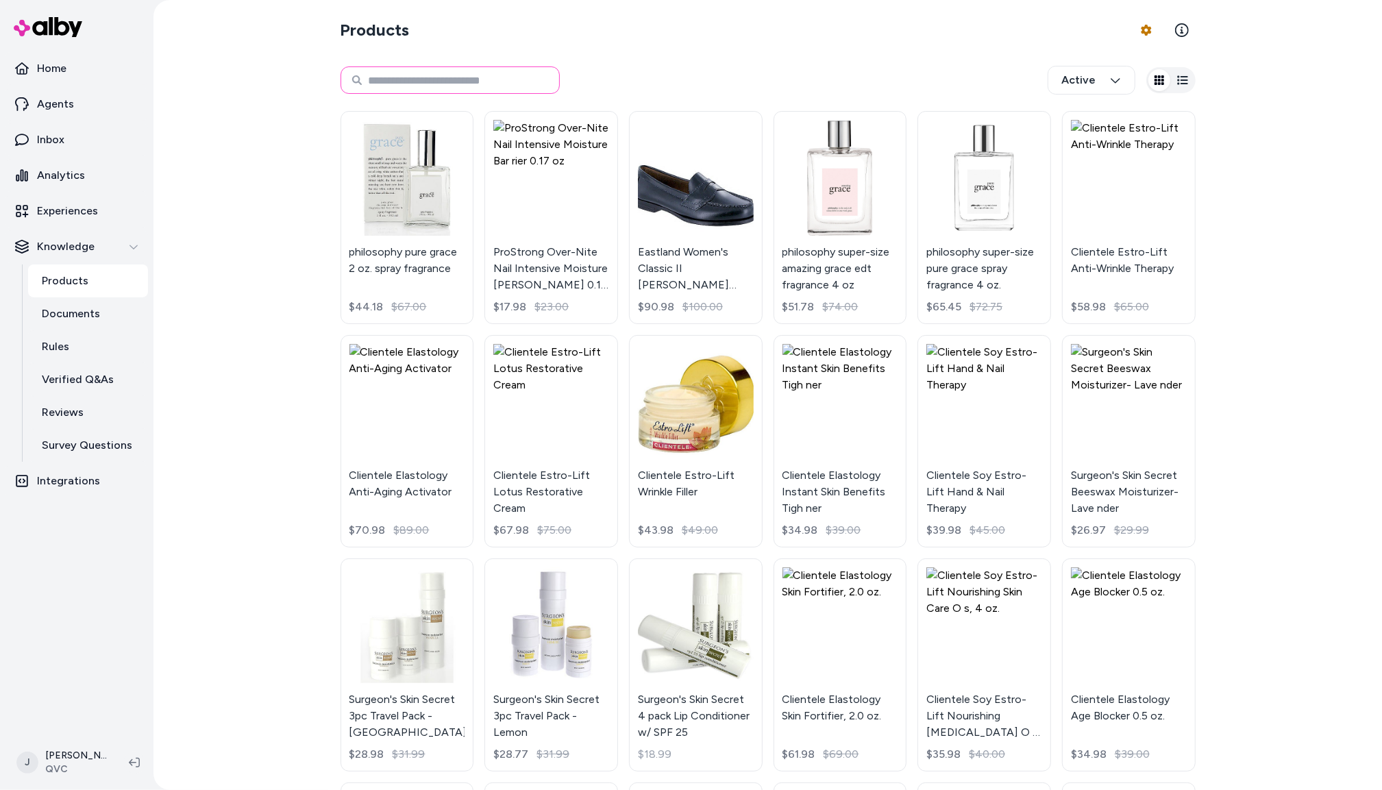
click at [438, 79] on input at bounding box center [449, 79] width 219 height 27
click at [414, 80] on input "**********" at bounding box center [449, 79] width 219 height 27
type input "**********"
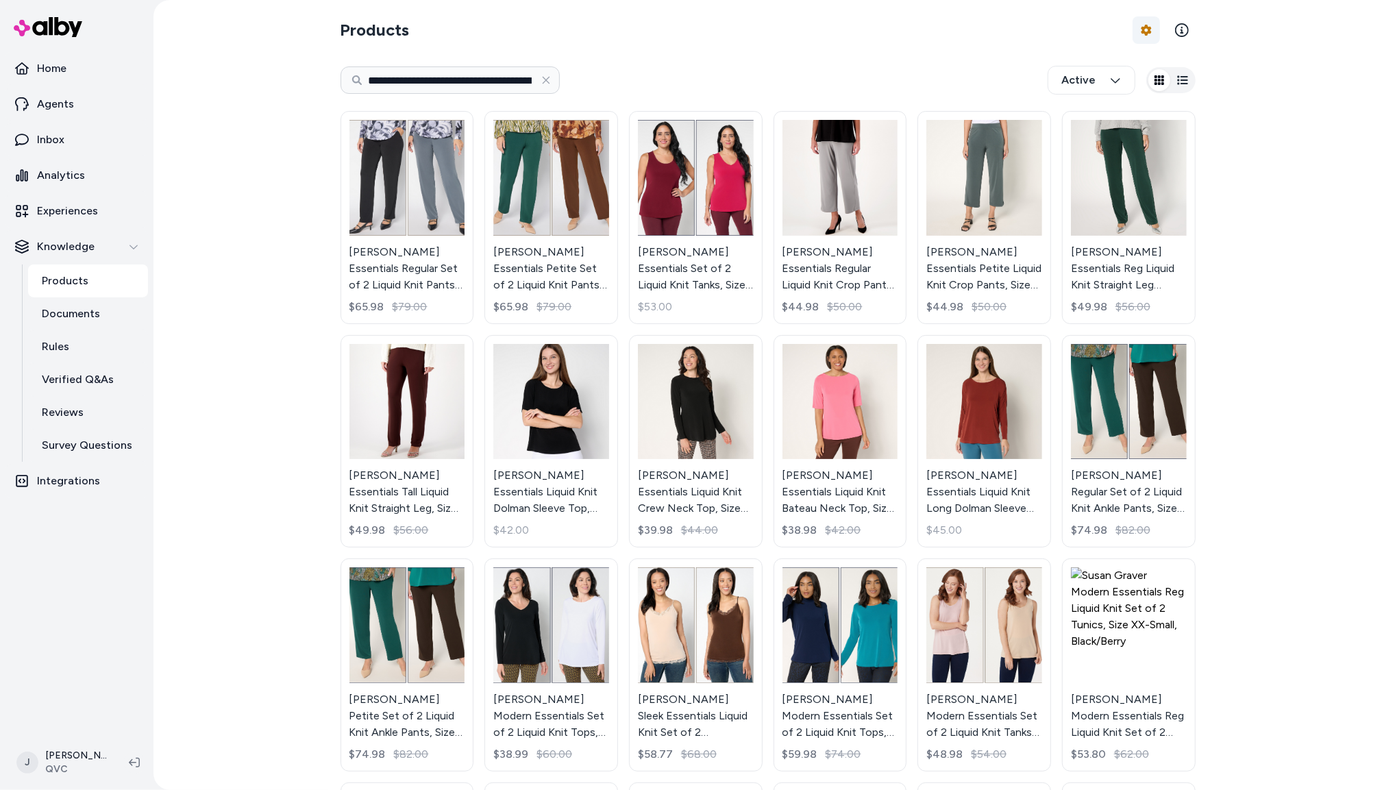
click at [1154, 25] on html "**********" at bounding box center [691, 395] width 1382 height 790
click at [1100, 93] on div "Feed History" at bounding box center [1109, 87] width 96 height 25
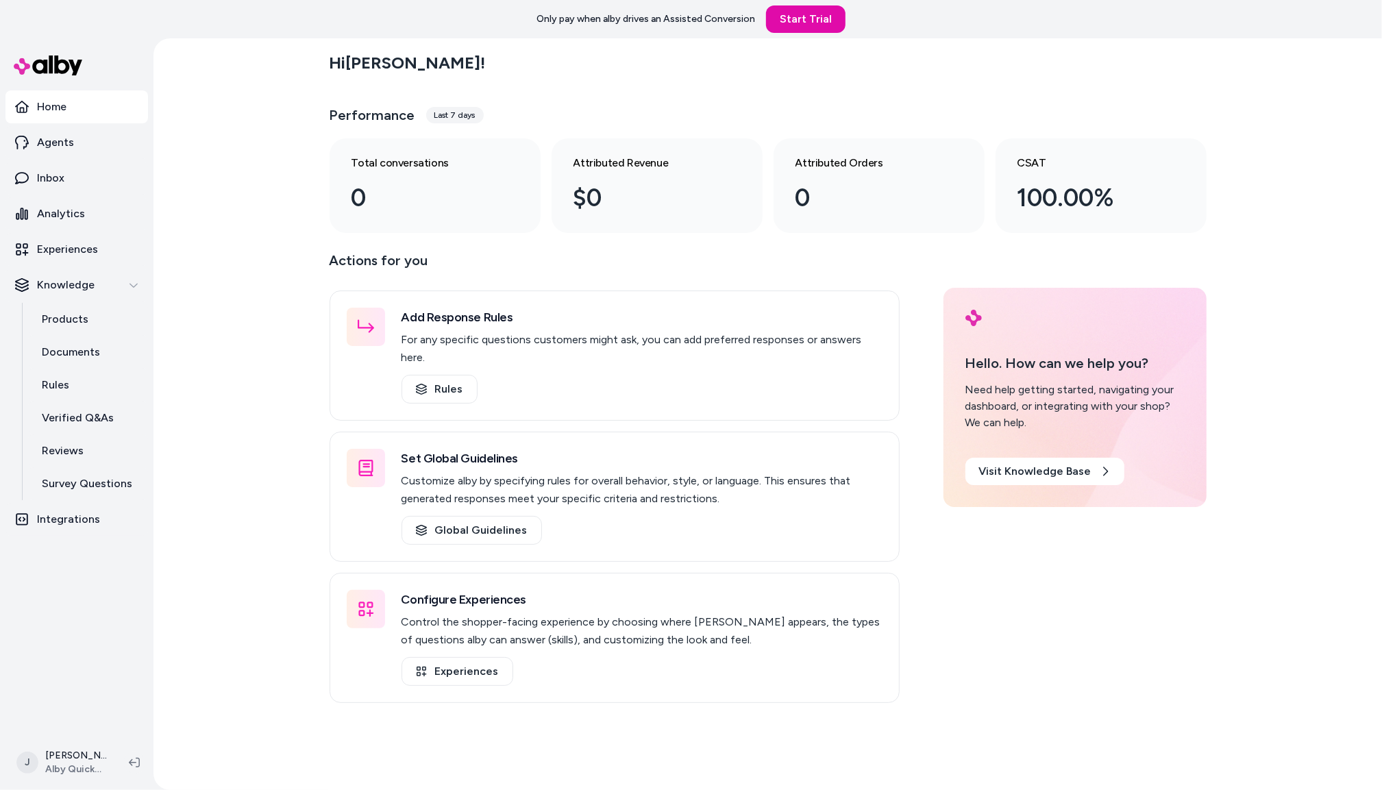
drag, startPoint x: 189, startPoint y: 560, endPoint x: 58, endPoint y: 730, distance: 215.0
click at [171, 582] on div "Hi [PERSON_NAME] ! Performance Last 7 days Total conversations 0 Attributed Rev…" at bounding box center [767, 414] width 1228 height 752
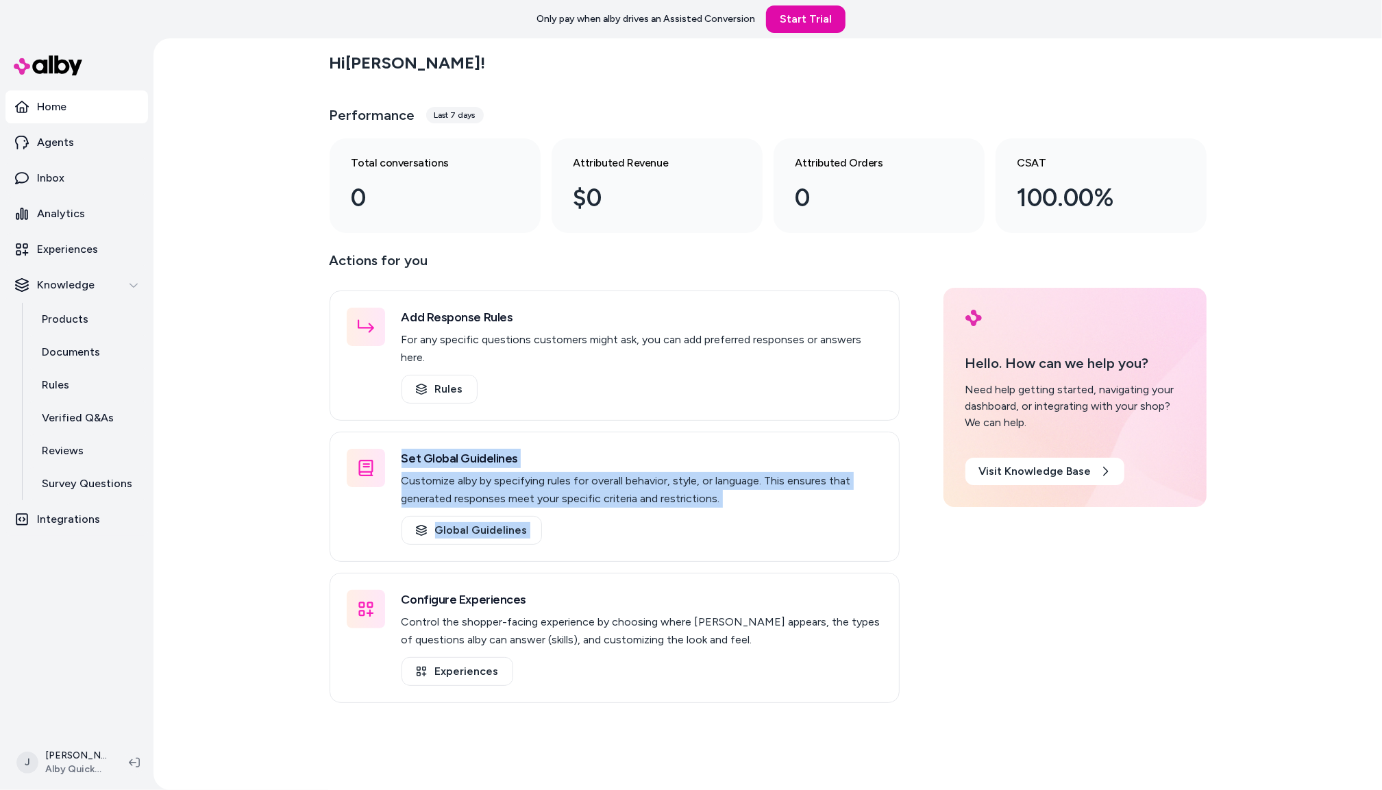
click at [82, 750] on html "Only pay when [PERSON_NAME] drives an Assisted Conversion Start Trial Home Agen…" at bounding box center [691, 395] width 1382 height 790
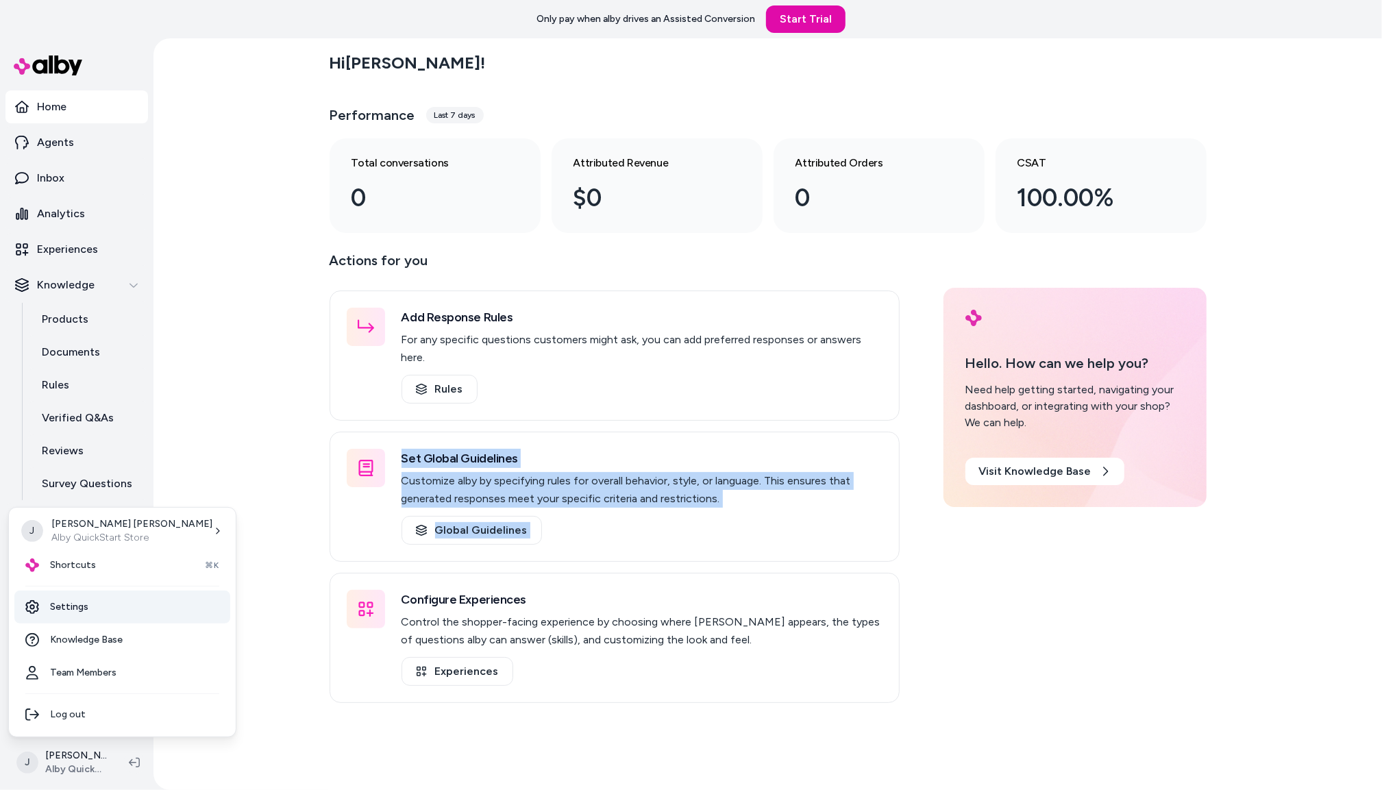
click at [98, 602] on link "Settings" at bounding box center [122, 607] width 216 height 33
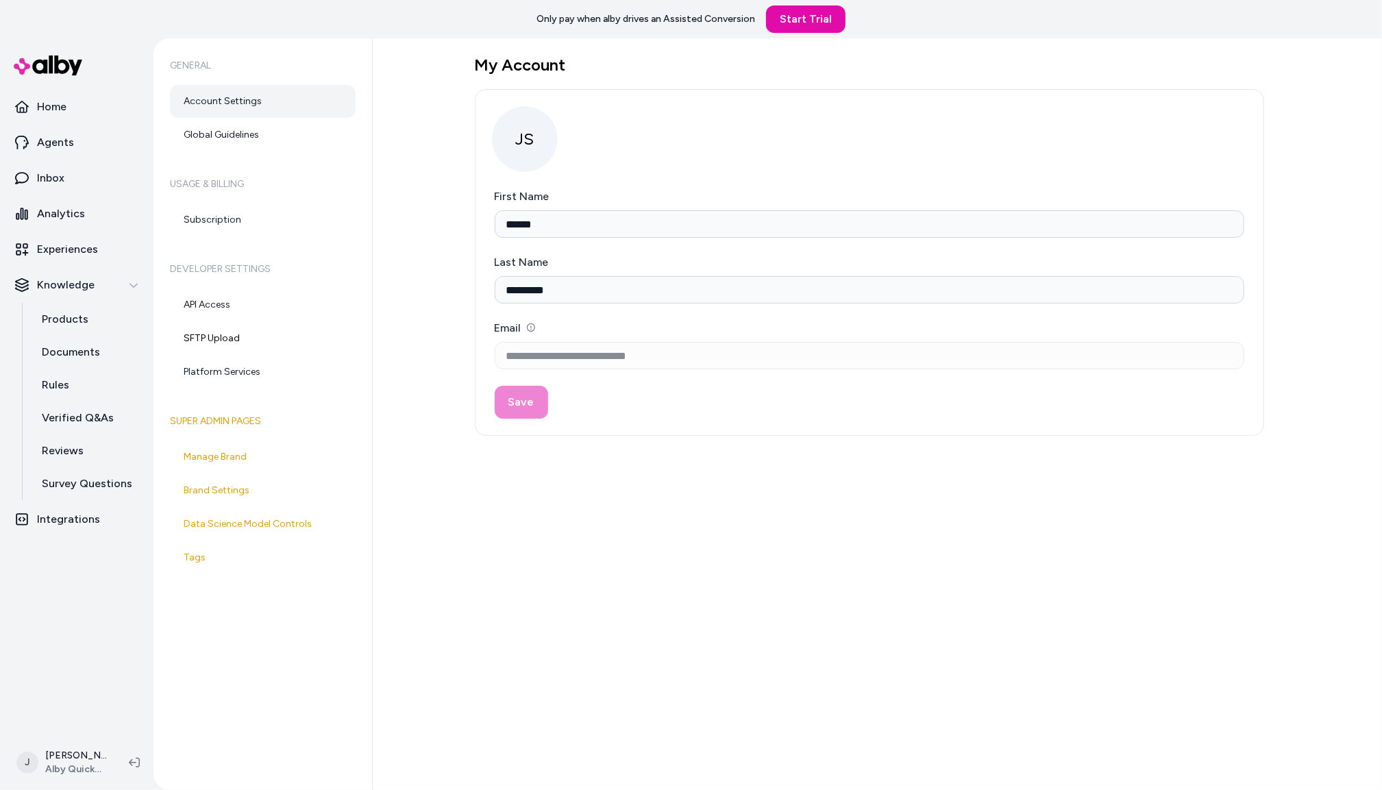
click at [412, 230] on div "**********" at bounding box center [877, 414] width 1009 height 752
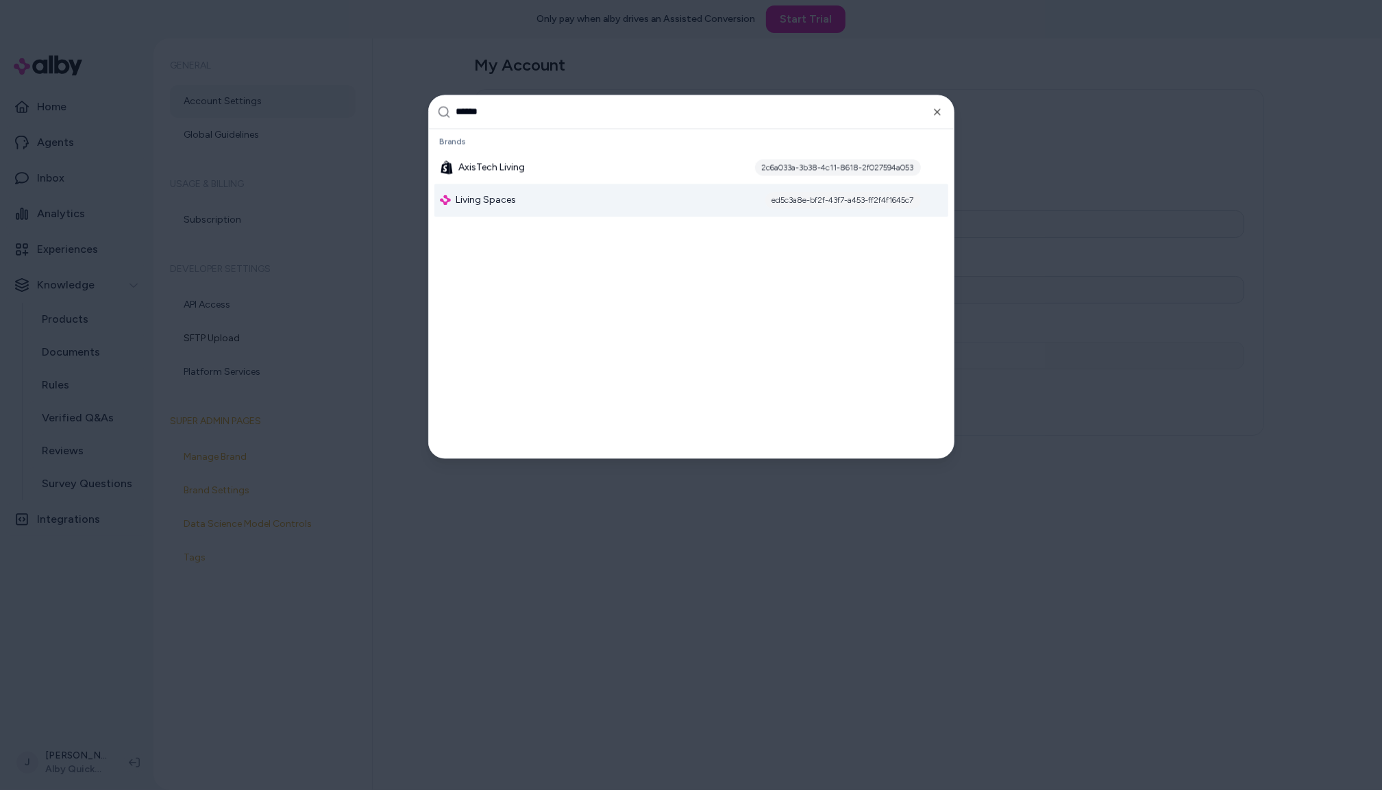
type input "******"
click at [499, 203] on span "Living Spaces" at bounding box center [486, 200] width 60 height 14
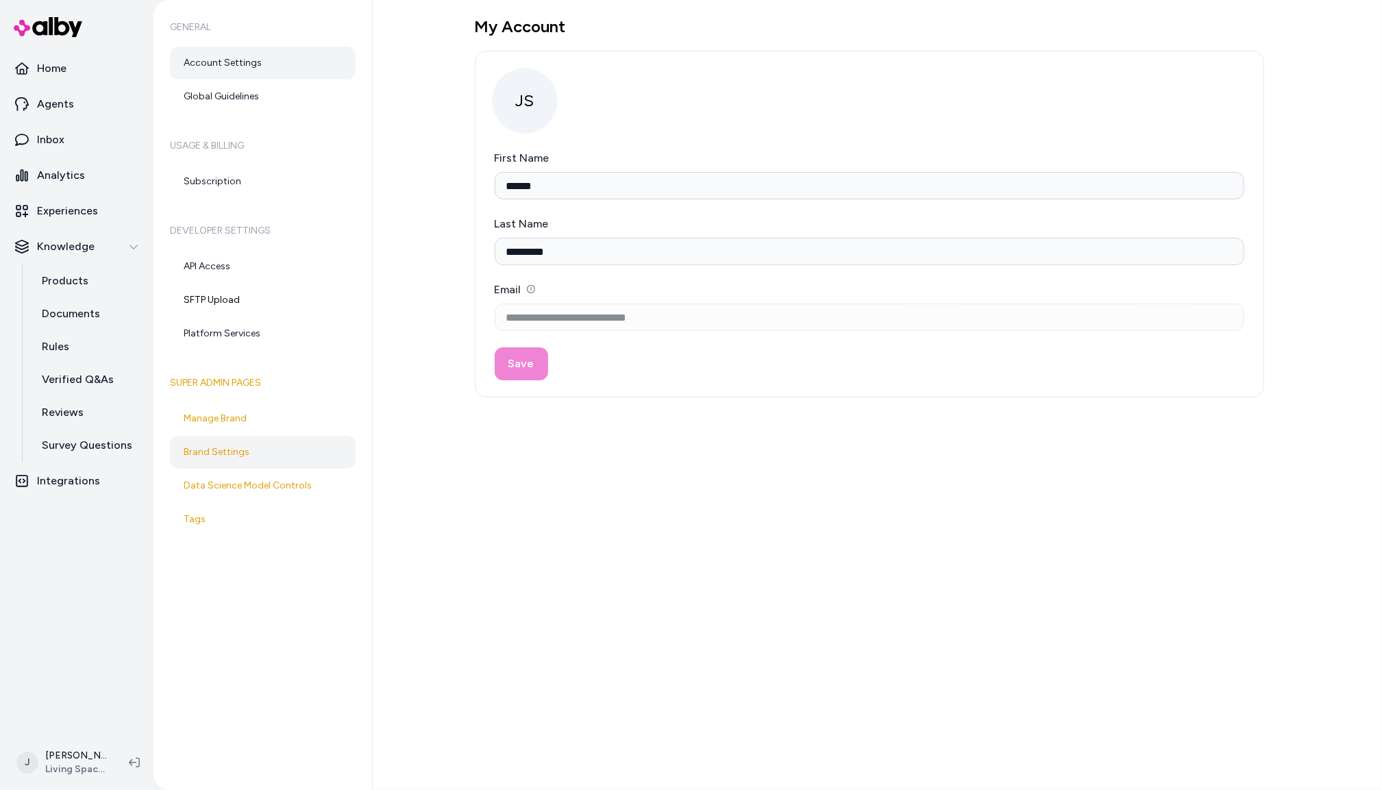
click at [225, 458] on link "Brand Settings" at bounding box center [263, 452] width 186 height 33
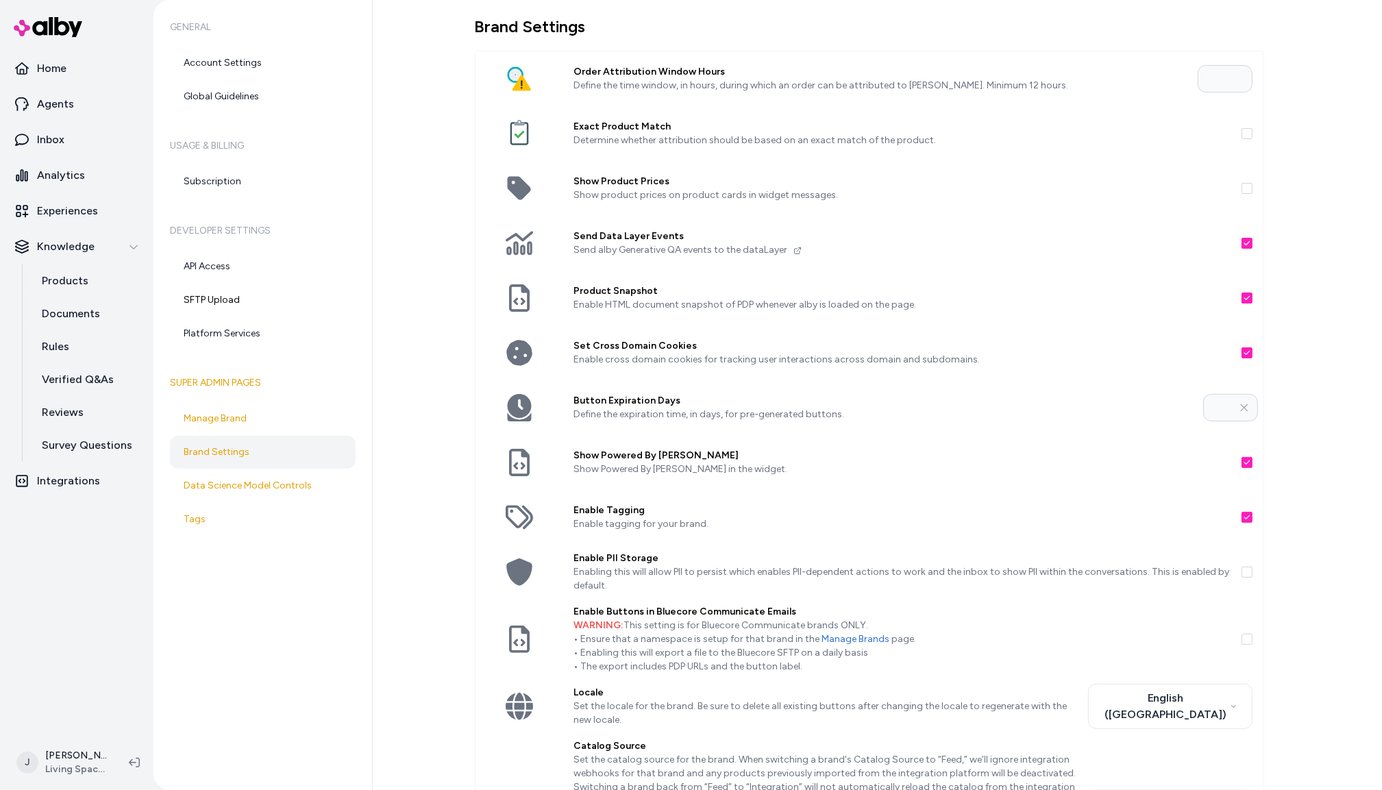
click at [1244, 462] on button "Show Powered By [PERSON_NAME]" at bounding box center [1246, 462] width 11 height 11
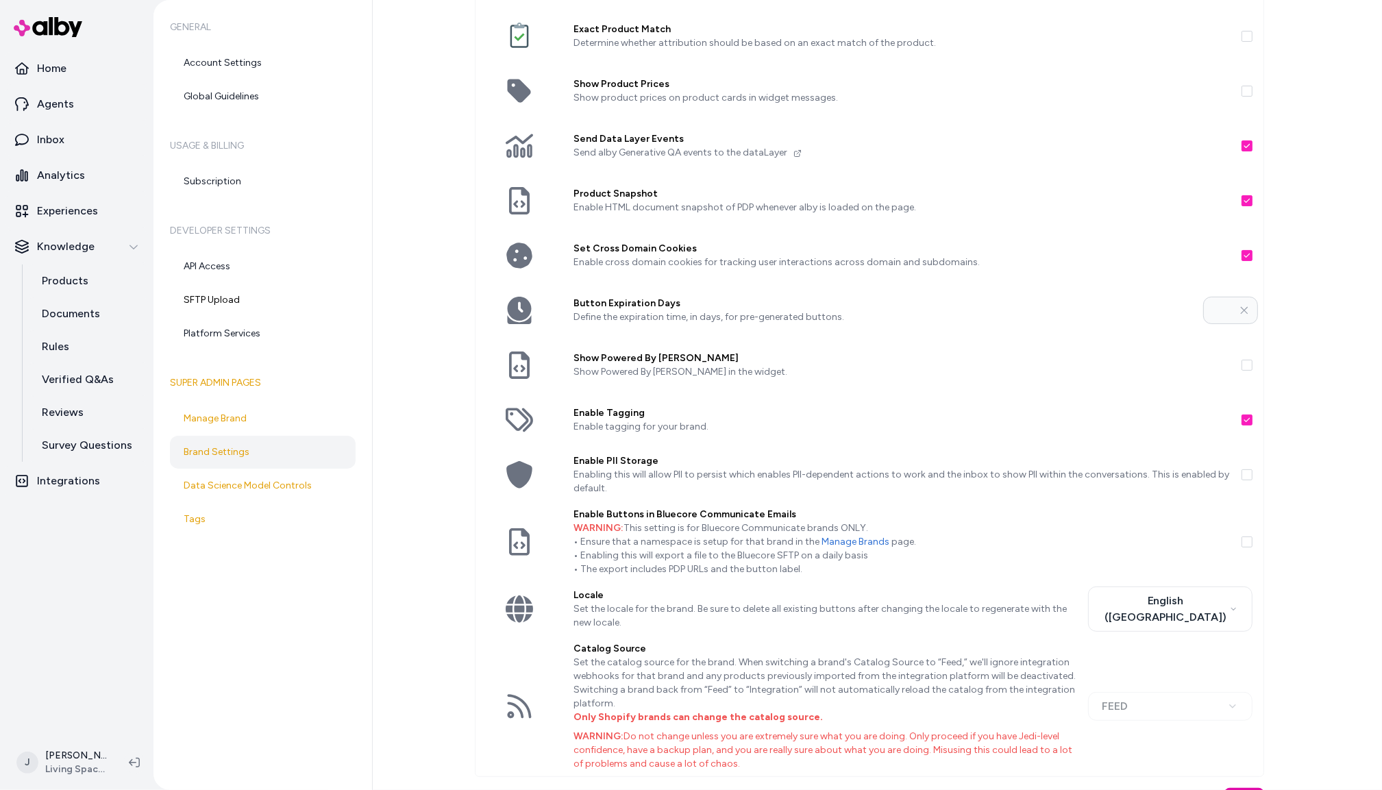
scroll to position [129, 0]
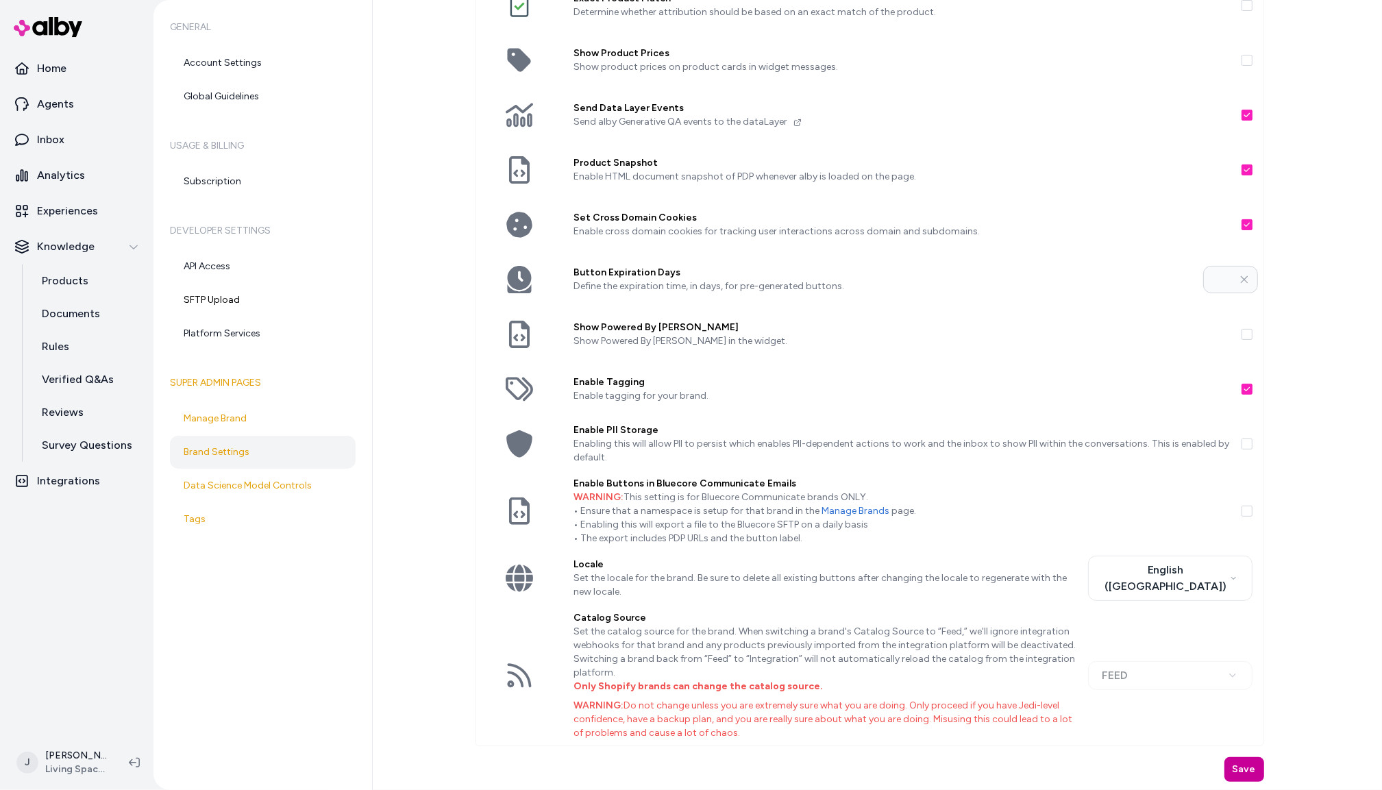
click at [1241, 769] on button "Save" at bounding box center [1244, 769] width 40 height 25
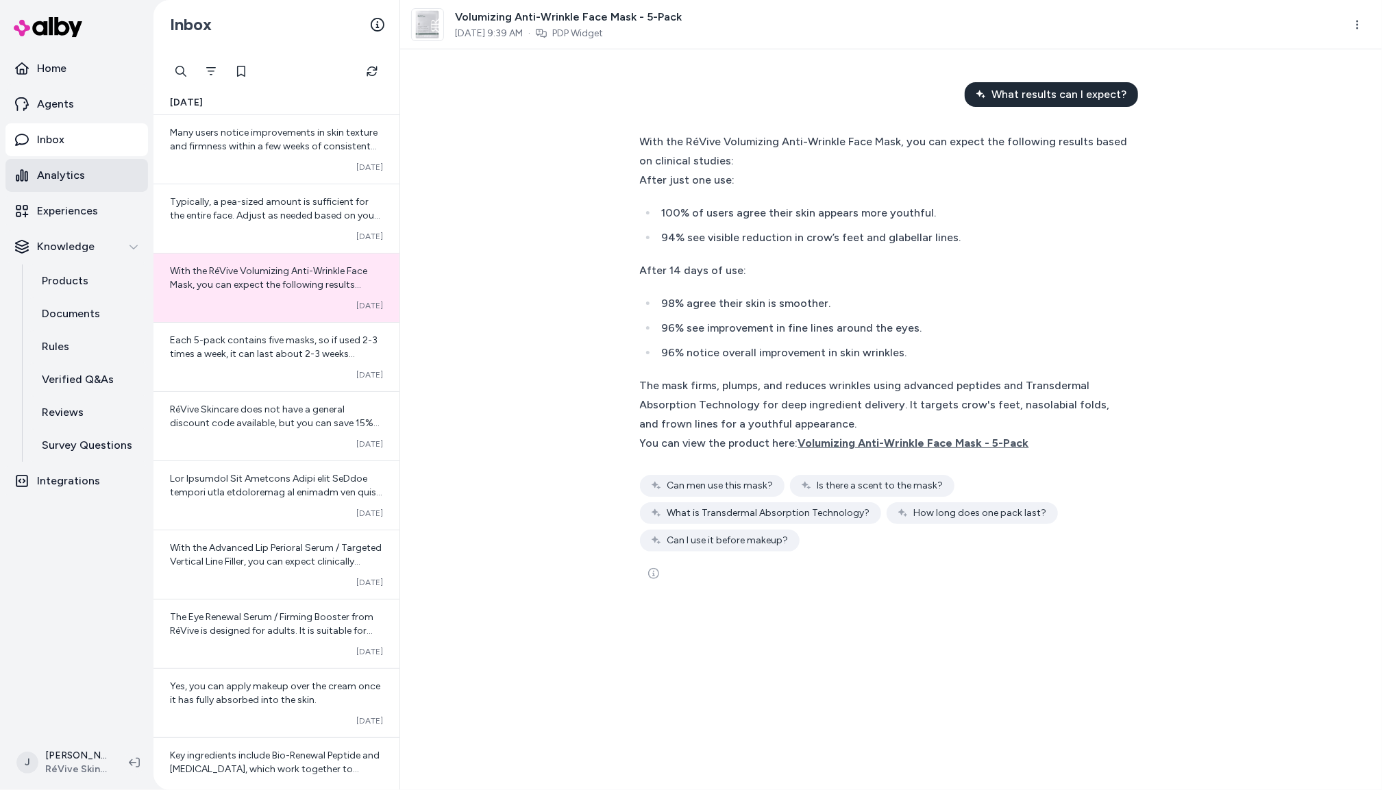
click at [63, 173] on p "Analytics" at bounding box center [61, 175] width 48 height 16
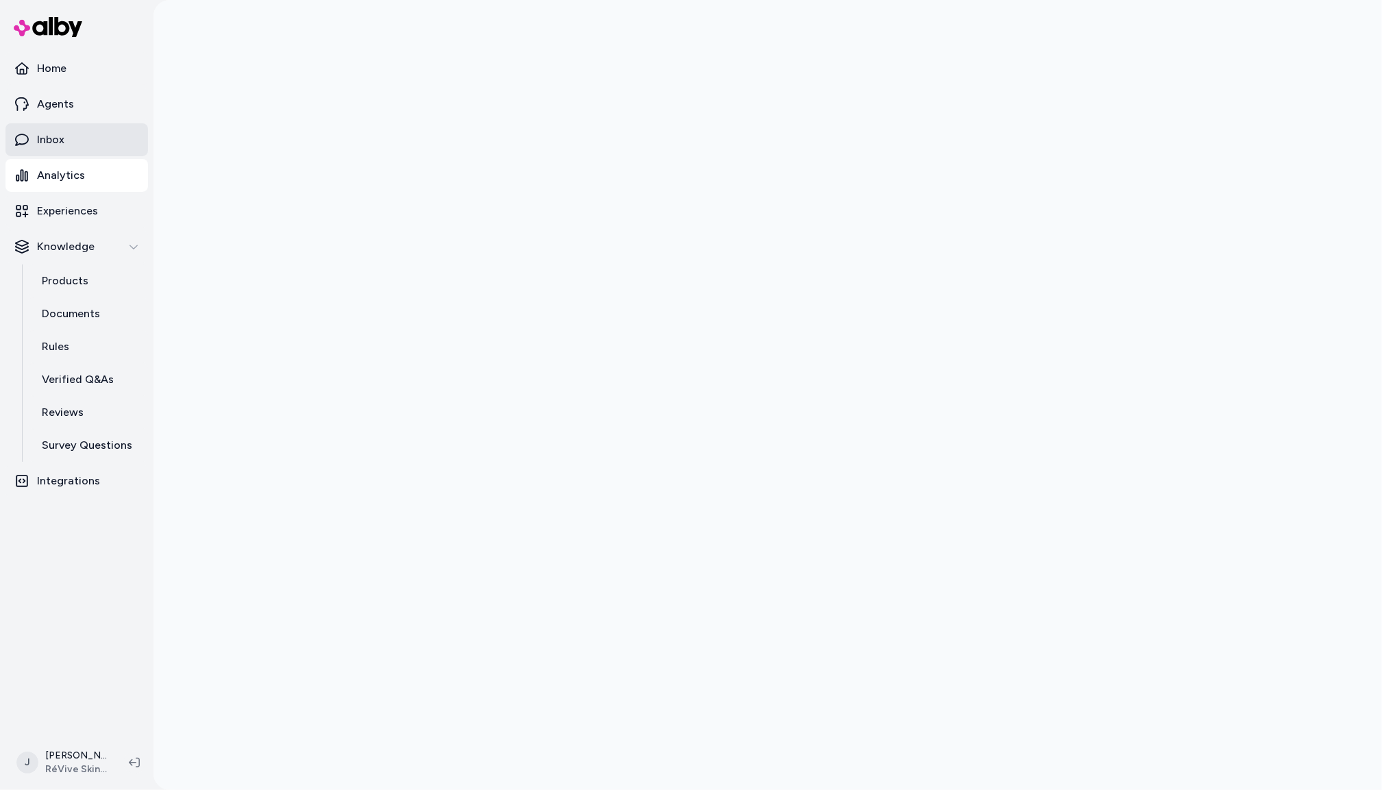
click at [71, 140] on link "Inbox" at bounding box center [76, 139] width 143 height 33
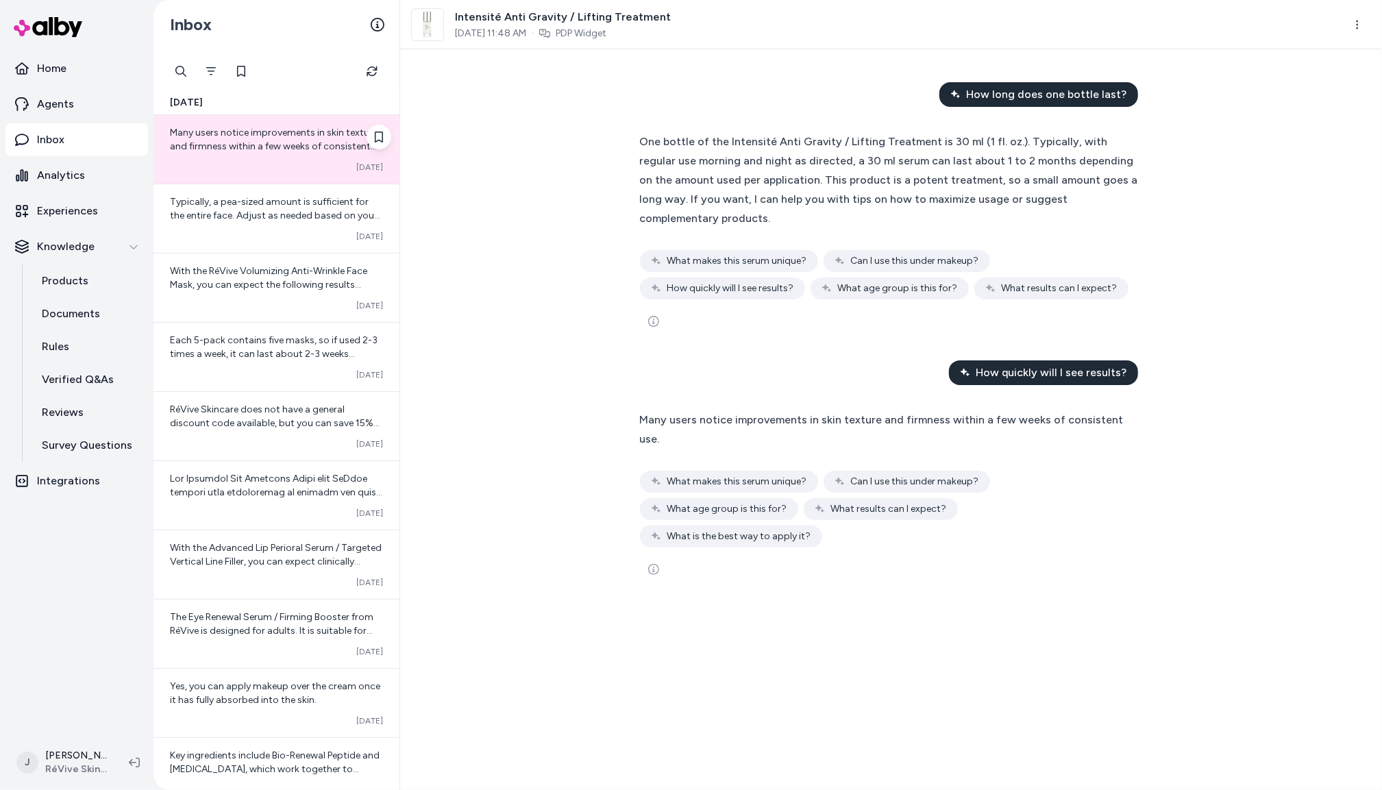
click at [274, 150] on span "Many users notice improvements in skin texture and firmness within a few weeks …" at bounding box center [274, 146] width 208 height 39
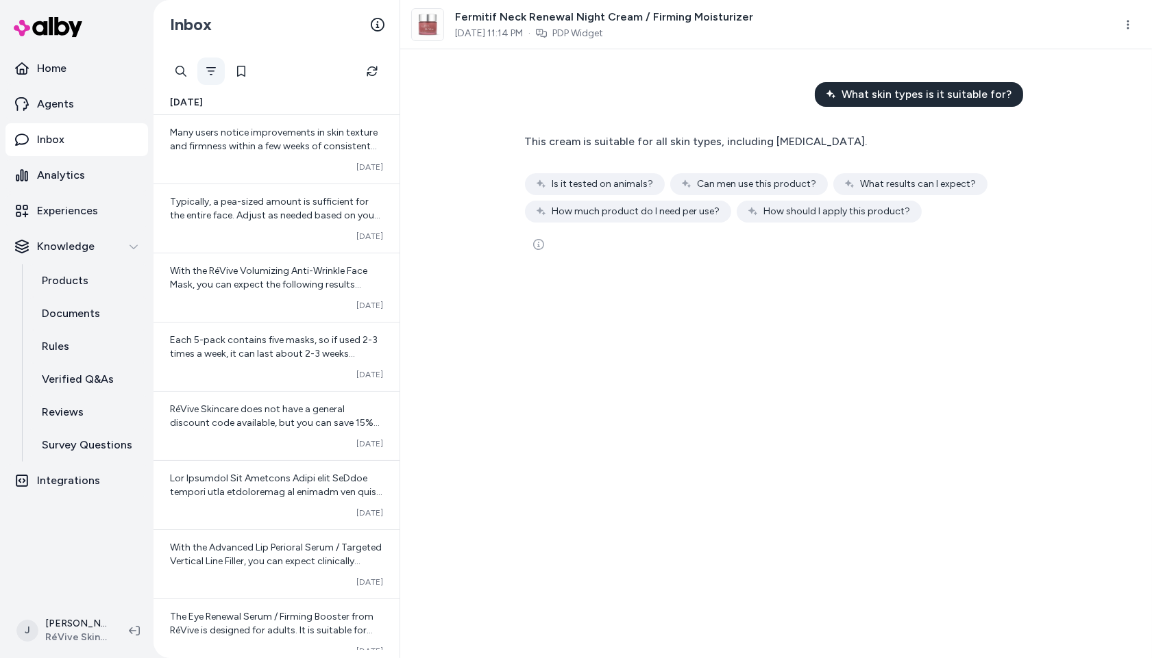
click at [216, 71] on icon "Filter" at bounding box center [211, 71] width 11 height 11
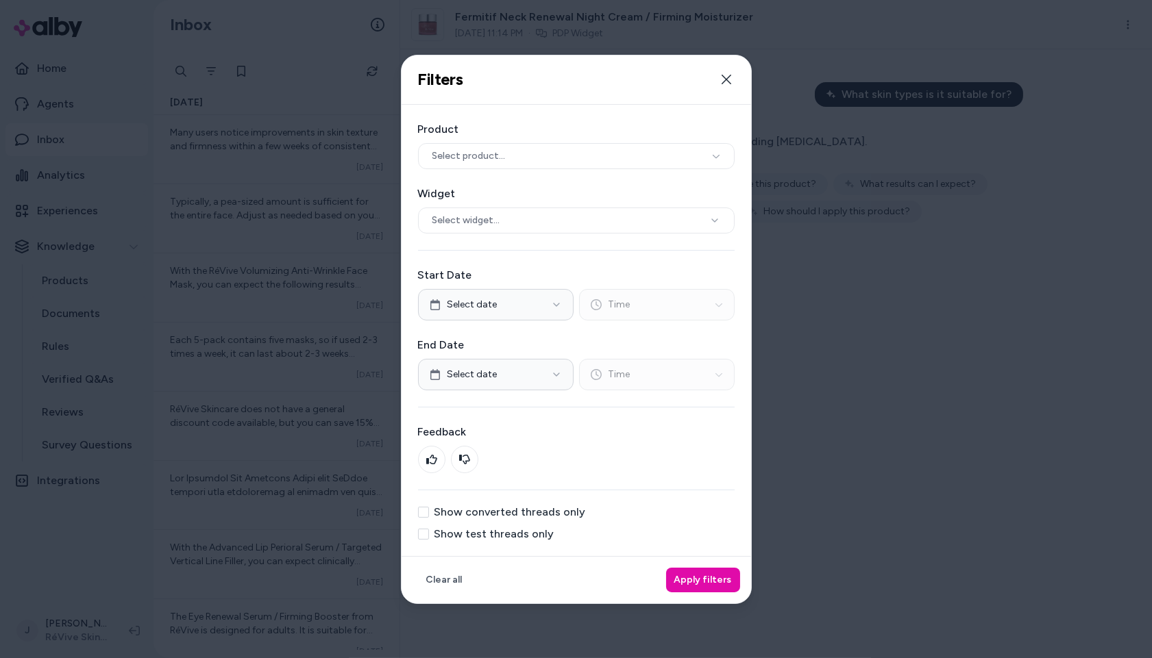
click at [427, 512] on button "Show converted threads only" at bounding box center [423, 512] width 11 height 11
click at [686, 576] on button "Apply filters" at bounding box center [703, 580] width 74 height 25
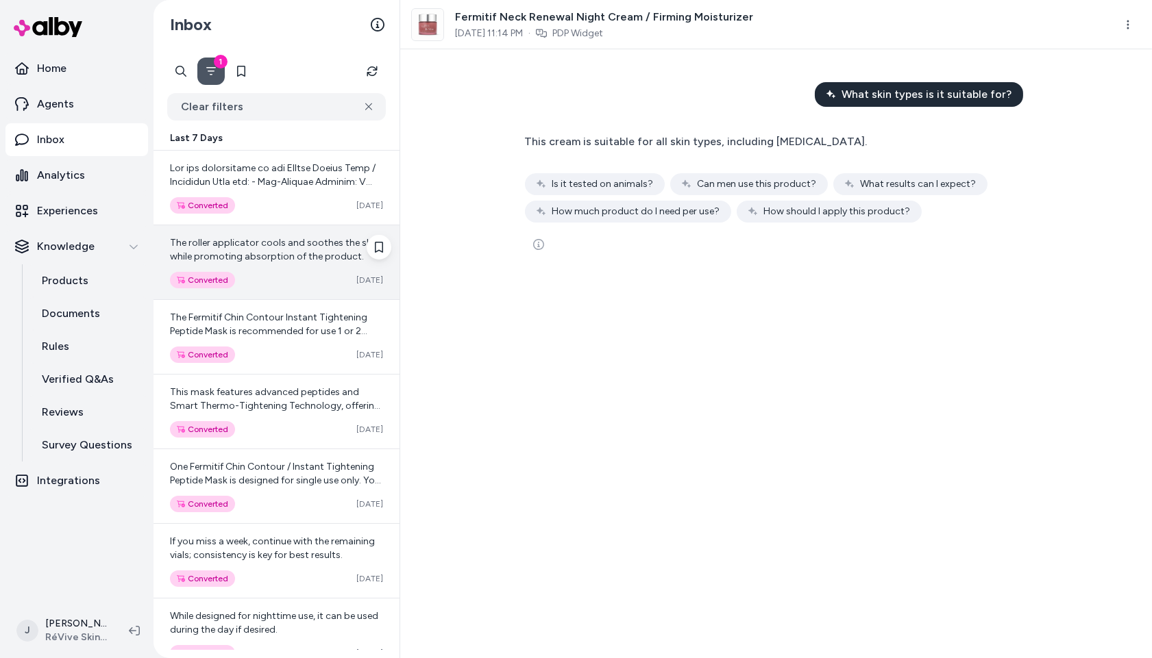
click at [274, 269] on div "The roller applicator cools and soothes the skin while promoting absorption of …" at bounding box center [276, 262] width 246 height 74
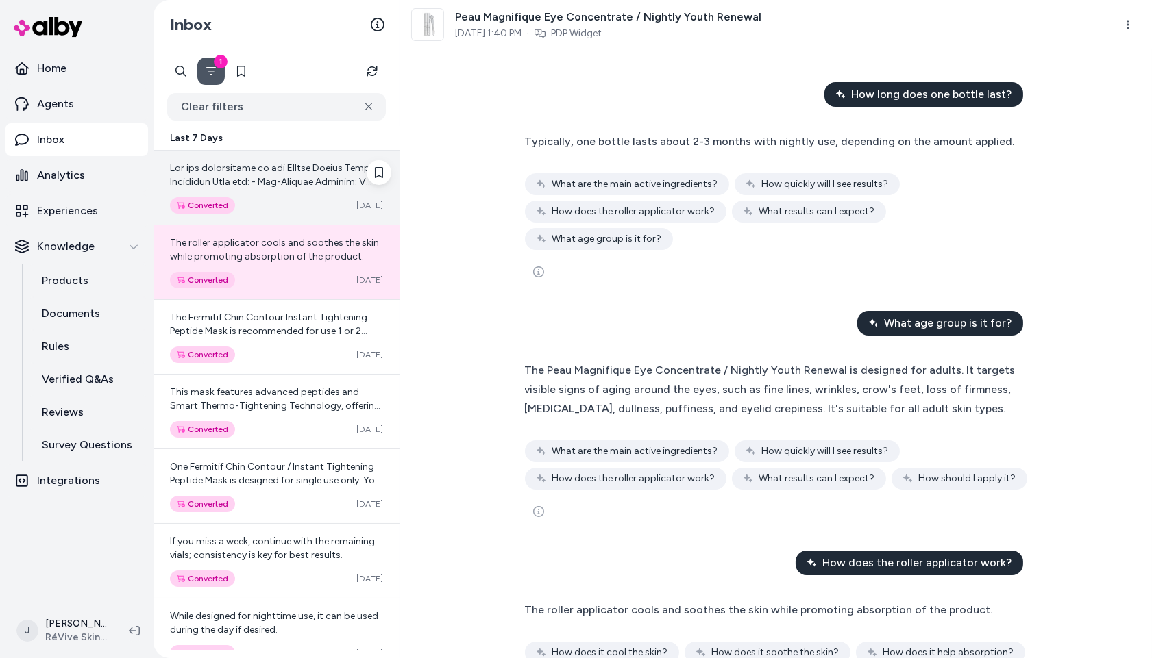
click at [290, 203] on div "Converted Oct 04" at bounding box center [276, 205] width 213 height 16
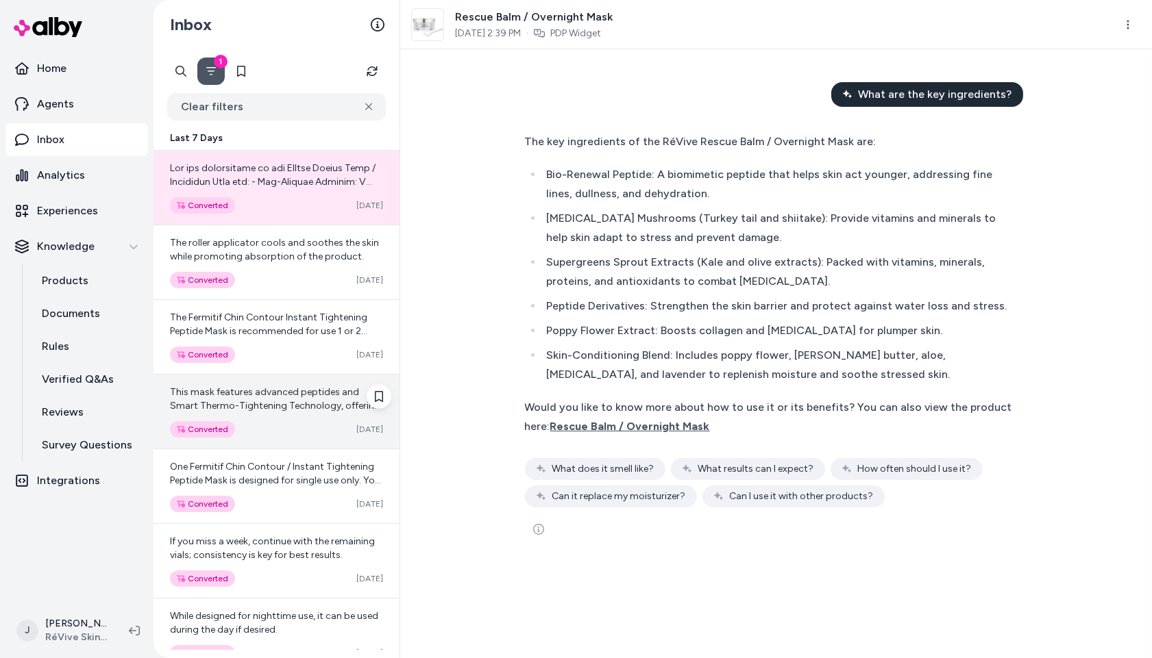
click at [264, 442] on div "This mask features advanced peptides and Smart Thermo-Tightening Technology, of…" at bounding box center [276, 412] width 246 height 74
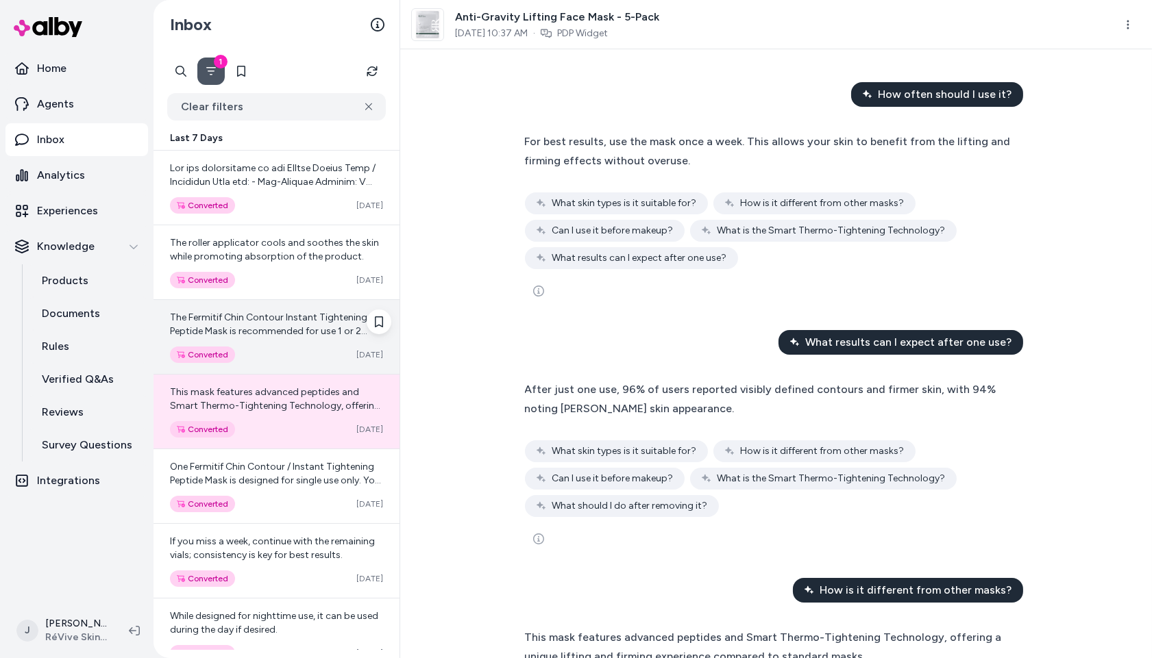
click at [284, 323] on span "The Fermitif Chin Contour Instant Tightening Peptide Mask is recommended for us…" at bounding box center [275, 352] width 210 height 80
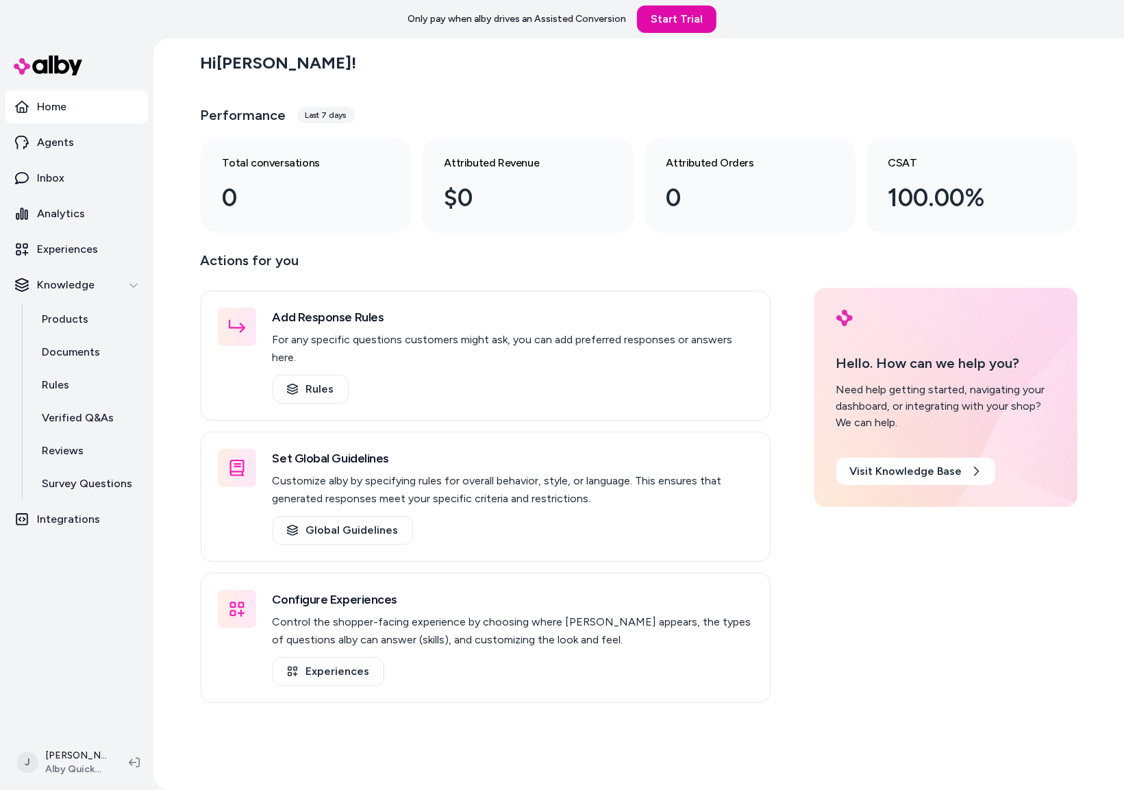
click at [164, 227] on div "Hi Jackie ! Performance Last 7 days Total conversations 0 Attributed Revenue $0…" at bounding box center [638, 414] width 971 height 752
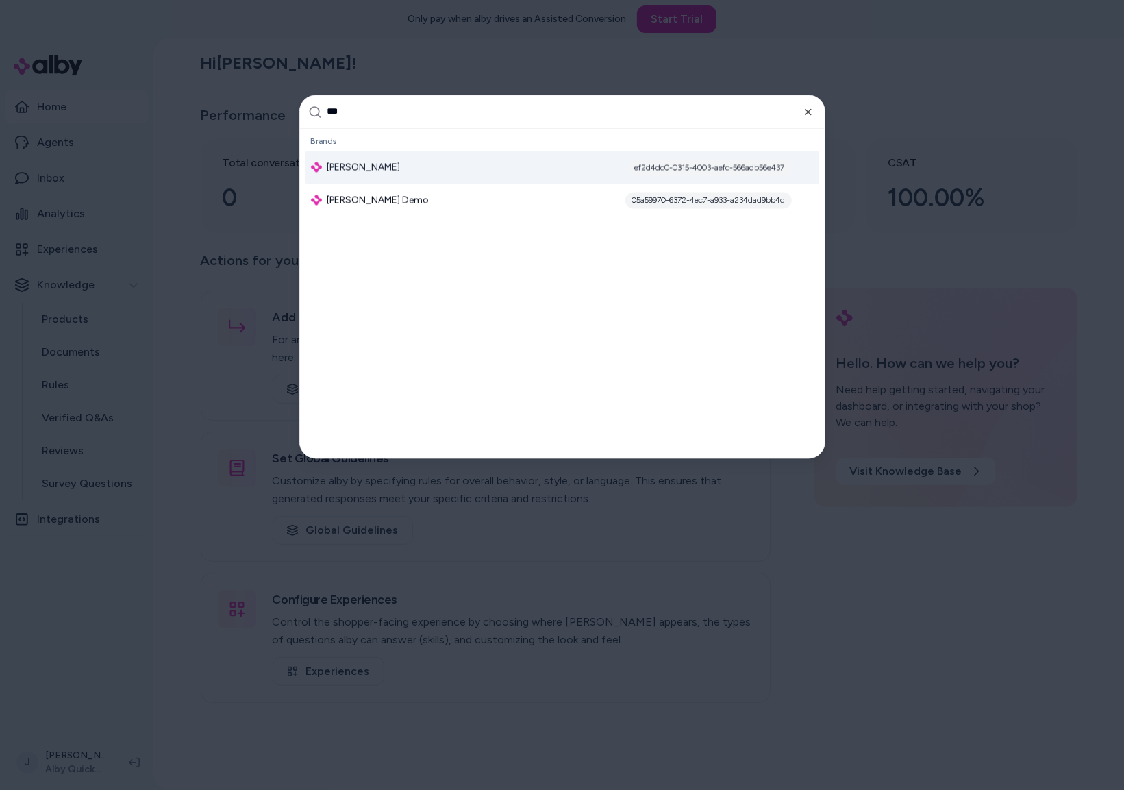
type input "***"
click at [384, 164] on span "Jabra Enhance" at bounding box center [363, 167] width 73 height 14
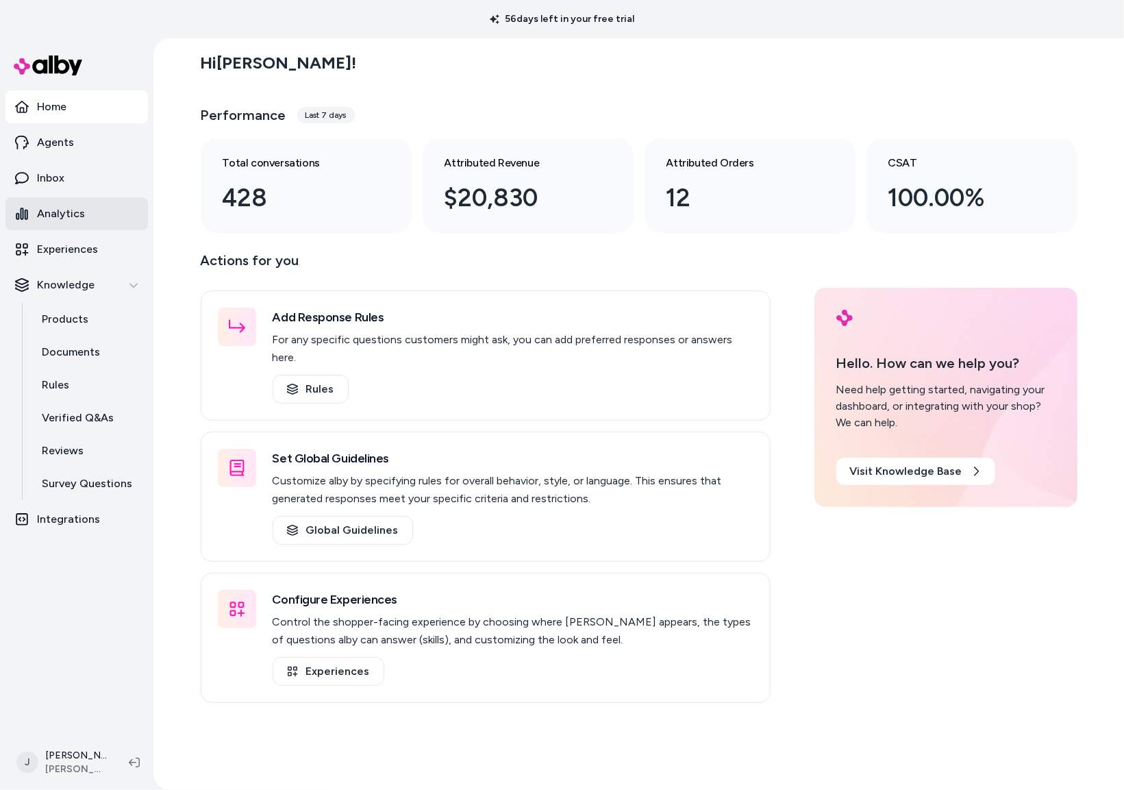
click at [53, 211] on p "Analytics" at bounding box center [61, 214] width 48 height 16
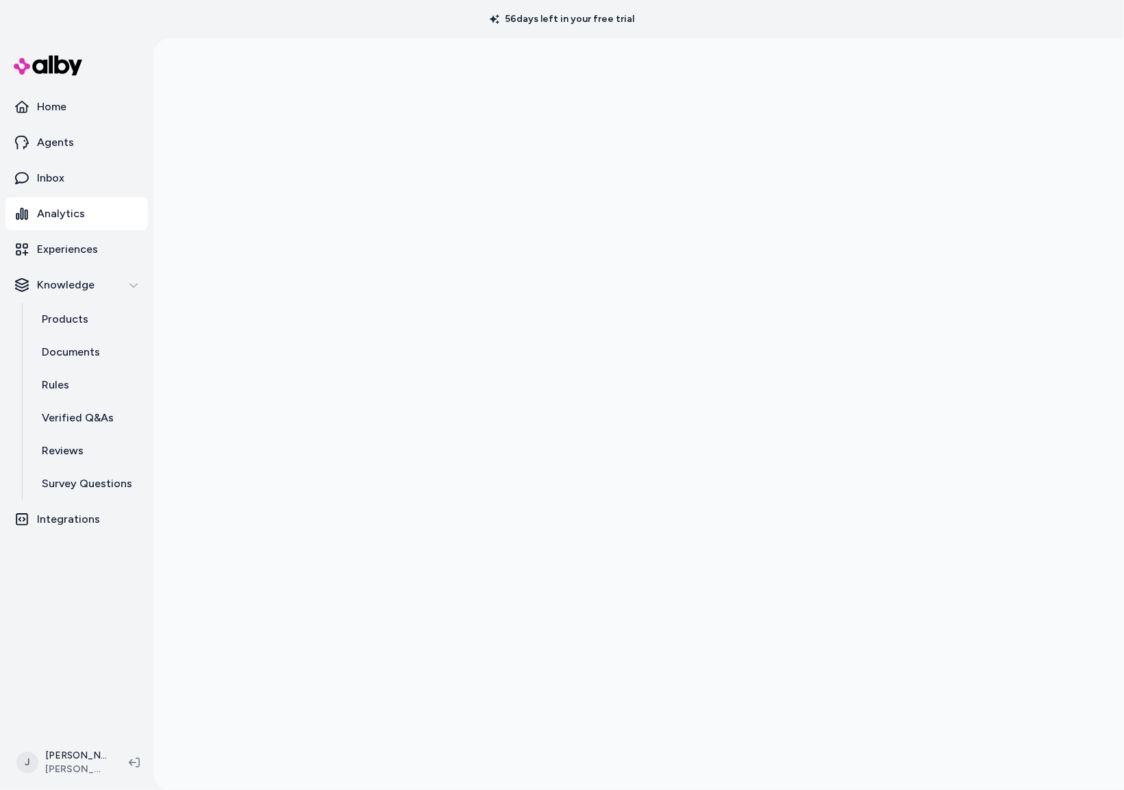
click at [269, 32] on div "56 days left in your free trial" at bounding box center [562, 19] width 1124 height 38
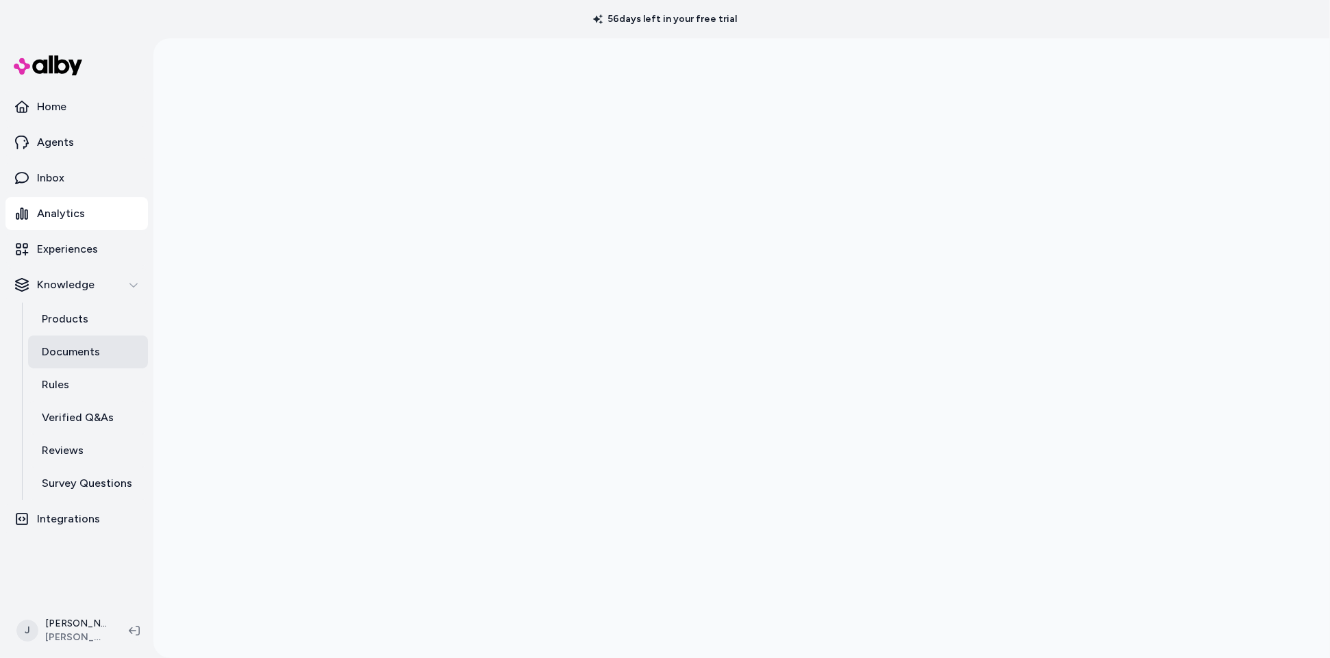
click at [83, 351] on p "Documents" at bounding box center [71, 352] width 58 height 16
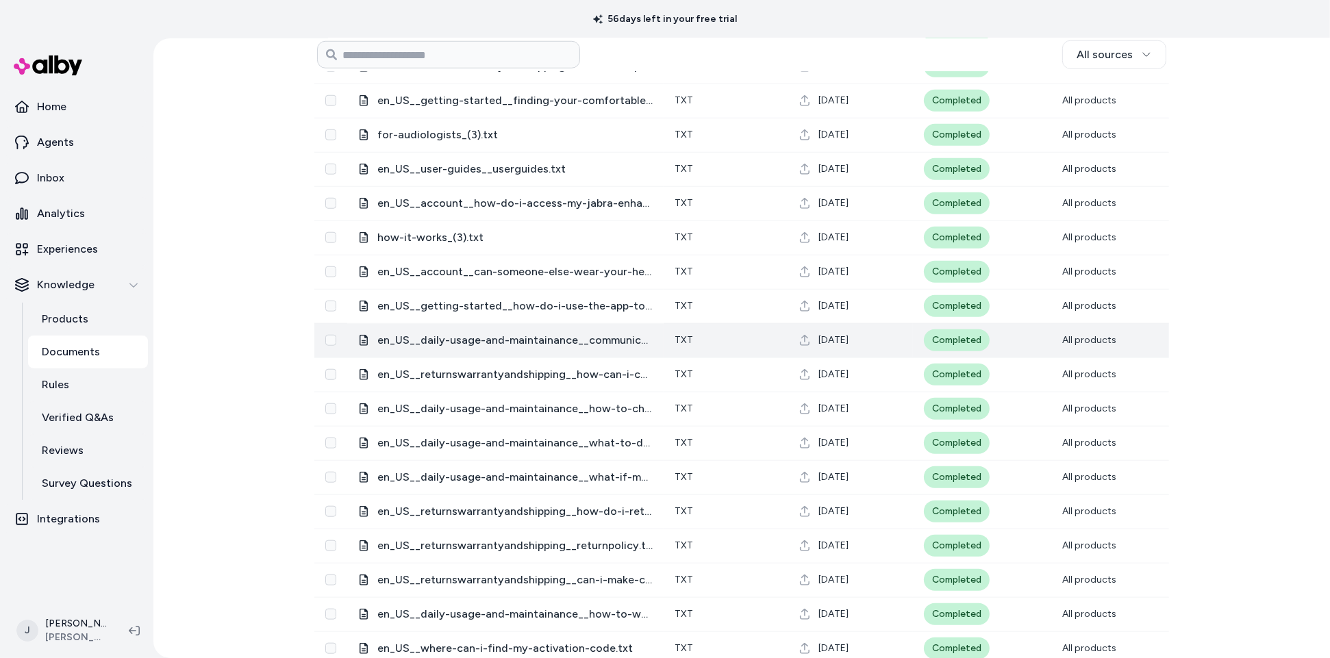
scroll to position [1554, 0]
